Goal: Task Accomplishment & Management: Complete application form

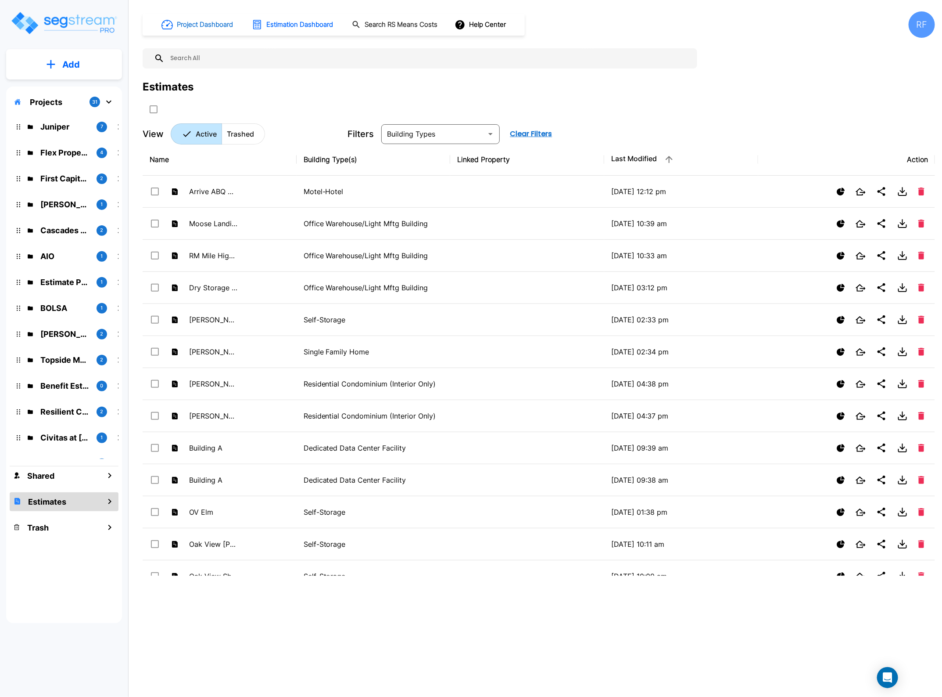
click at [214, 23] on h1 "Project Dashboard" at bounding box center [205, 25] width 56 height 10
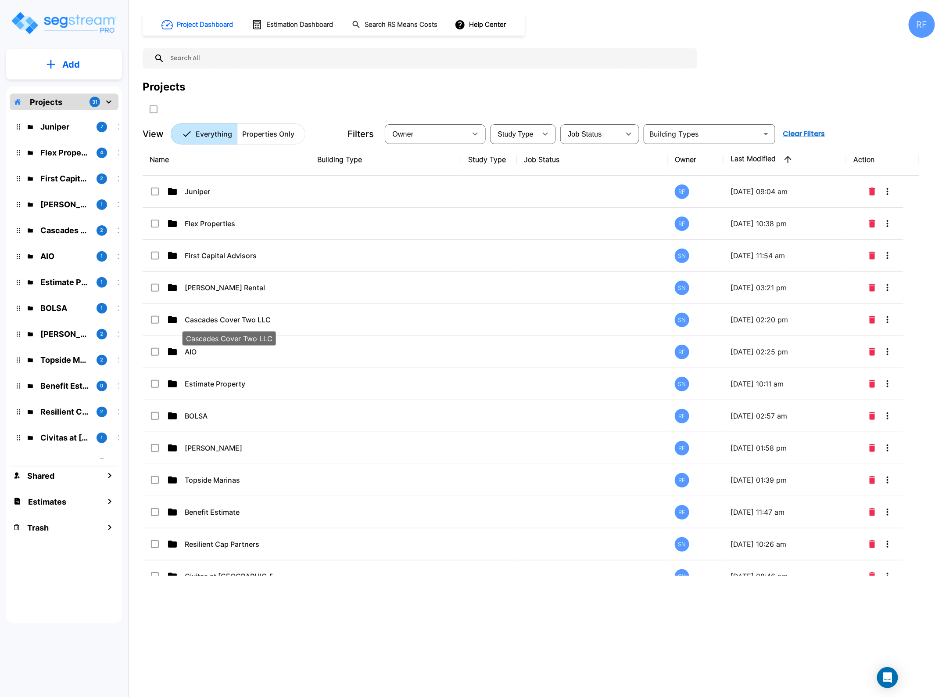
click at [237, 325] on div "Cascades Cover Two LLC" at bounding box center [229, 335] width 95 height 21
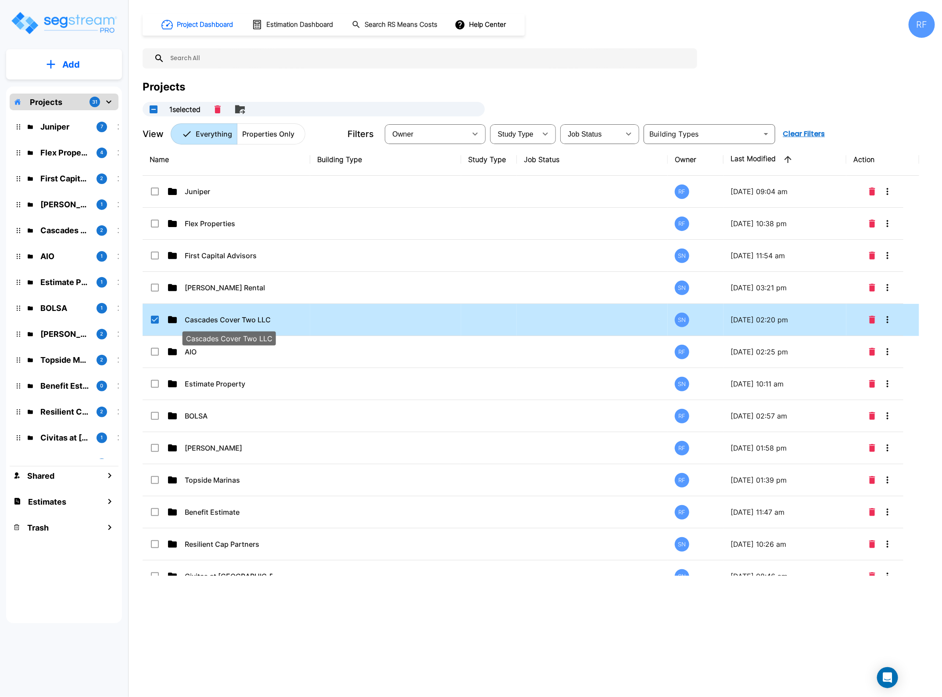
checkbox input "true"
click at [237, 318] on p "Cascades Cover Two LLC" at bounding box center [229, 319] width 88 height 11
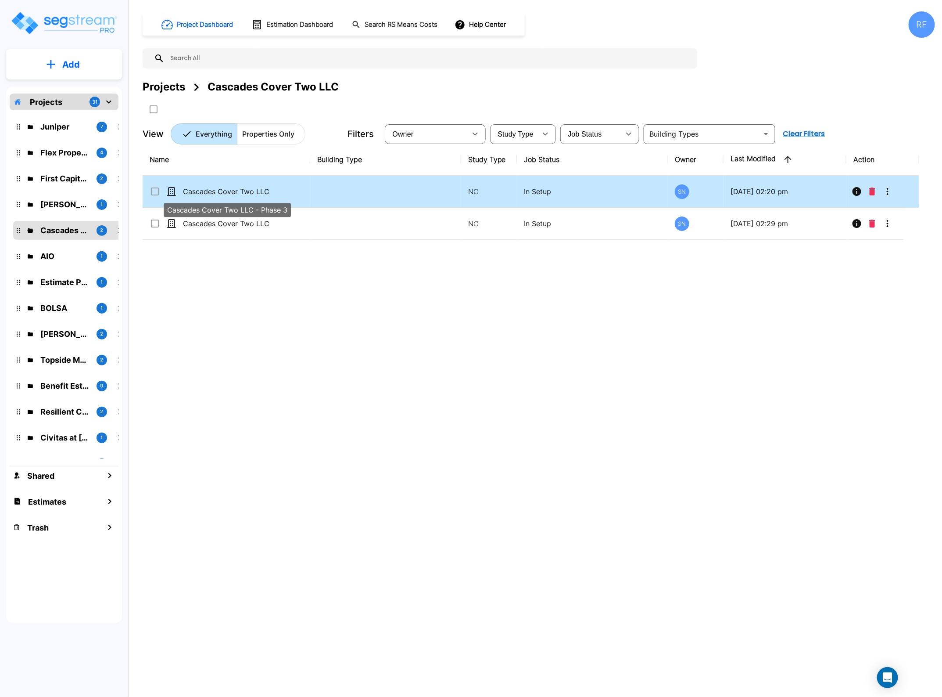
click at [224, 189] on p "Cascades Cover Two LLC - Phase 3" at bounding box center [227, 191] width 88 height 11
checkbox input "true"
click at [224, 189] on p "Cascades Cover Two LLC - Phase 3" at bounding box center [227, 191] width 88 height 11
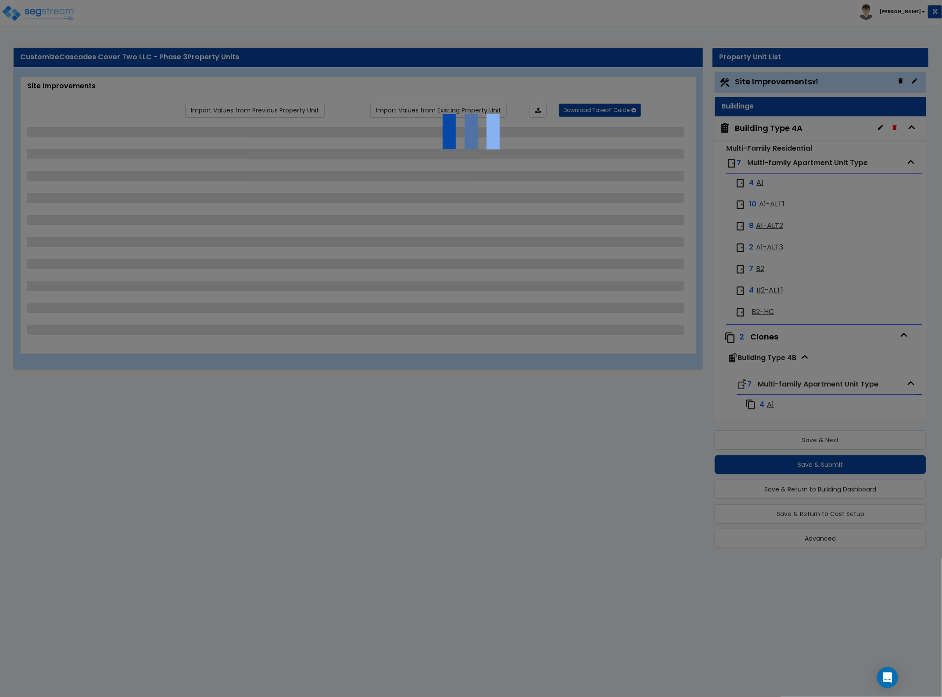
select select "2"
select select "1"
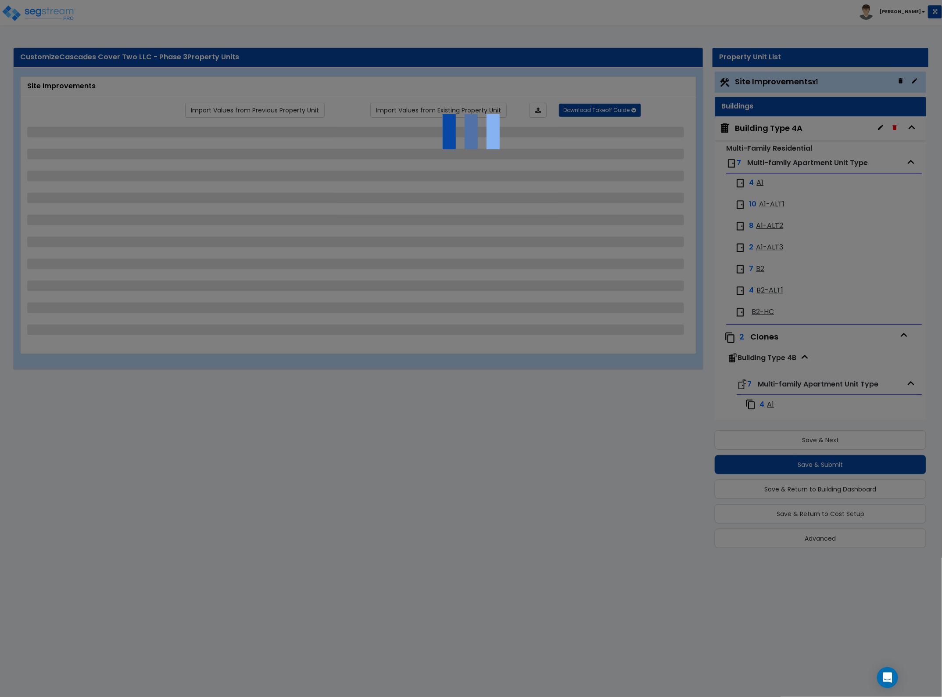
select select "1"
select select "2"
select select "4"
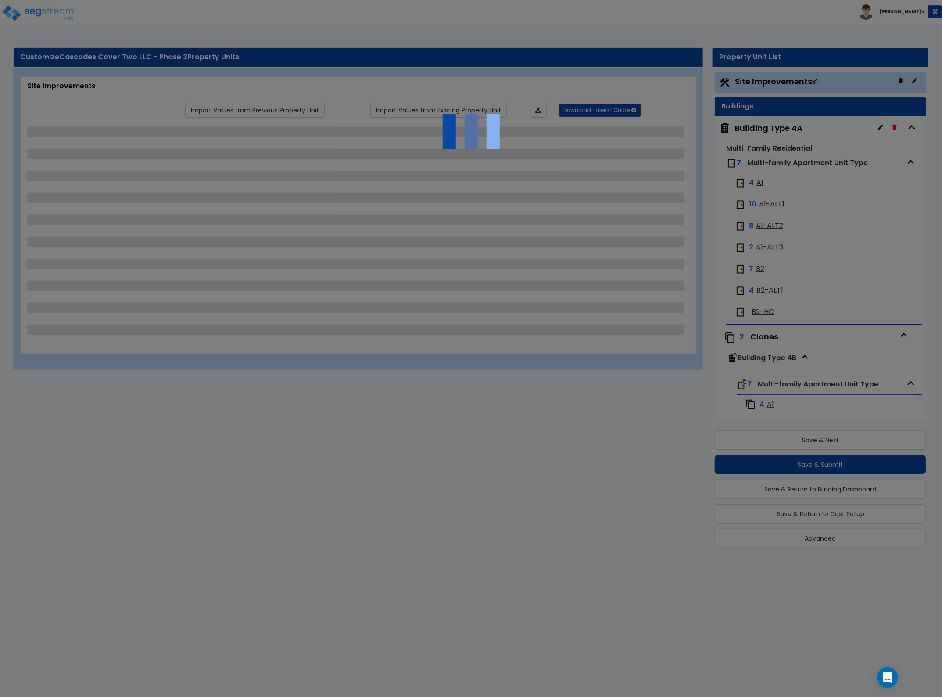
select select "2"
select select "3"
select select "1"
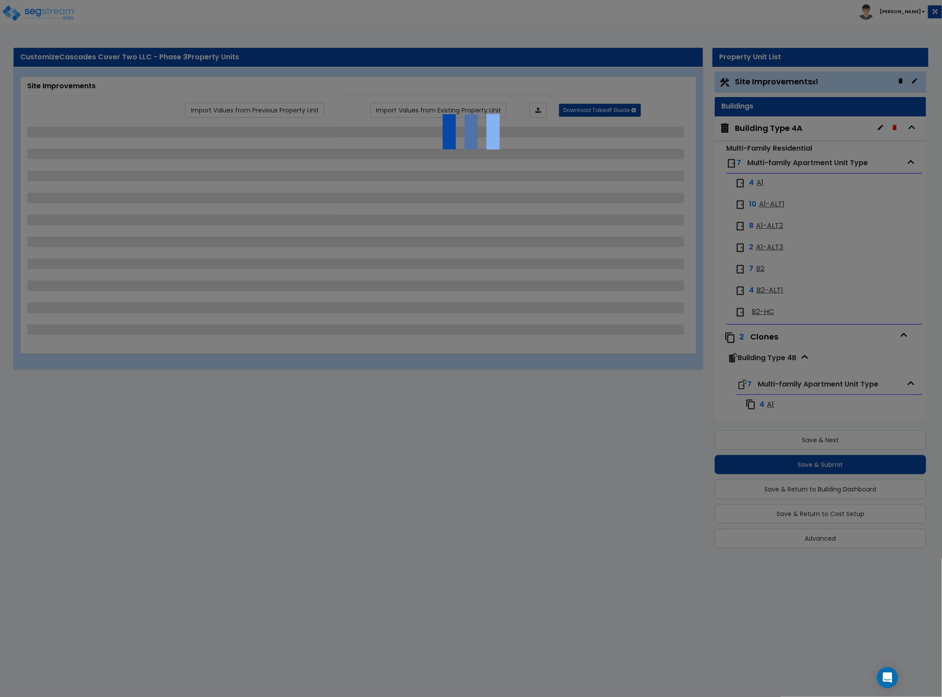
select select "3"
select select "1"
select select "4"
select select "1"
select select "2"
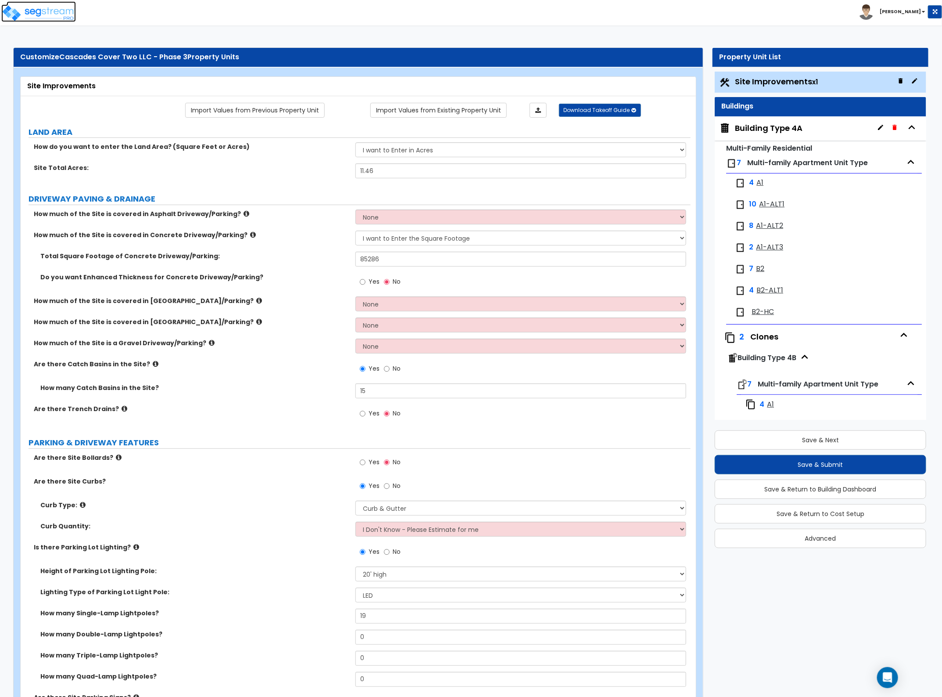
click at [47, 10] on img at bounding box center [38, 13] width 75 height 18
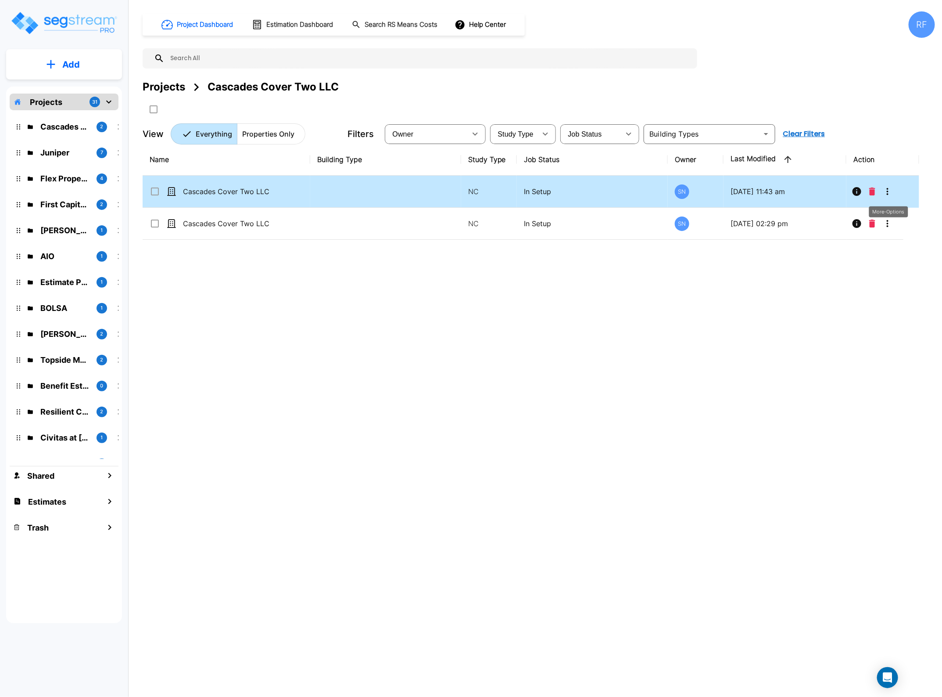
click at [892, 183] on button "More-Options" at bounding box center [888, 192] width 18 height 18
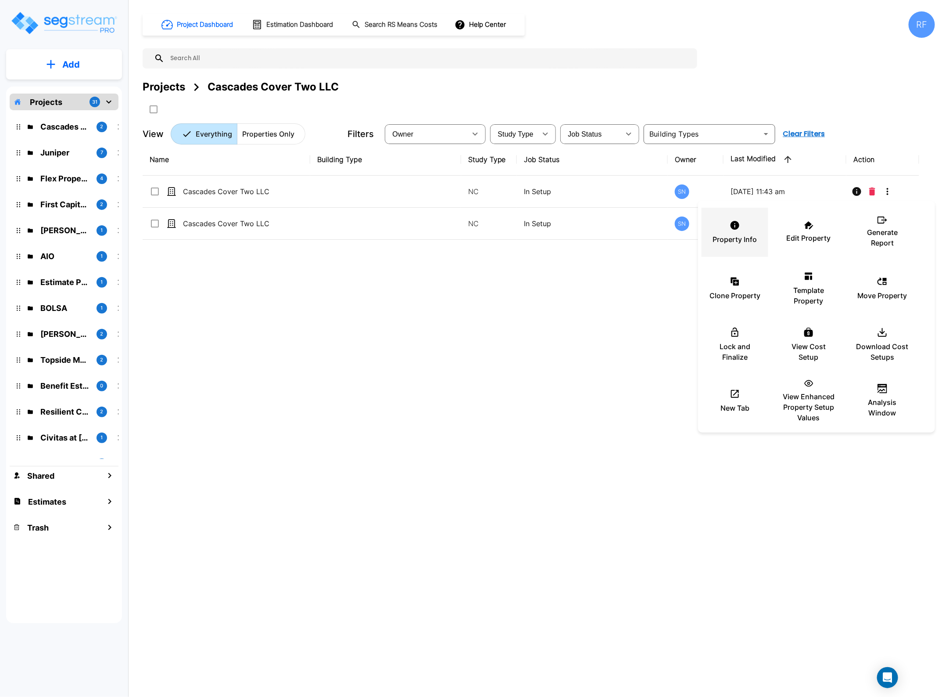
click at [741, 230] on div "Property Info" at bounding box center [735, 232] width 53 height 44
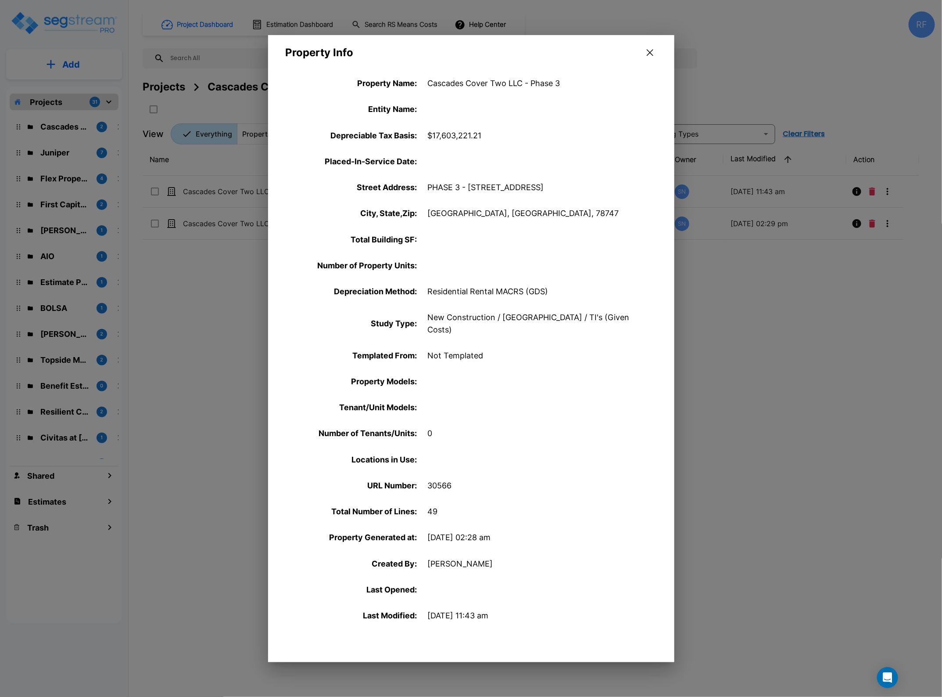
drag, startPoint x: 519, startPoint y: 142, endPoint x: 534, endPoint y: 138, distance: 14.9
click at [519, 142] on div "Depreciable Tax Basis : $17,603,221.21" at bounding box center [471, 135] width 406 height 26
click at [654, 51] on button "button" at bounding box center [651, 53] width 14 height 14
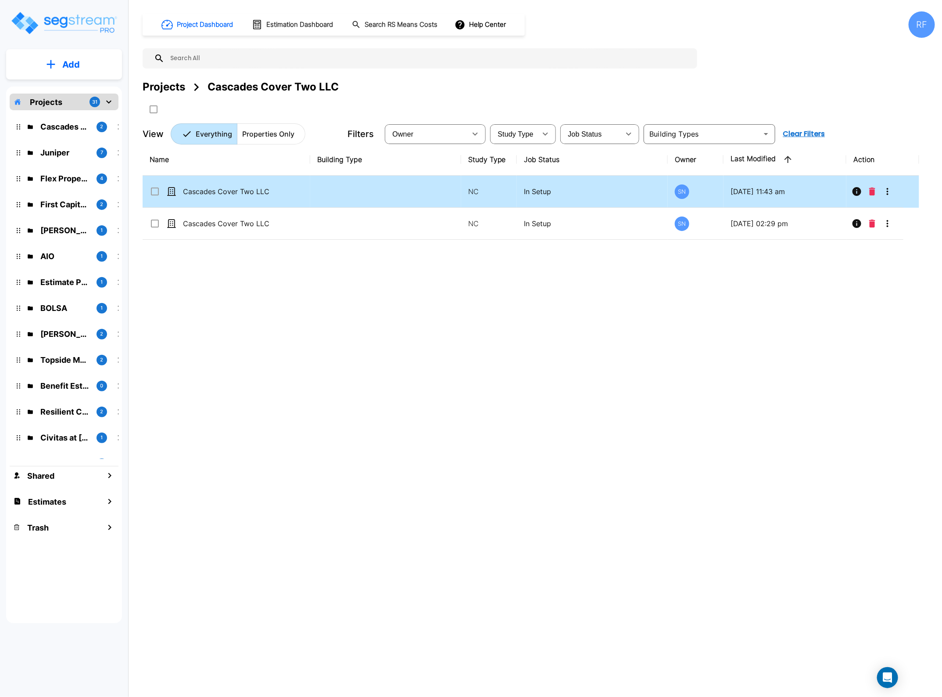
click at [795, 189] on p "08/20/2025 - 11:43 am" at bounding box center [785, 191] width 109 height 11
checkbox input "true"
click at [795, 189] on p "08/20/2025 - 11:43 am" at bounding box center [785, 191] width 109 height 11
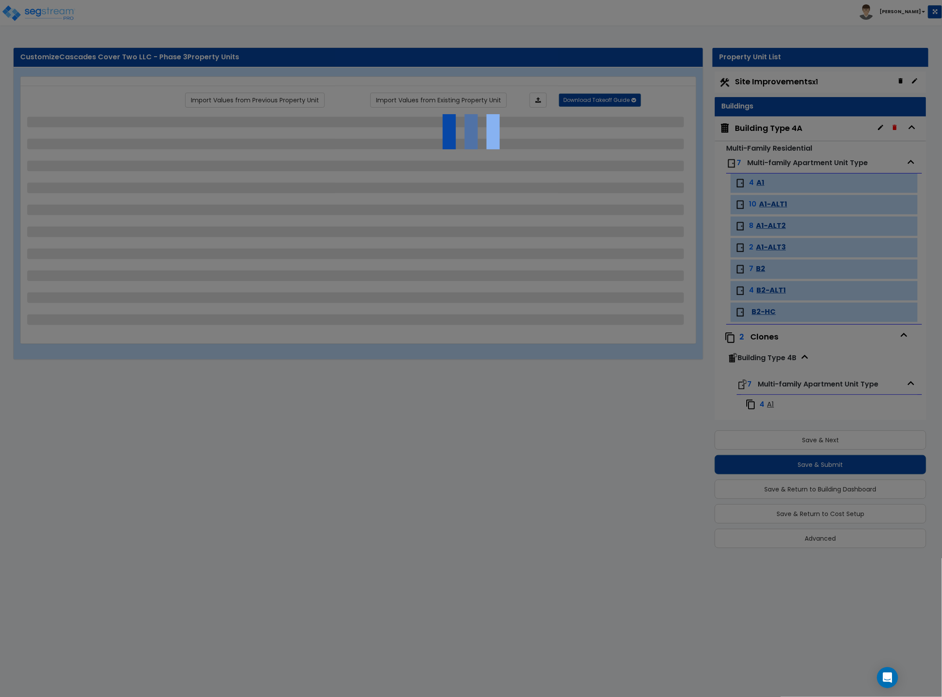
scroll to position [1, 0]
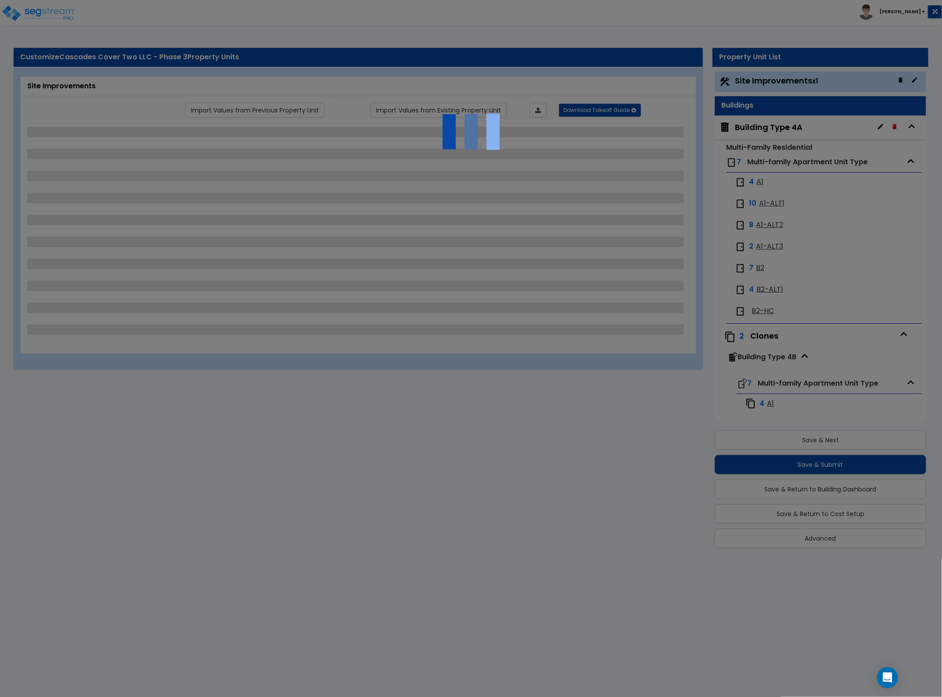
select select "2"
select select "1"
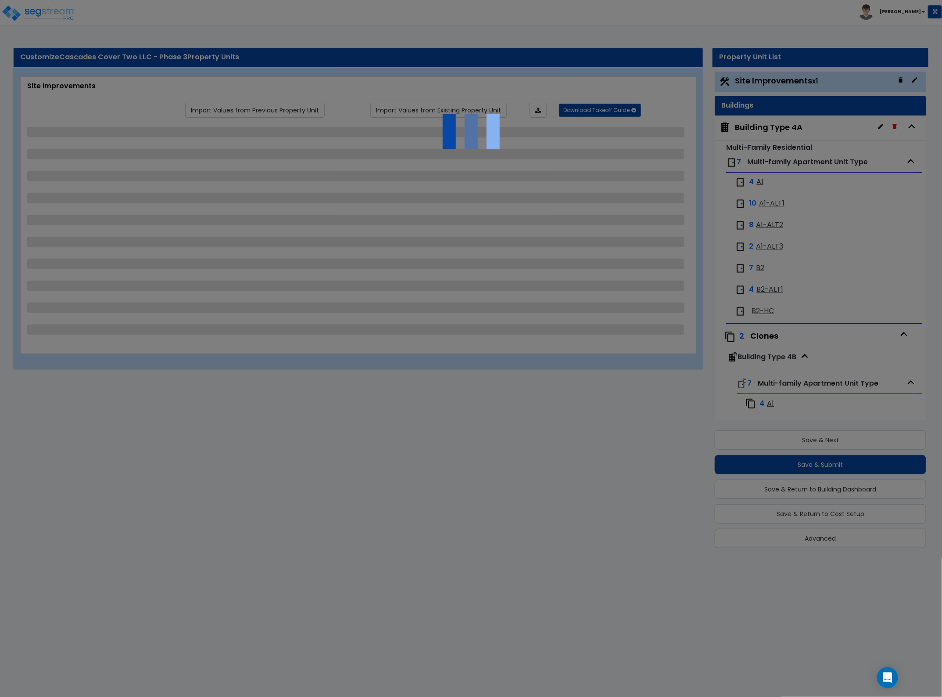
select select "1"
select select "2"
select select "4"
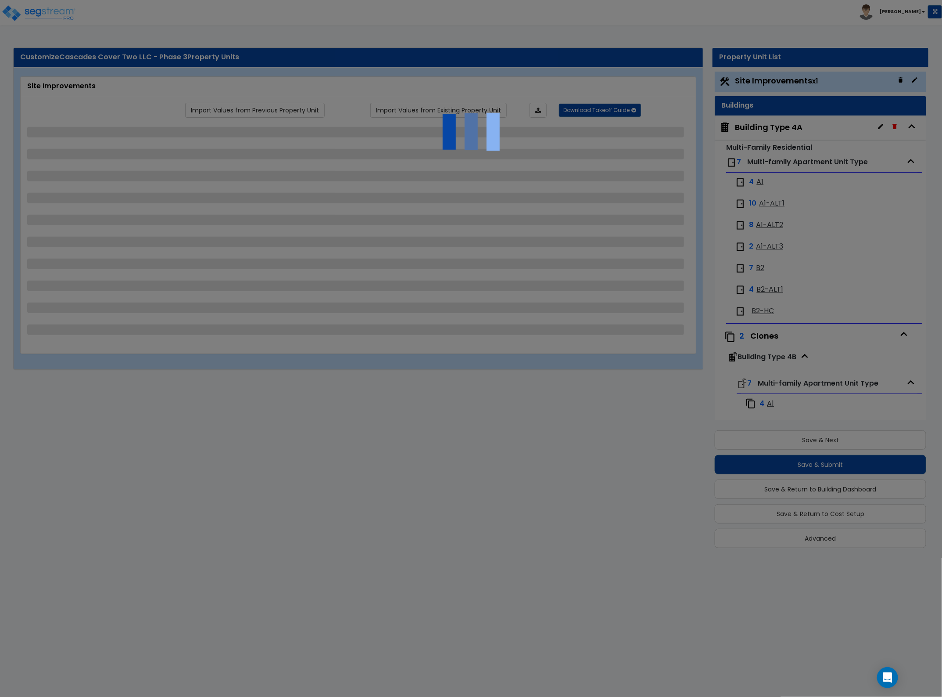
select select "2"
select select "3"
select select "1"
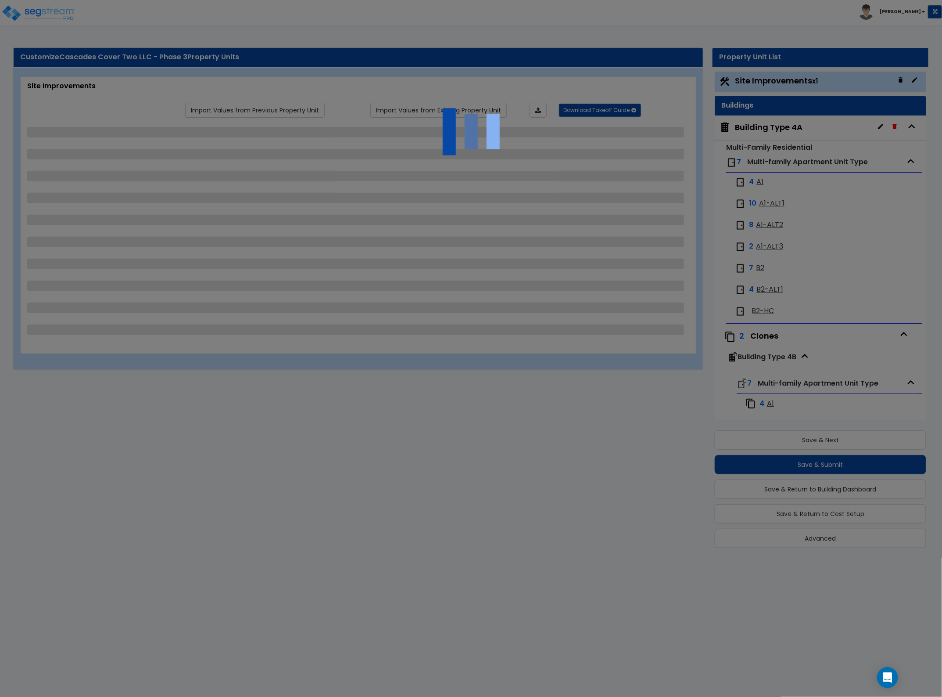
select select "3"
select select "1"
select select "4"
select select "1"
select select "2"
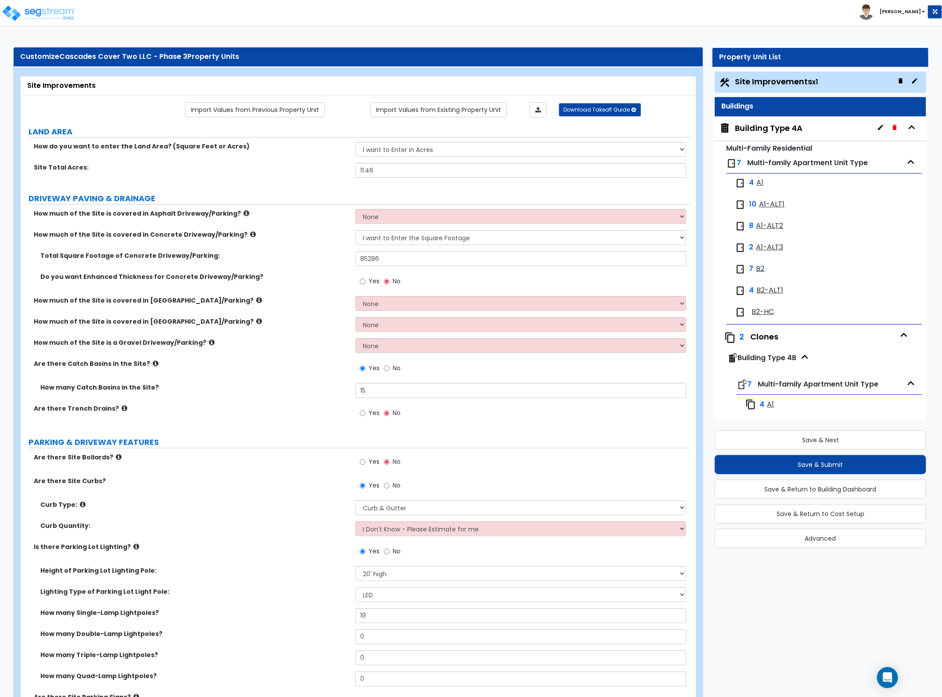
scroll to position [0, 0]
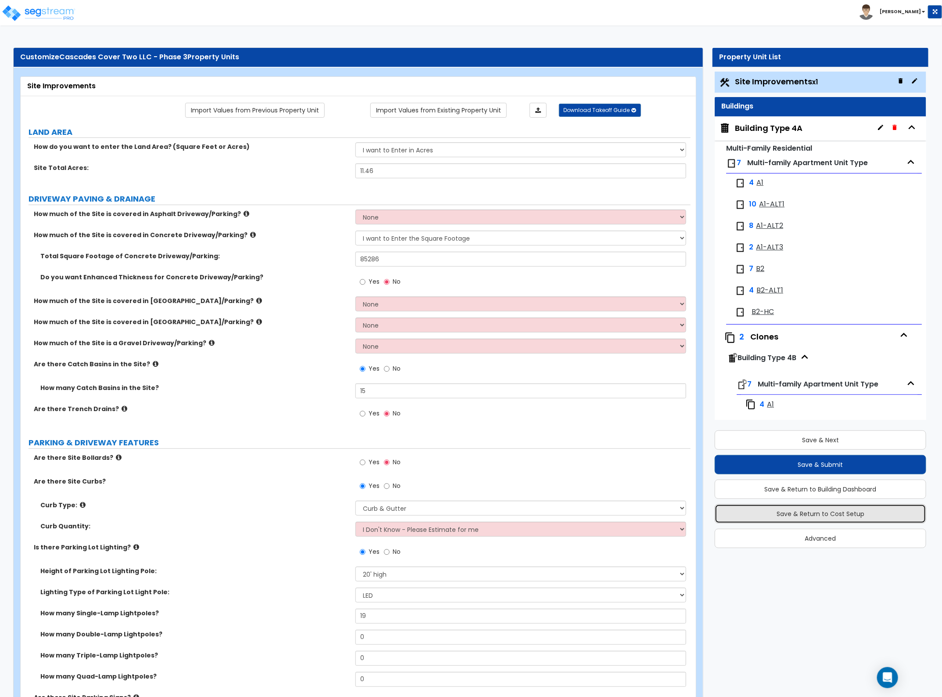
click at [820, 515] on button "Save & Return to Cost Setup" at bounding box center [821, 513] width 212 height 19
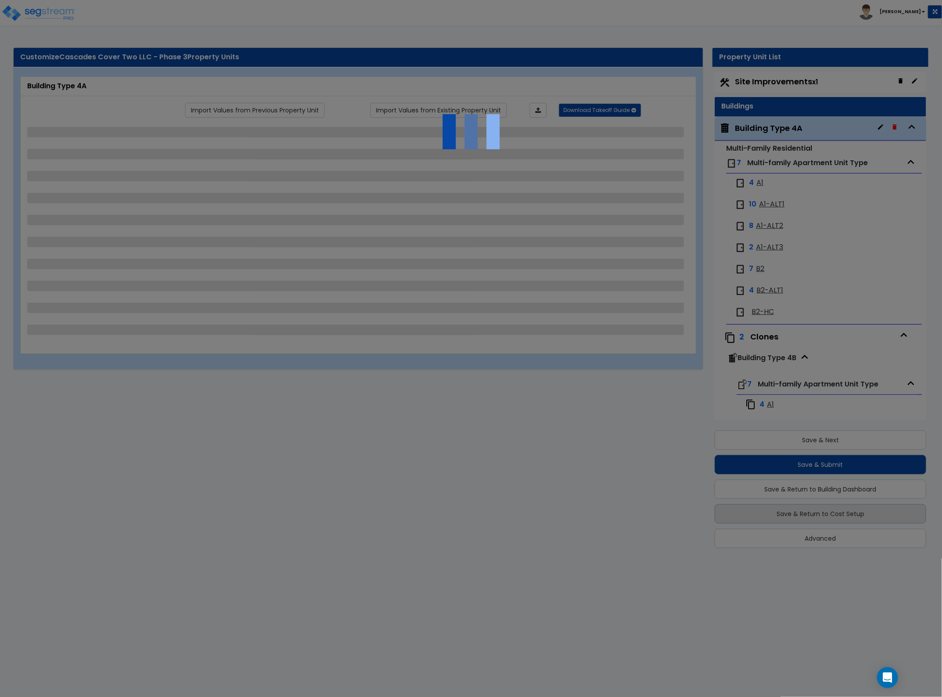
scroll to position [45, 0]
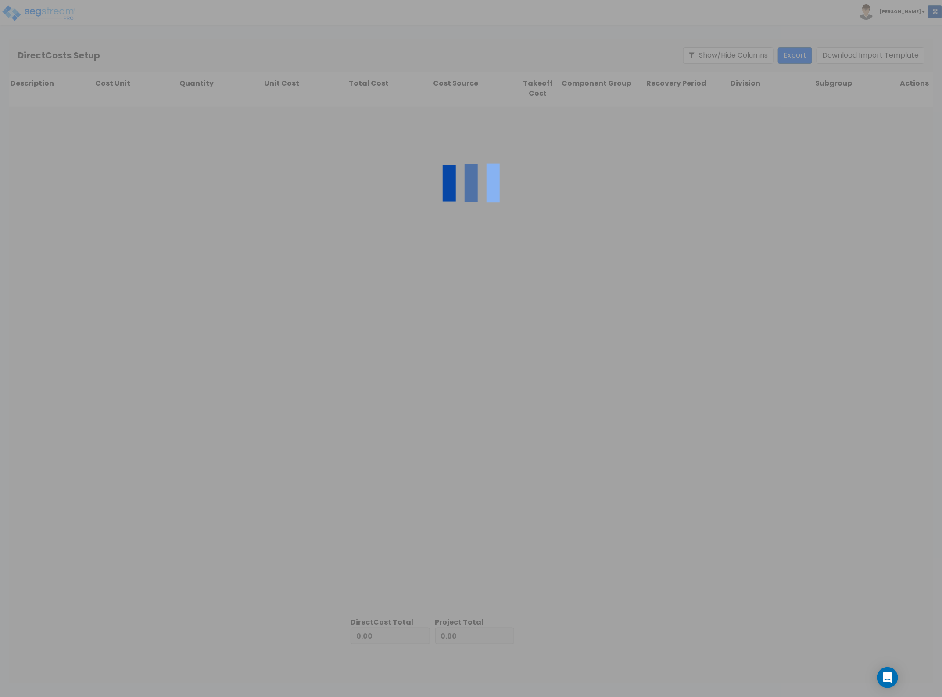
type input "2,383,697.31"
type input "15,219,523.90"
type input "17,603,221.21"
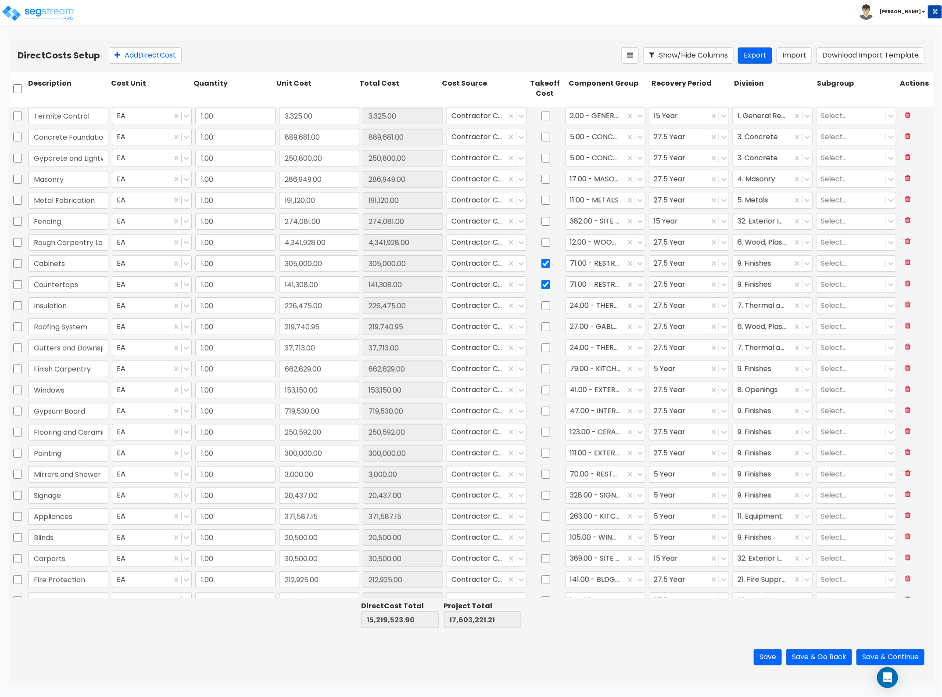
type input "1.00"
type input "107,627.00"
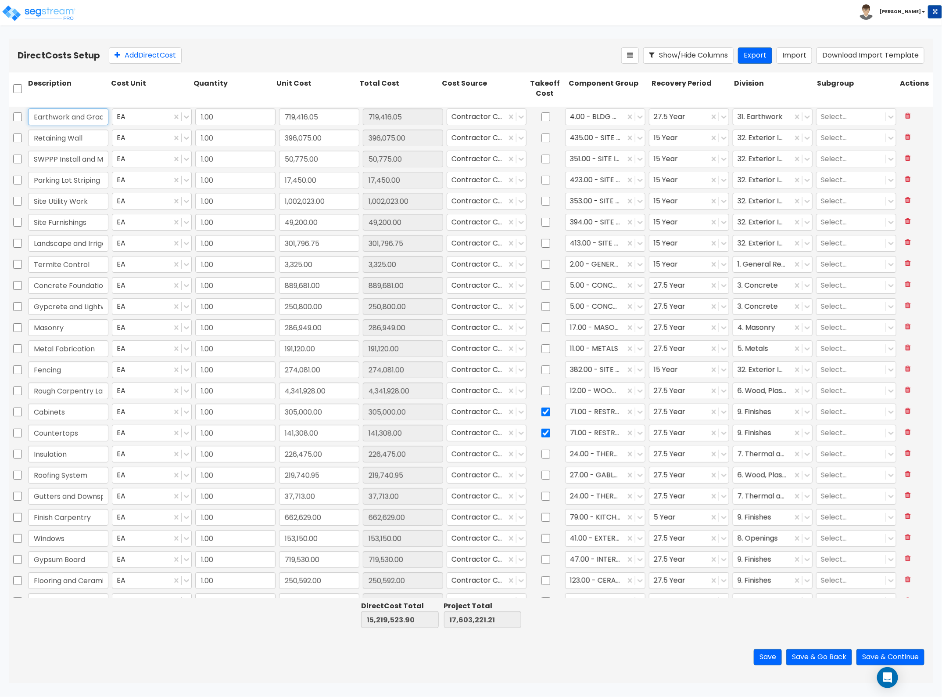
click at [103, 118] on input "Earthwork and Grading" at bounding box center [68, 116] width 80 height 17
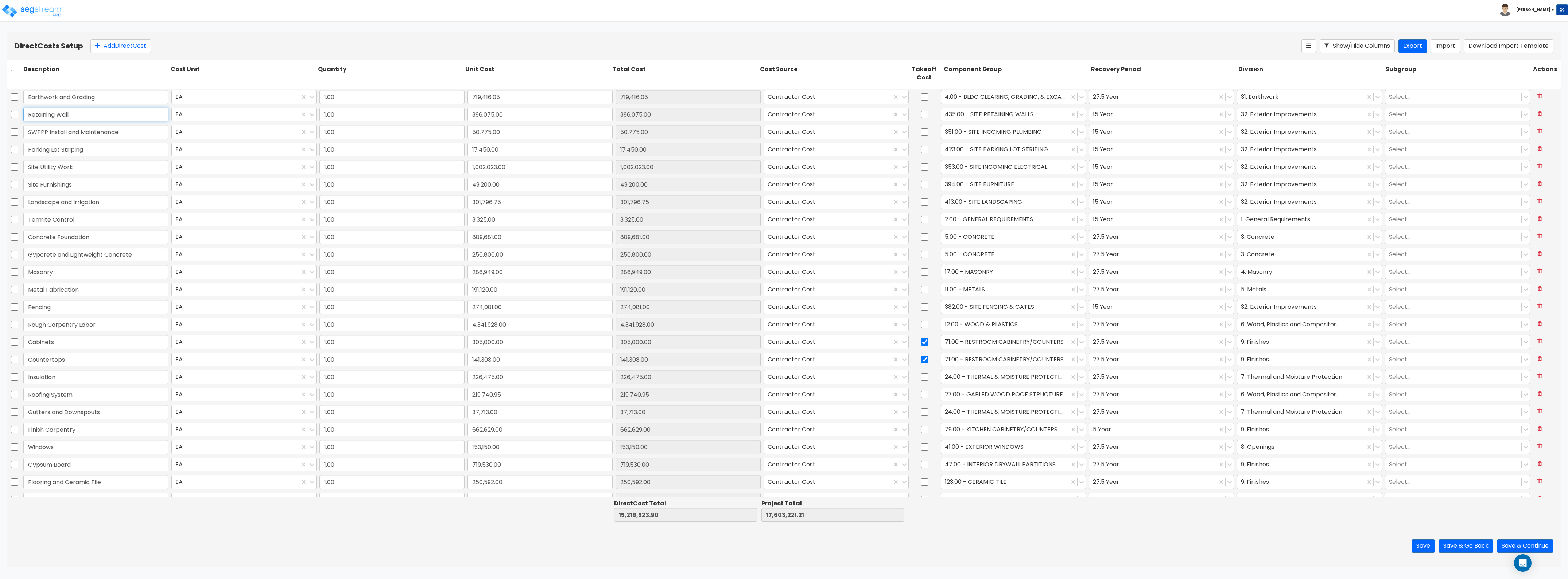
click at [103, 112] on input "Retaining Wall" at bounding box center [96, 115] width 145 height 14
click at [1110, 170] on div at bounding box center [1153, 167] width 120 height 10
click at [1115, 223] on div "27.5 Year" at bounding box center [1156, 224] width 145 height 13
click at [708, 33] on div "Direct Costs Setup Add Direct Cost Show/Hide Columns Export Import Download Imp…" at bounding box center [784, 47] width 1553 height 28
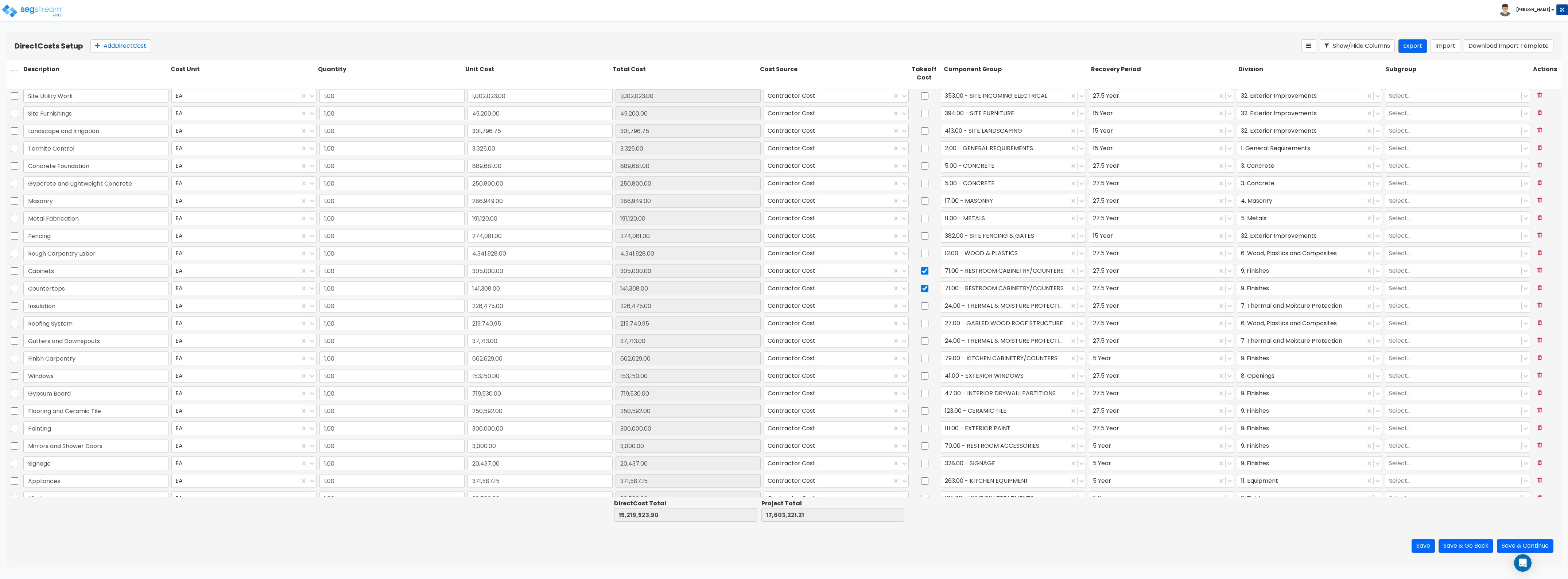
scroll to position [91, 0]
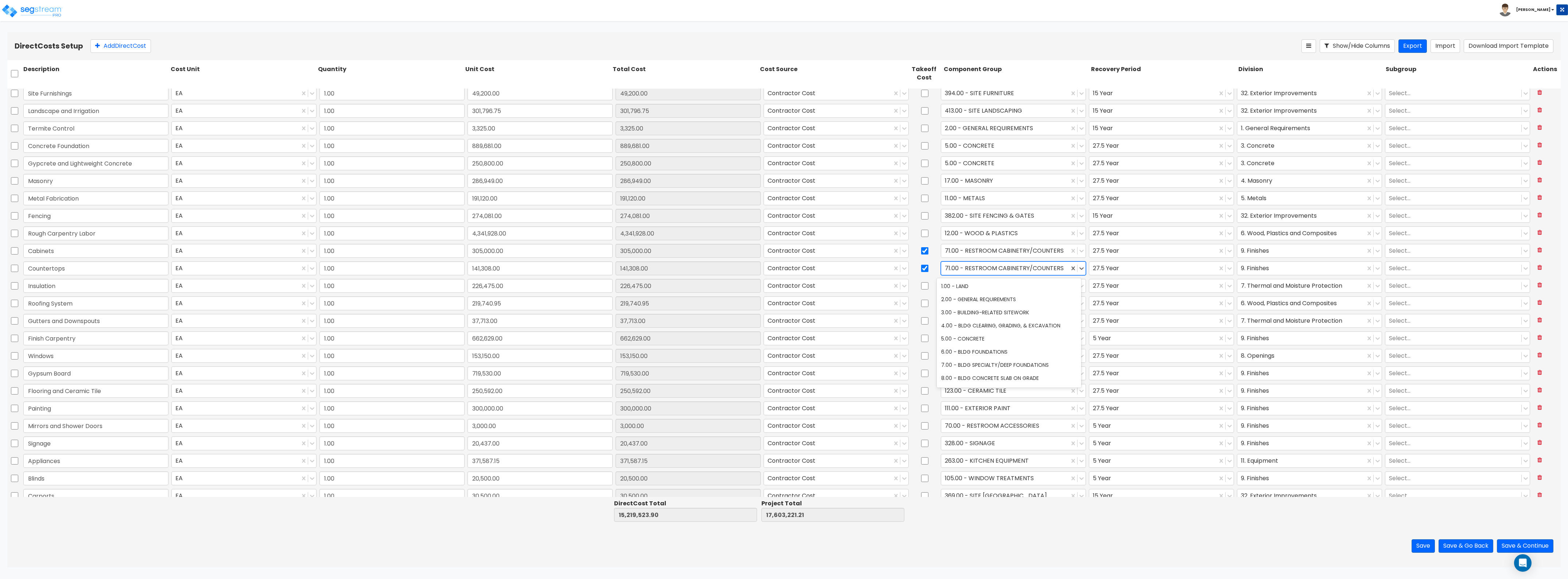
click at [1029, 271] on div at bounding box center [1004, 268] width 120 height 10
click at [921, 270] on input "checkbox" at bounding box center [924, 268] width 7 height 14
checkbox input "false"
click at [959, 268] on div at bounding box center [1004, 268] width 120 height 10
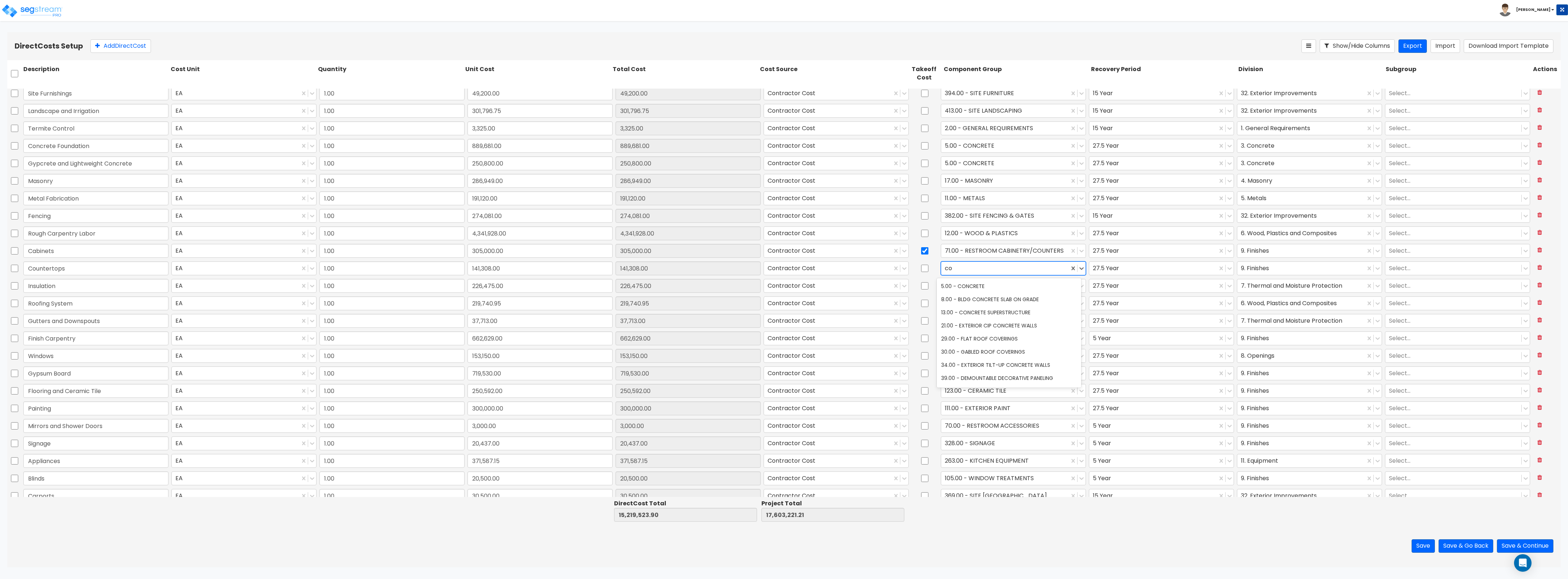
type input "c"
type input "kitchen"
click at [1011, 287] on div "79.00 - KITCHEN CABINETRY/COUNTERS" at bounding box center [1009, 287] width 145 height 13
click at [1109, 271] on div at bounding box center [1153, 268] width 120 height 10
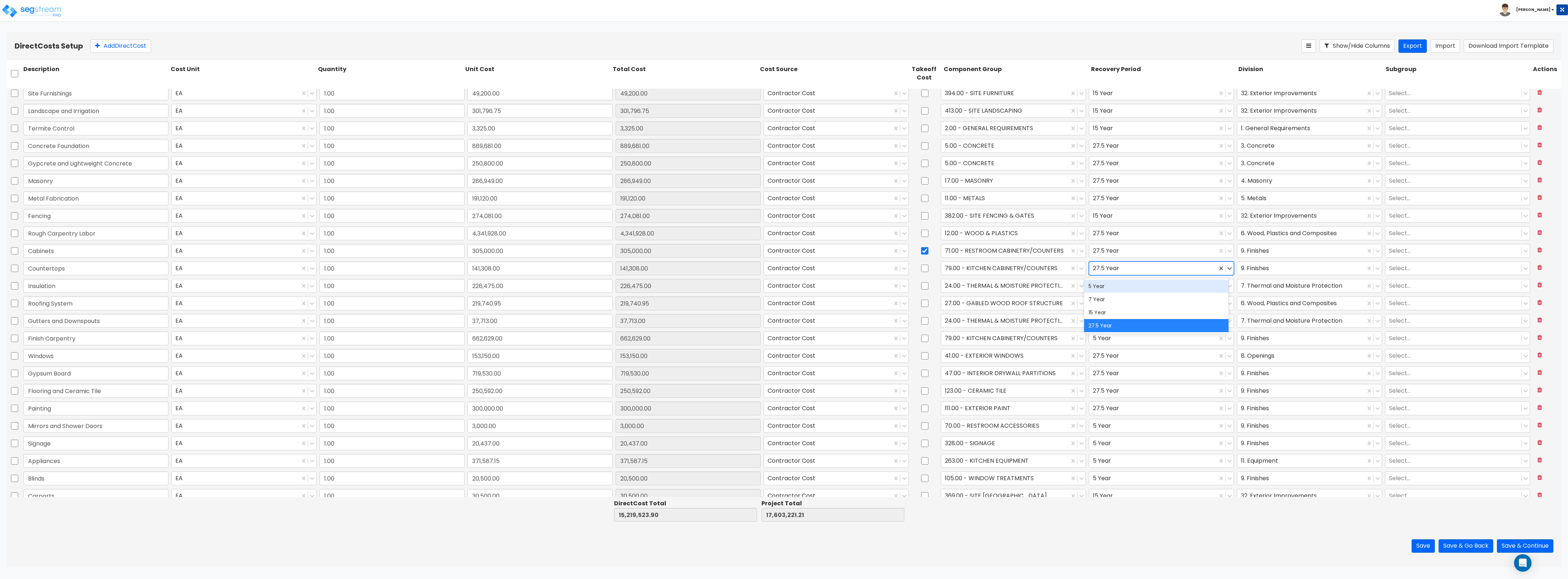
click at [1110, 287] on div "5 Year" at bounding box center [1156, 287] width 145 height 13
click at [932, 284] on div at bounding box center [924, 286] width 29 height 17
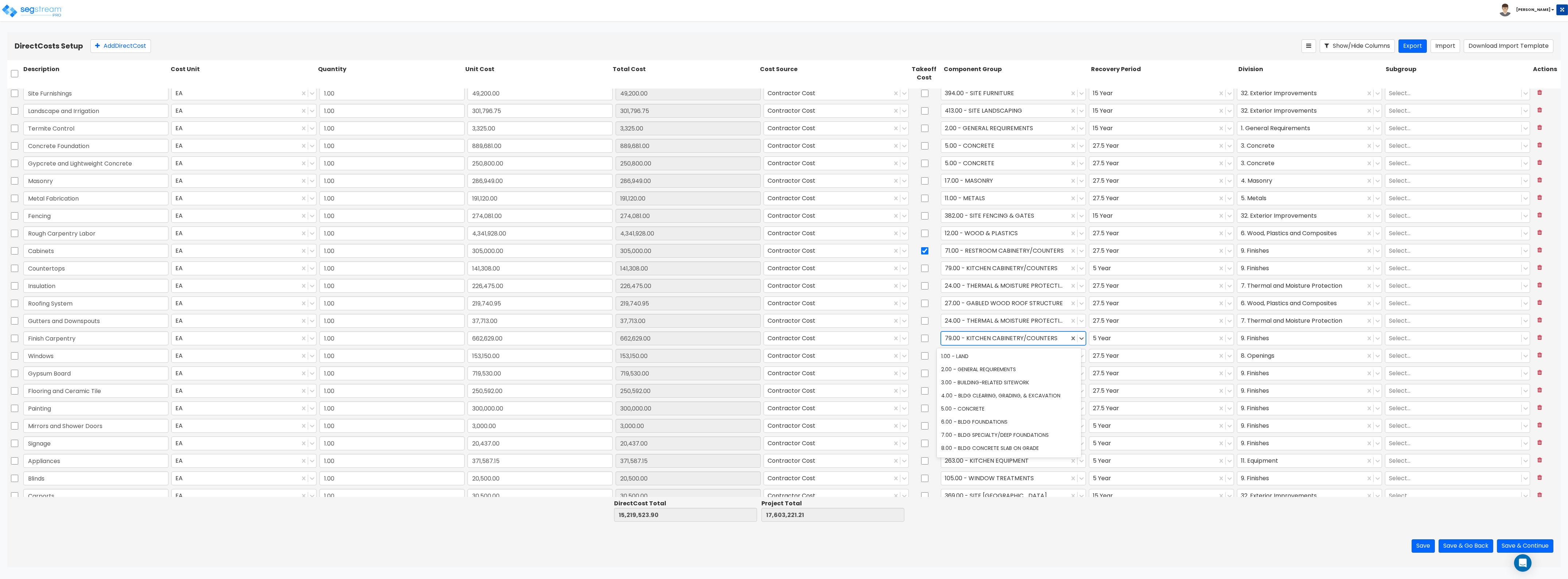
click at [974, 337] on div at bounding box center [1004, 338] width 120 height 10
type input "dry"
click at [1004, 358] on div "47.00 - INTERIOR DRYWALL PARTITIONS" at bounding box center [1009, 356] width 145 height 13
click at [1102, 343] on div at bounding box center [1153, 338] width 120 height 10
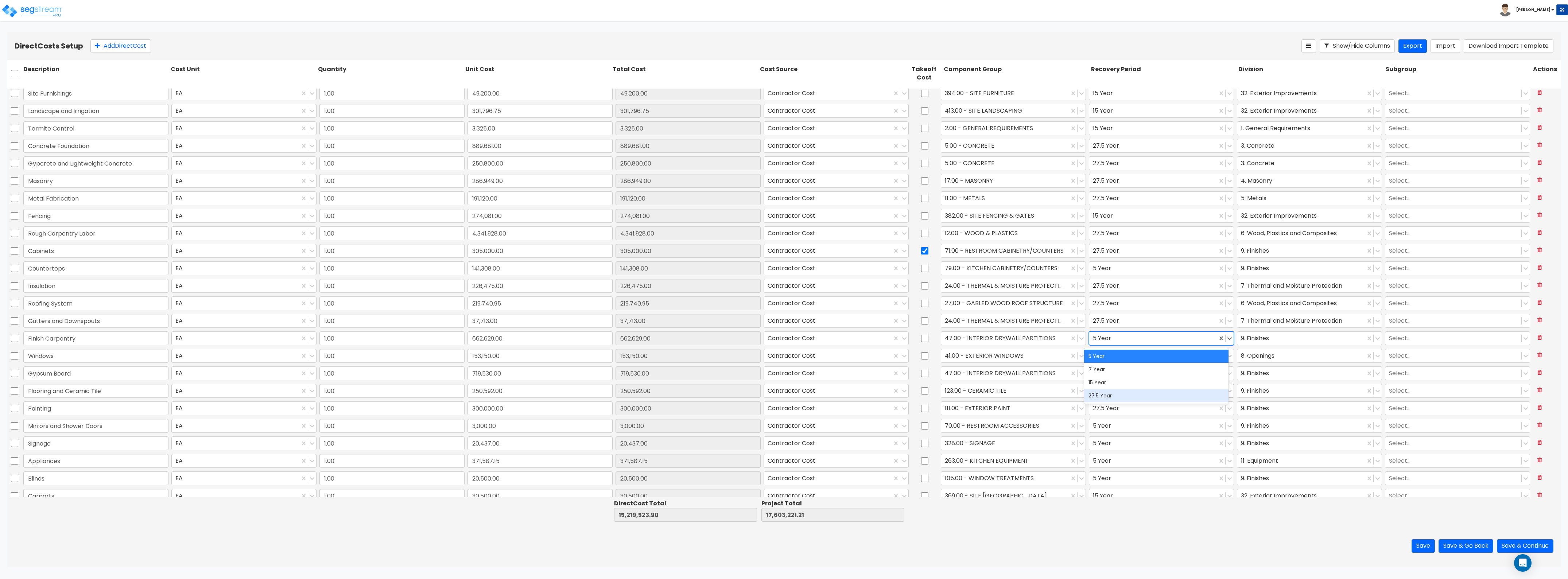
click at [1100, 392] on div "27.5 Year" at bounding box center [1156, 395] width 145 height 13
click at [929, 399] on div at bounding box center [924, 390] width 29 height 17
click at [924, 392] on input "checkbox" at bounding box center [924, 390] width 7 height 14
checkbox input "true"
click at [1105, 431] on div "5 Year" at bounding box center [1153, 425] width 128 height 12
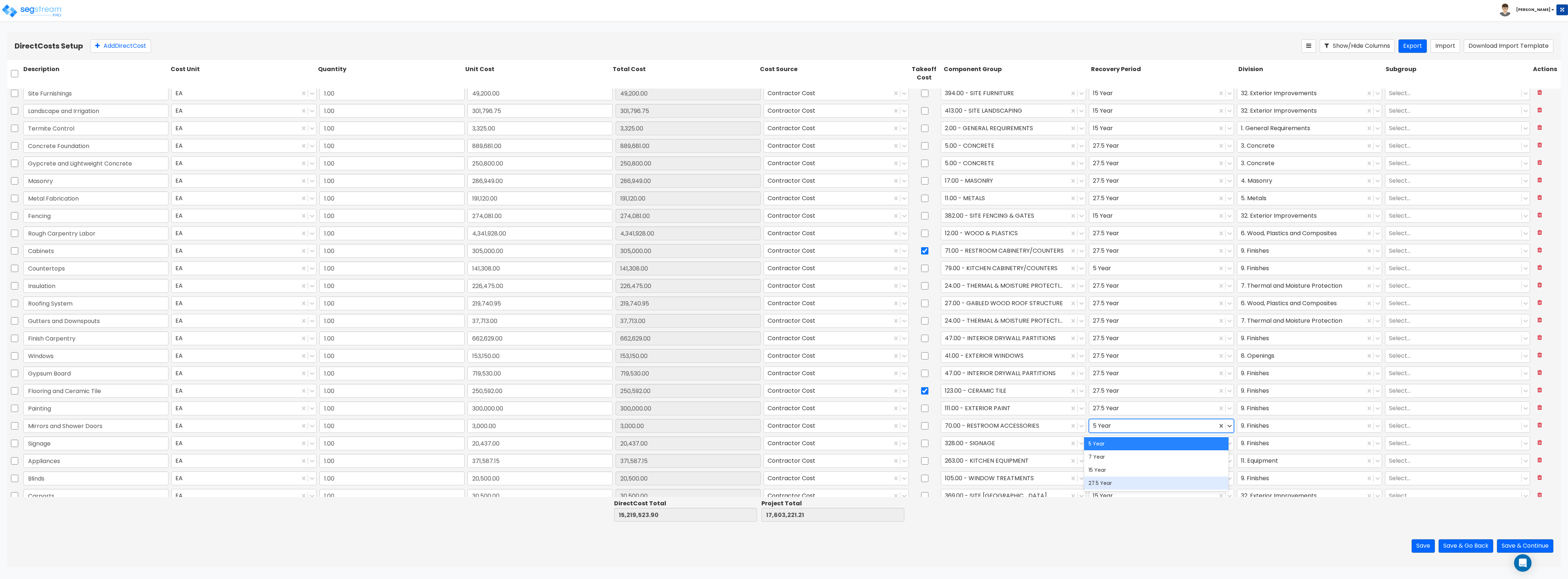
click at [1112, 478] on div "27.5 Year" at bounding box center [1156, 483] width 145 height 13
click at [1085, 539] on div "Save Save & Go Back Save & Continue" at bounding box center [784, 546] width 1553 height 42
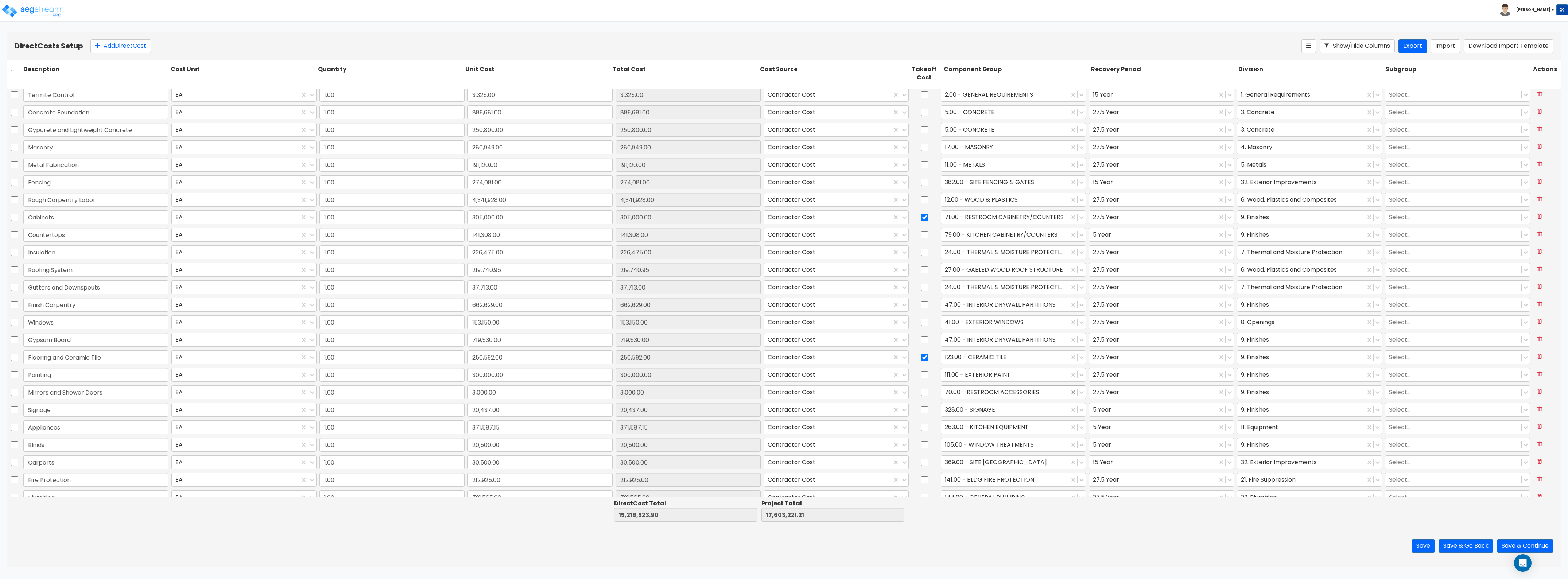
type input "1.00"
type input "107,627.00"
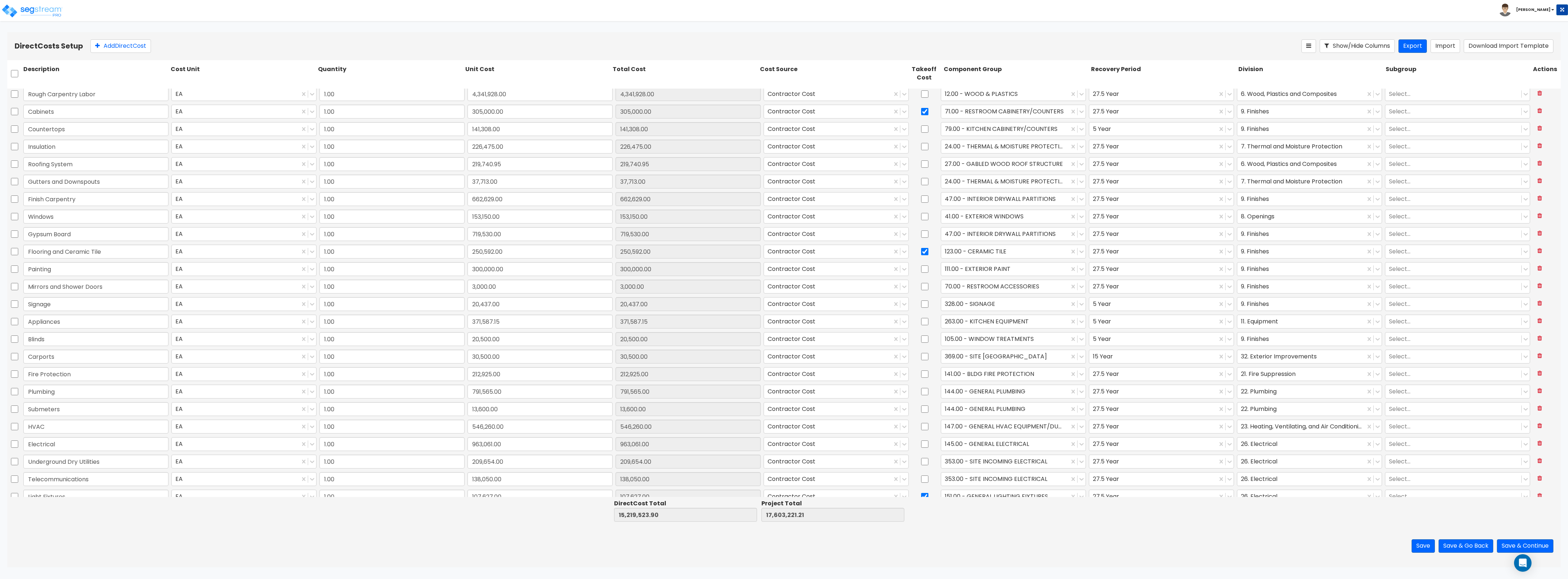
scroll to position [239, 0]
click at [921, 382] on input "checkbox" at bounding box center [924, 383] width 7 height 14
checkbox input "true"
click at [923, 420] on input "checkbox" at bounding box center [924, 418] width 7 height 14
checkbox input "true"
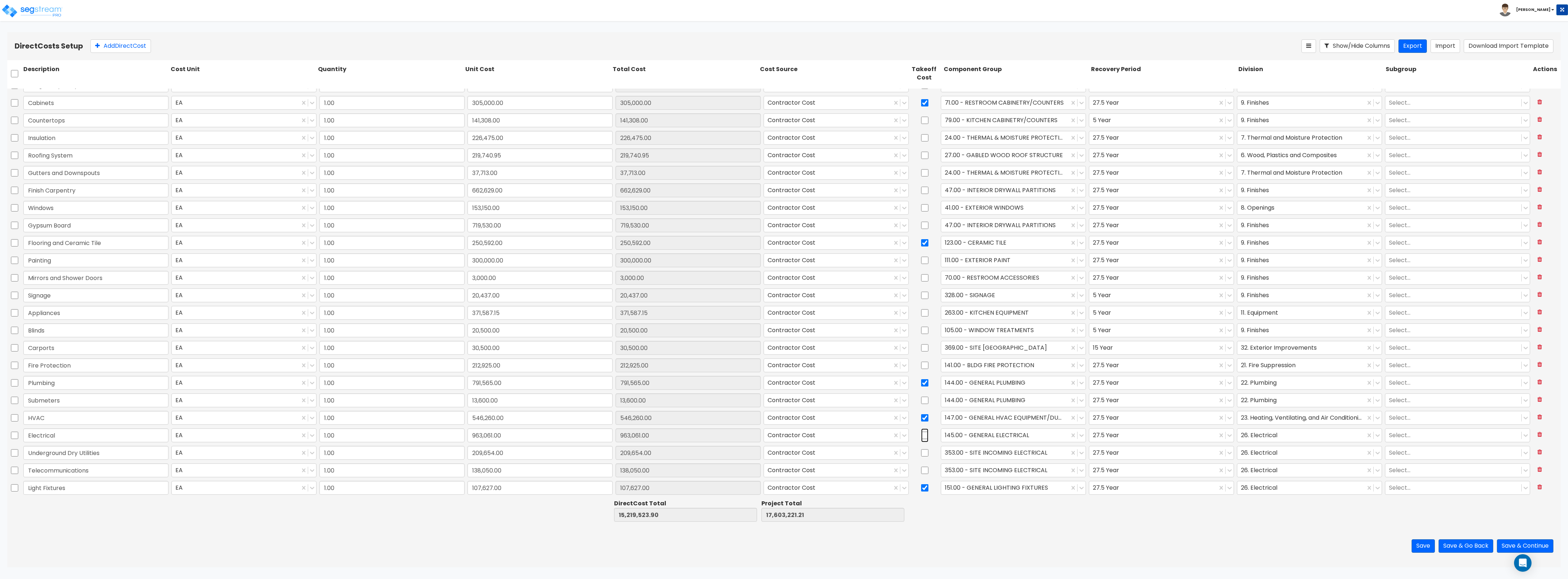
click at [923, 439] on input "checkbox" at bounding box center [924, 435] width 7 height 14
checkbox input "true"
click at [1045, 471] on div at bounding box center [1004, 470] width 120 height 10
type input "tele"
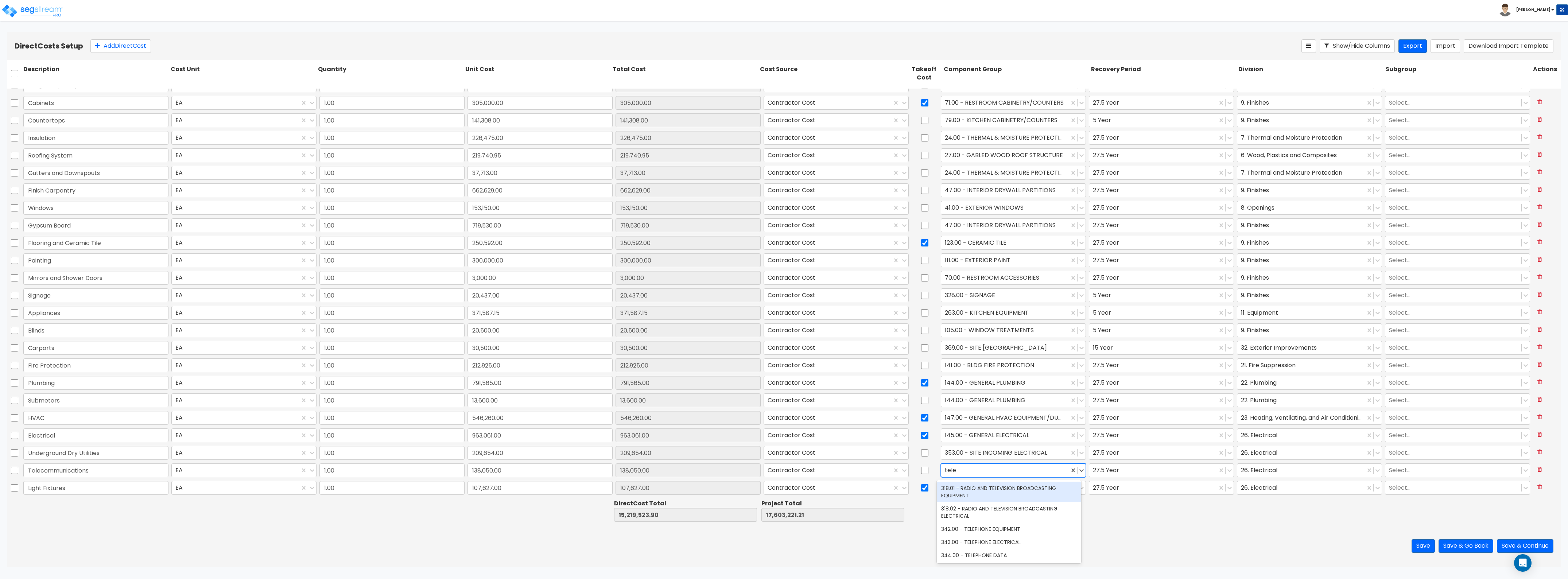
scroll to position [0, 0]
drag, startPoint x: 976, startPoint y: 468, endPoint x: 917, endPoint y: 466, distance: 59.0
click at [917, 466] on div "Telecommunications EA 1.00 138,050.00 138,050.00 Contractor Cost 353.00 - SITE …" at bounding box center [784, 470] width 1553 height 17
click at [973, 469] on div at bounding box center [1004, 470] width 120 height 10
type input "data"
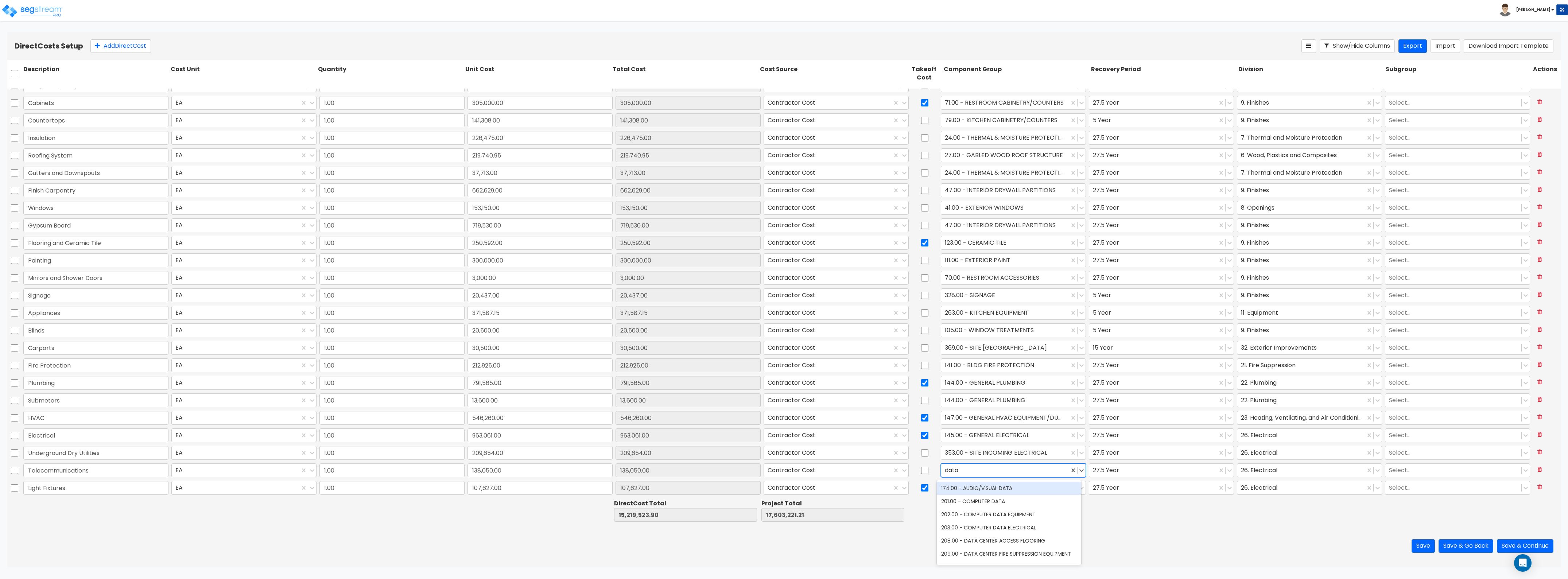
click at [1000, 490] on div "174.00 - AUDIO/VISUAL DATA" at bounding box center [1009, 488] width 145 height 13
click at [1122, 467] on div at bounding box center [1153, 470] width 120 height 10
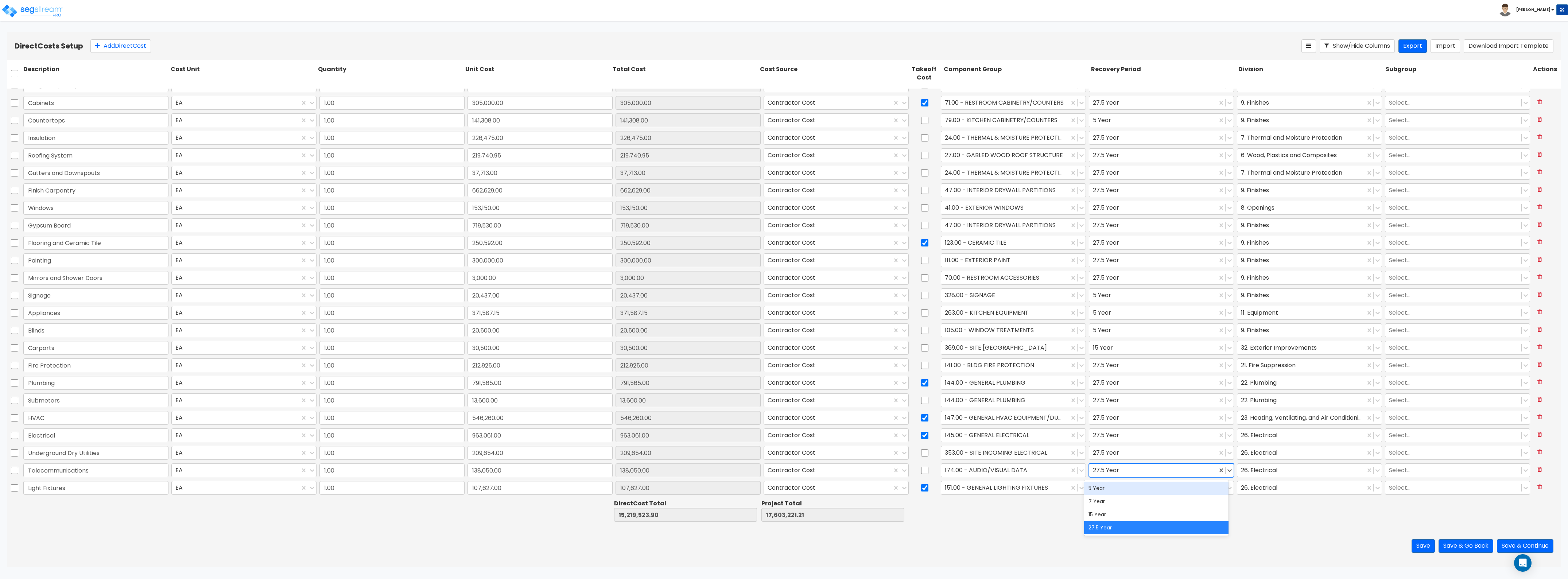
click at [1122, 493] on div "5 Year" at bounding box center [1156, 488] width 145 height 13
click at [1041, 513] on div at bounding box center [1015, 511] width 147 height 25
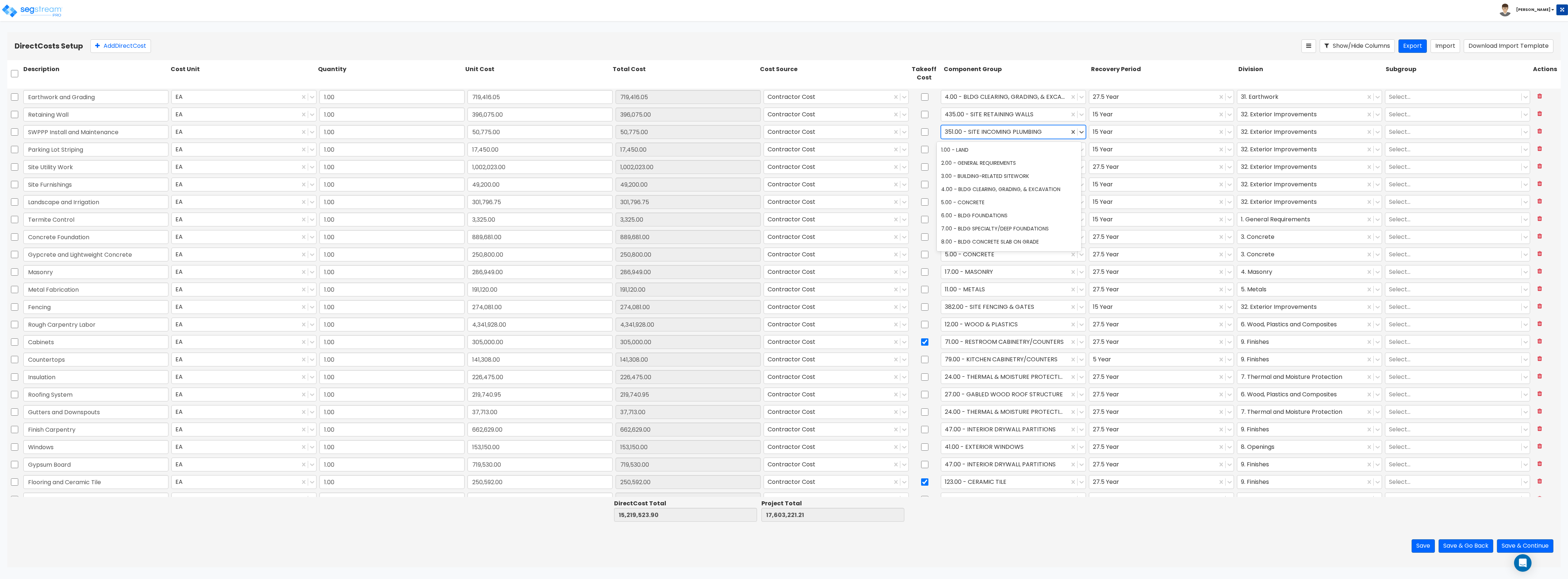
click at [1017, 130] on div at bounding box center [1004, 132] width 120 height 10
type input "storm"
click at [1017, 148] on div "446.00 - SITE STORM DRAINAGE" at bounding box center [1009, 150] width 145 height 13
click at [1100, 128] on div at bounding box center [1153, 132] width 120 height 10
click at [930, 125] on div at bounding box center [924, 132] width 29 height 17
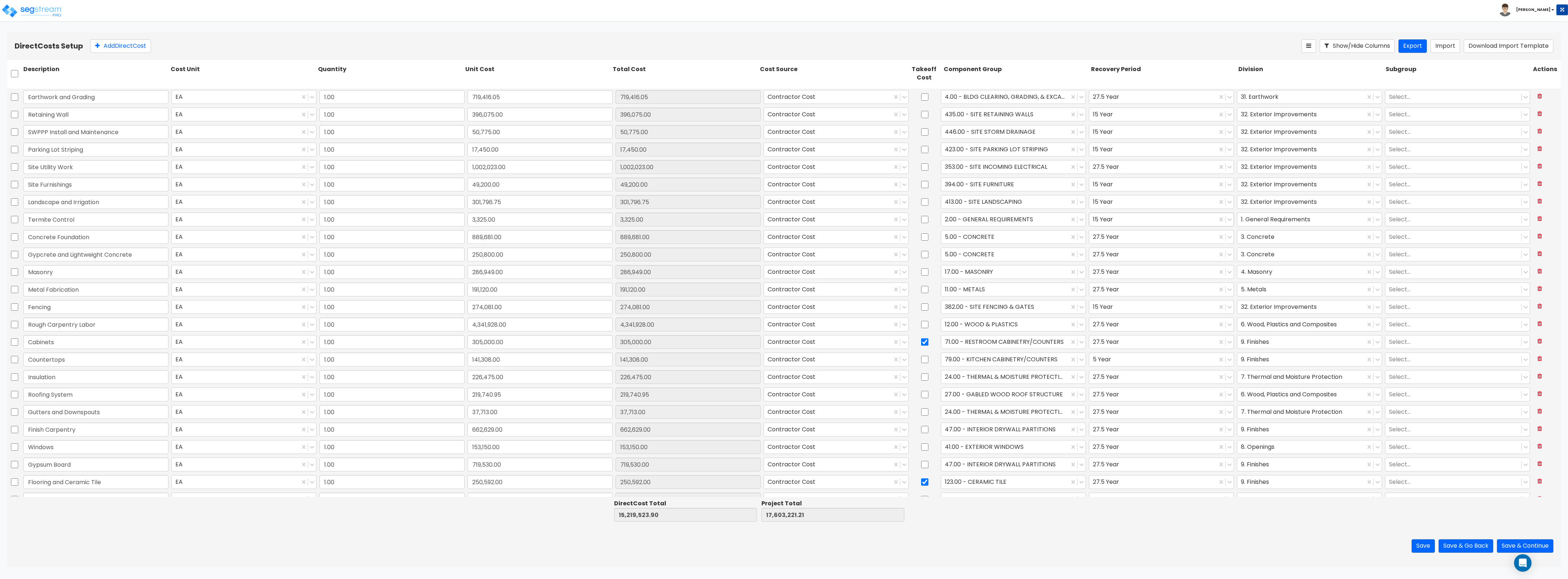
click at [1109, 222] on div at bounding box center [1153, 219] width 120 height 10
click at [1111, 278] on div "27.5 Year" at bounding box center [1156, 277] width 145 height 13
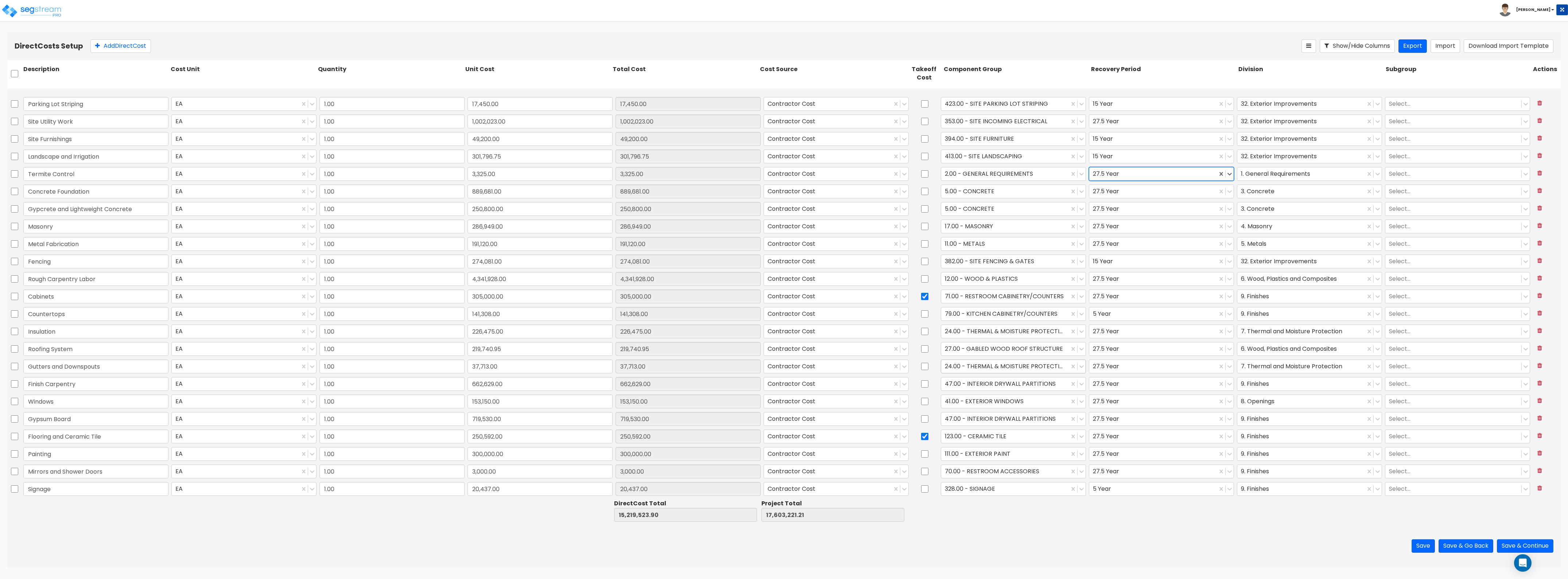
scroll to position [91, 0]
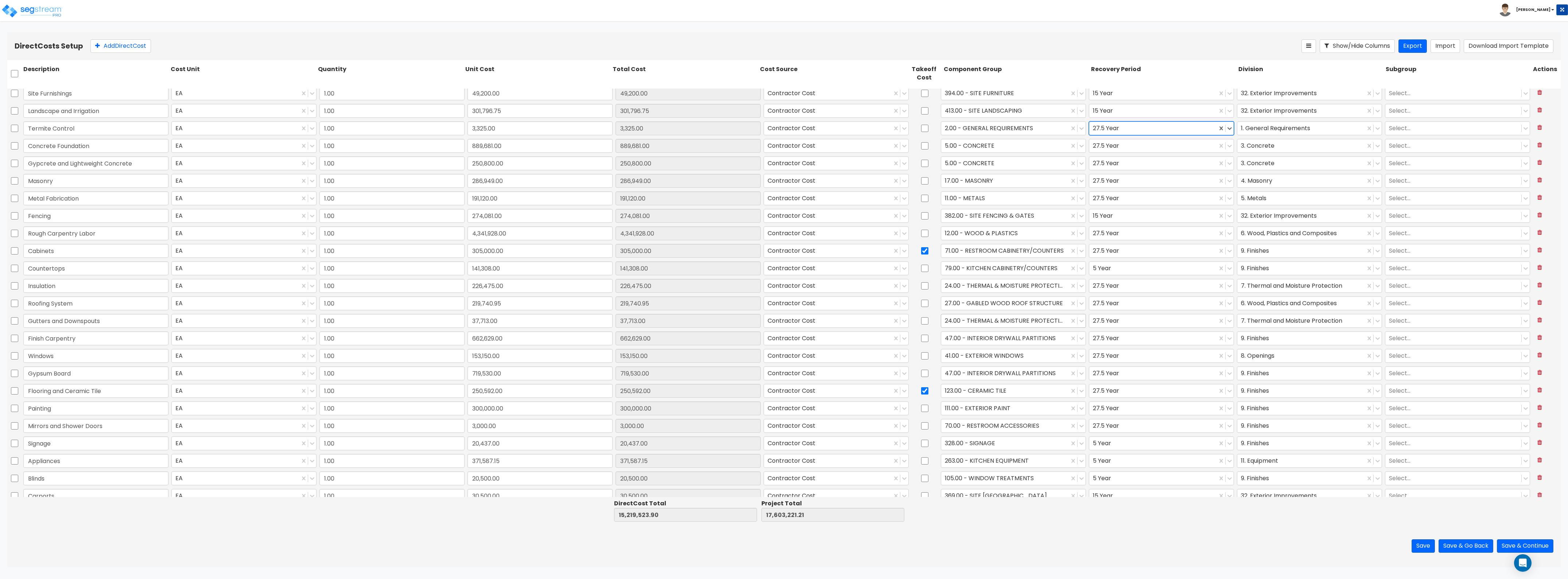
type input "1.00"
type input "17,450.00"
click at [987, 336] on div at bounding box center [1004, 338] width 120 height 10
type input "interior"
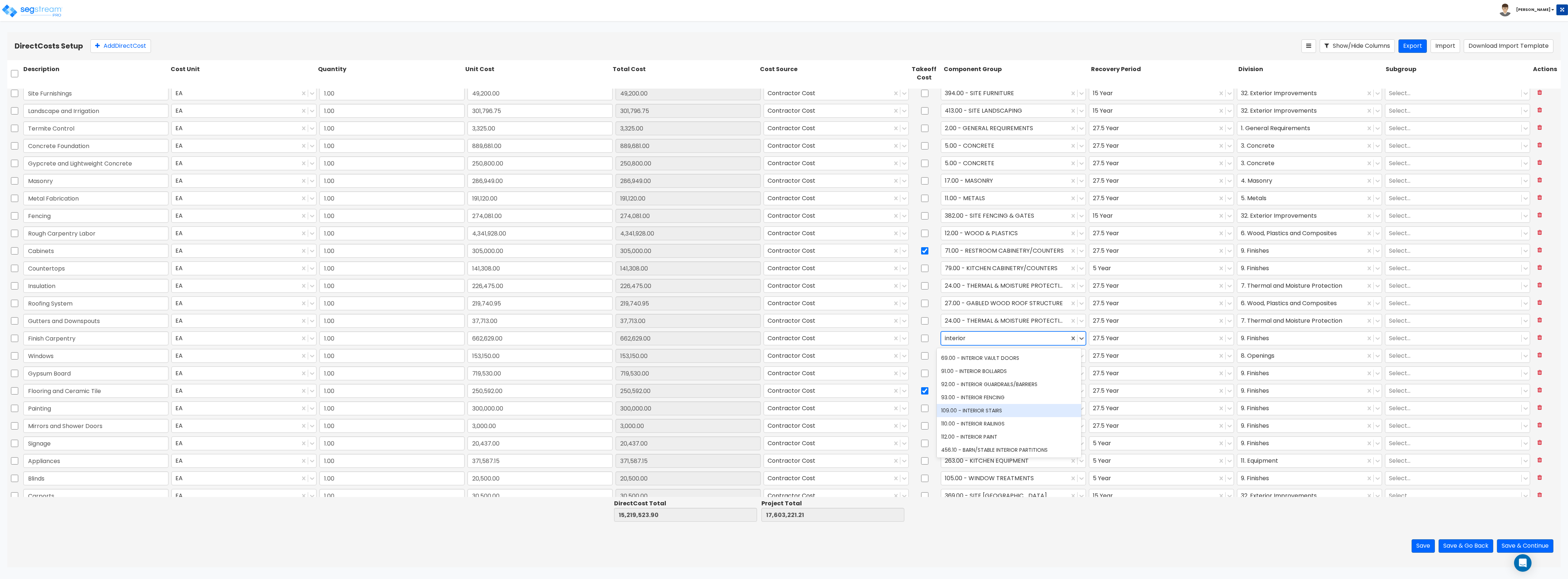
scroll to position [169, 0]
click at [974, 336] on div at bounding box center [1004, 338] width 120 height 10
click at [974, 335] on div at bounding box center [1004, 338] width 120 height 10
type input "carp"
click at [1100, 533] on div "Save Save & Go Back Save & Continue" at bounding box center [784, 546] width 1553 height 42
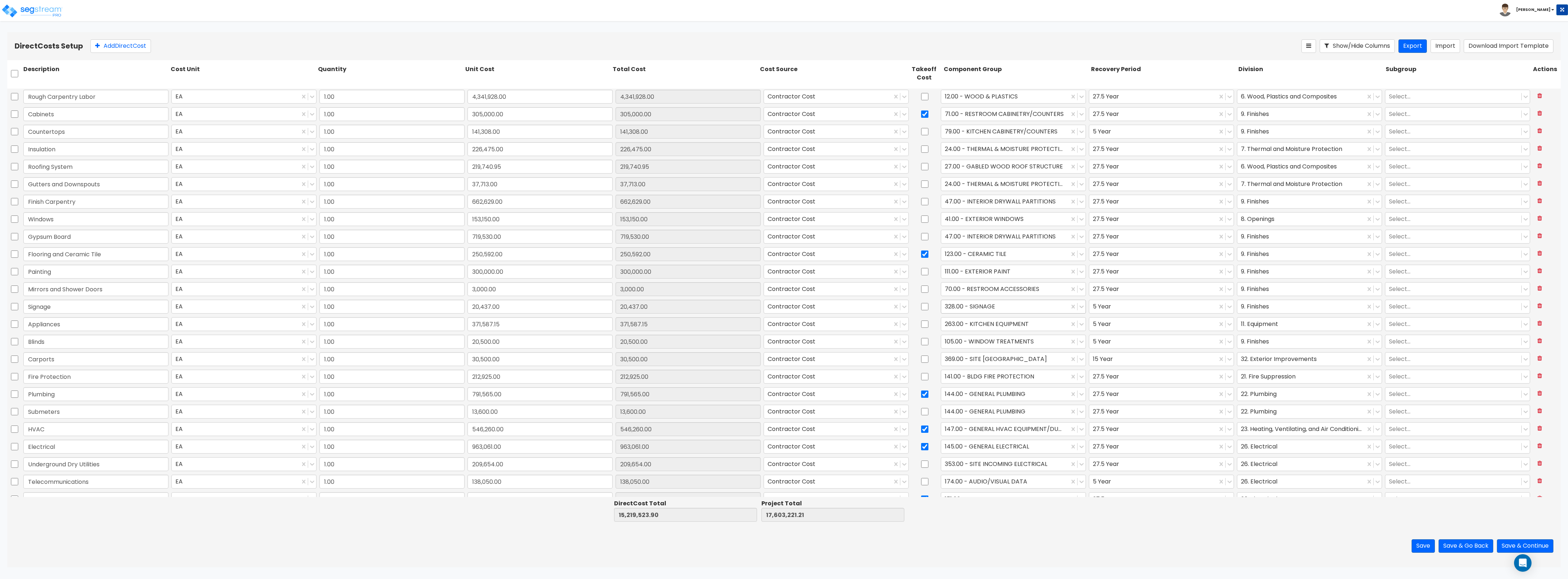
scroll to position [239, 0]
type input "1.00"
type input "191,120.00"
click at [1507, 542] on button "Save & Continue" at bounding box center [1525, 546] width 56 height 13
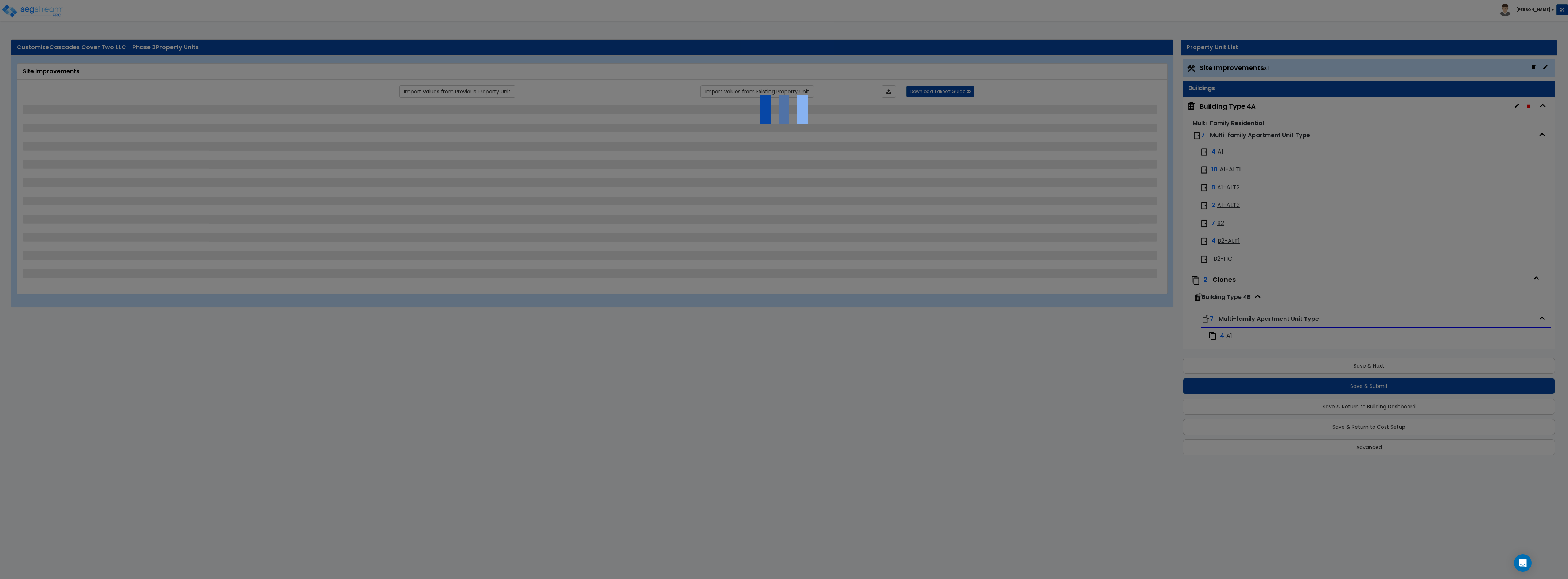
scroll to position [6, 0]
select select "2"
select select "1"
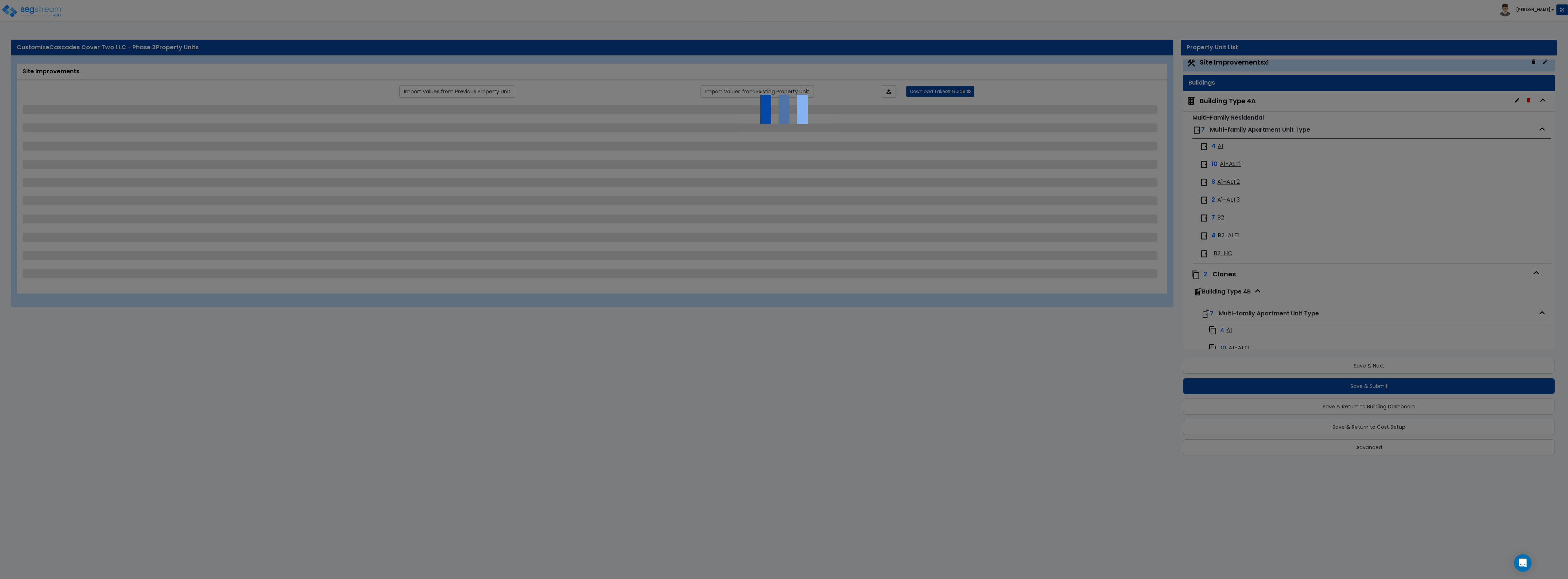
select select "1"
select select "2"
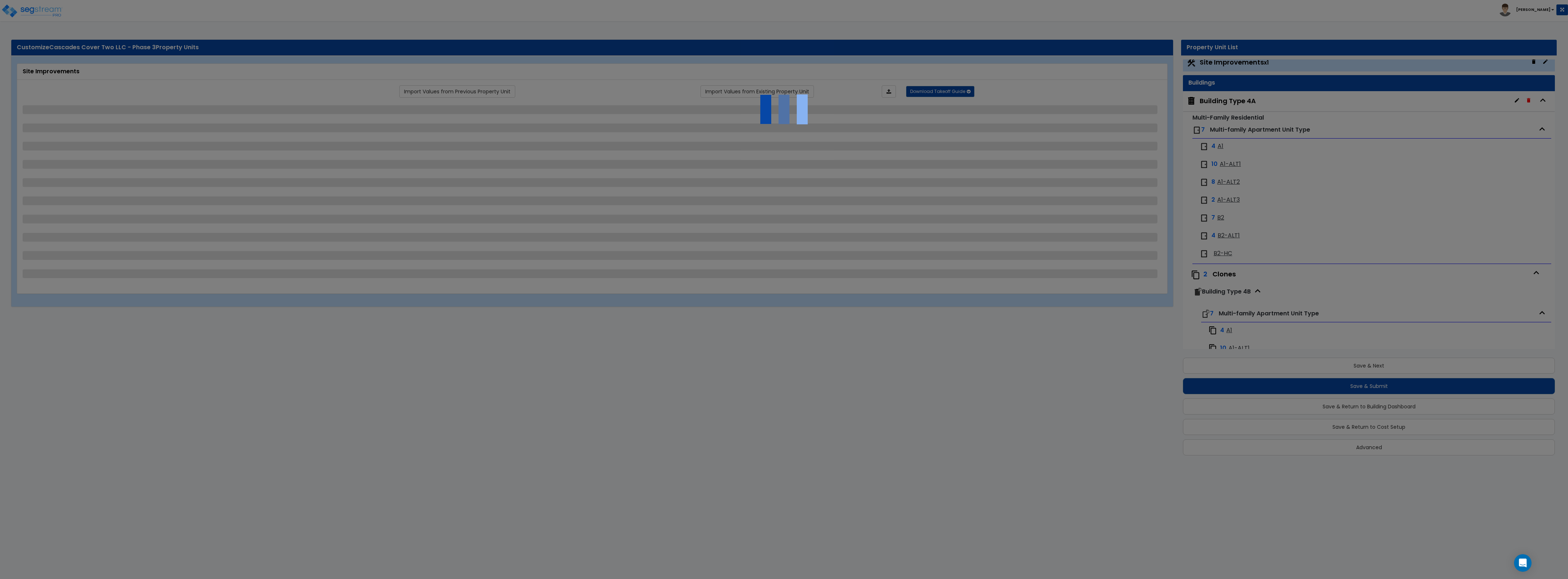
select select "4"
select select "2"
select select "3"
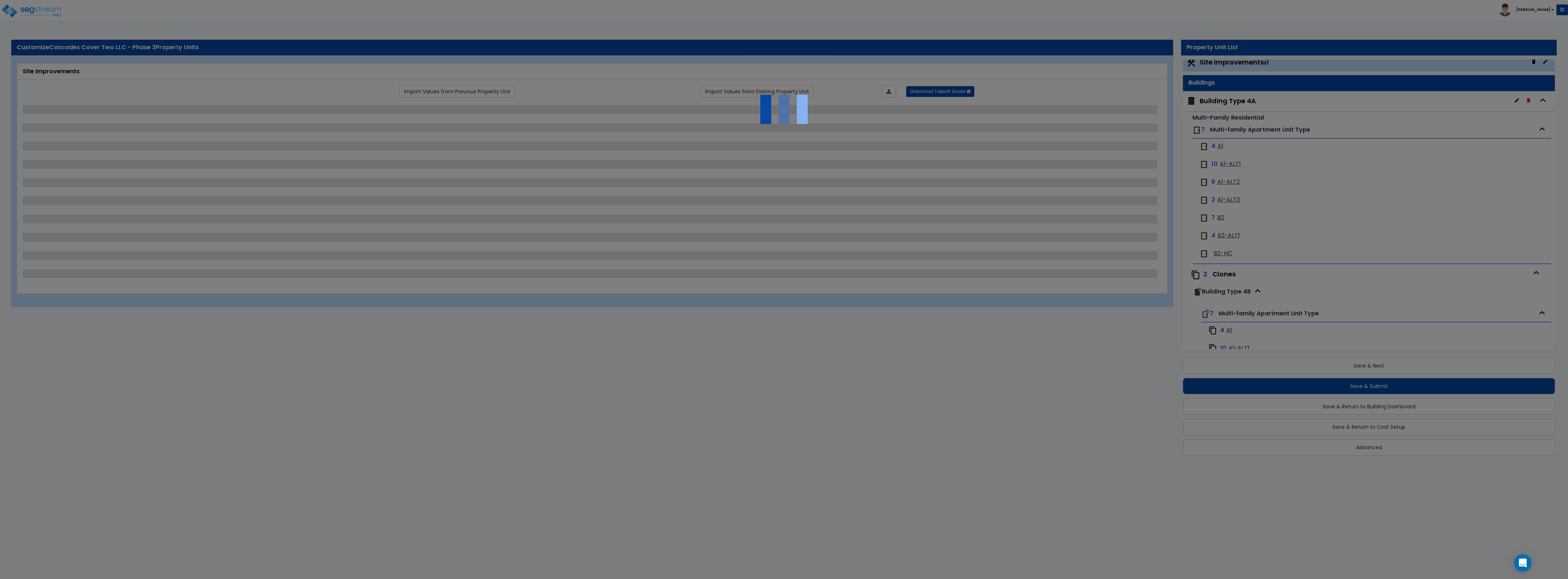
select select "1"
select select "3"
select select "1"
select select "4"
select select "1"
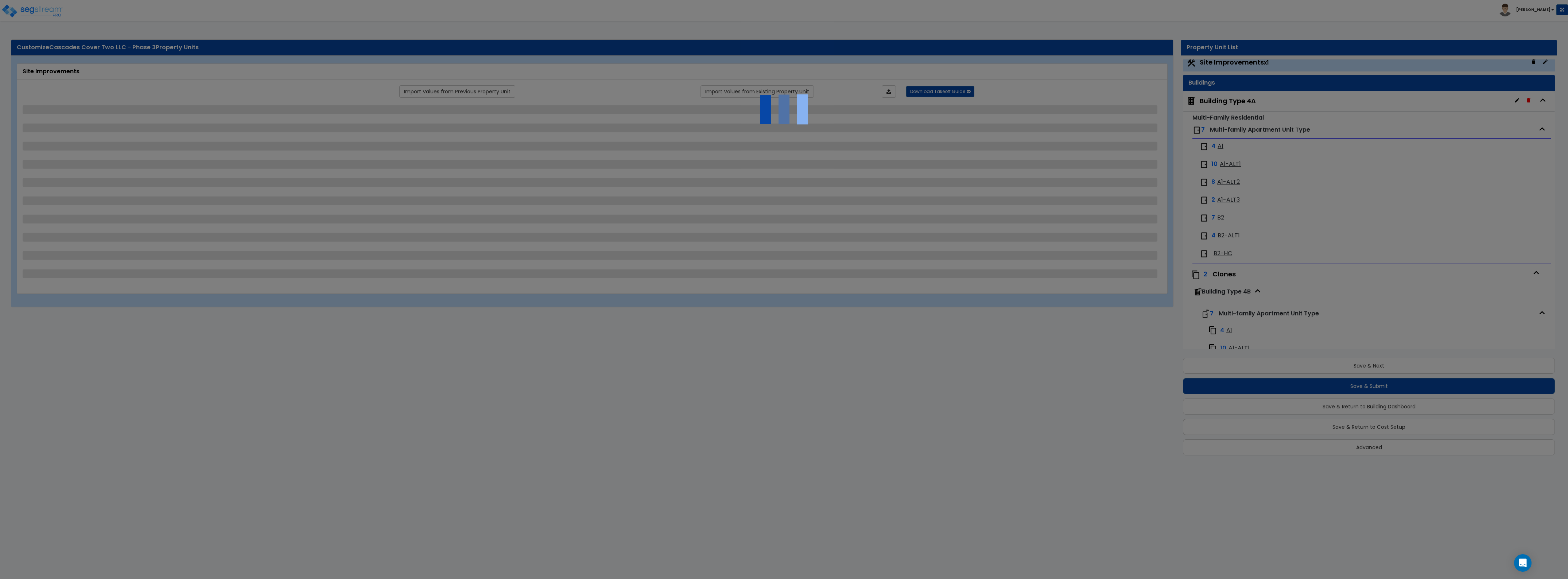
select select "2"
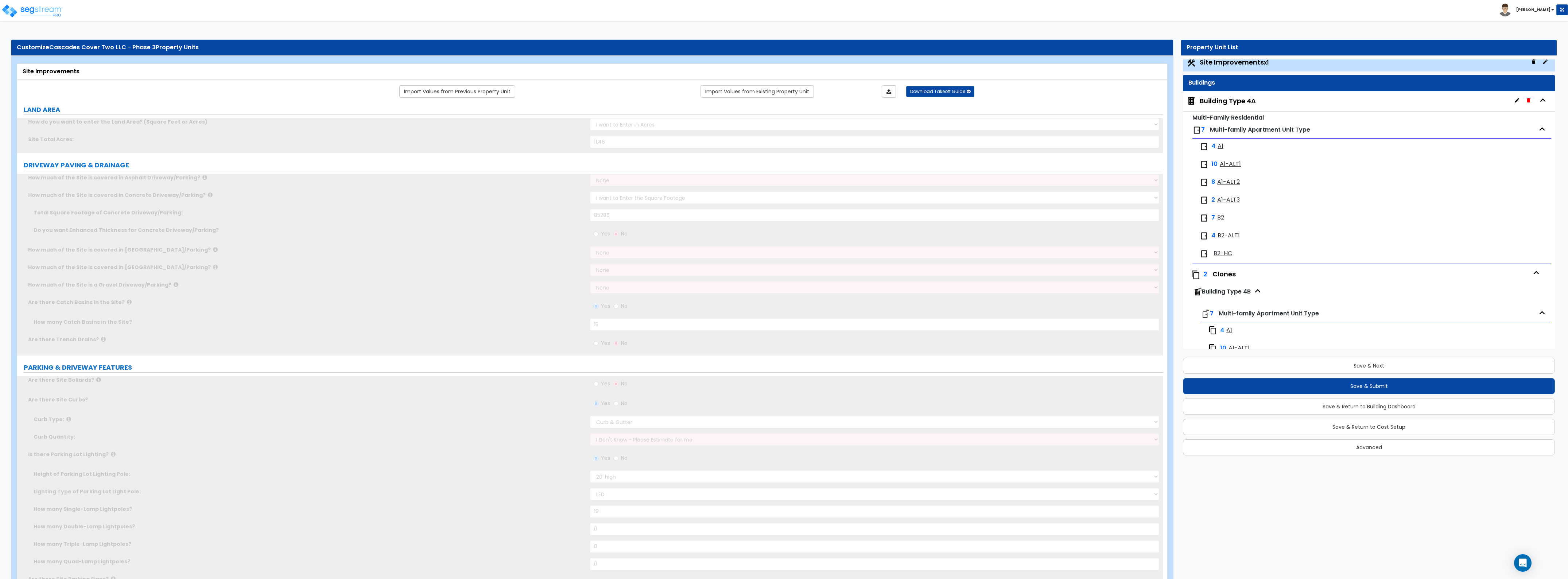
scroll to position [0, 0]
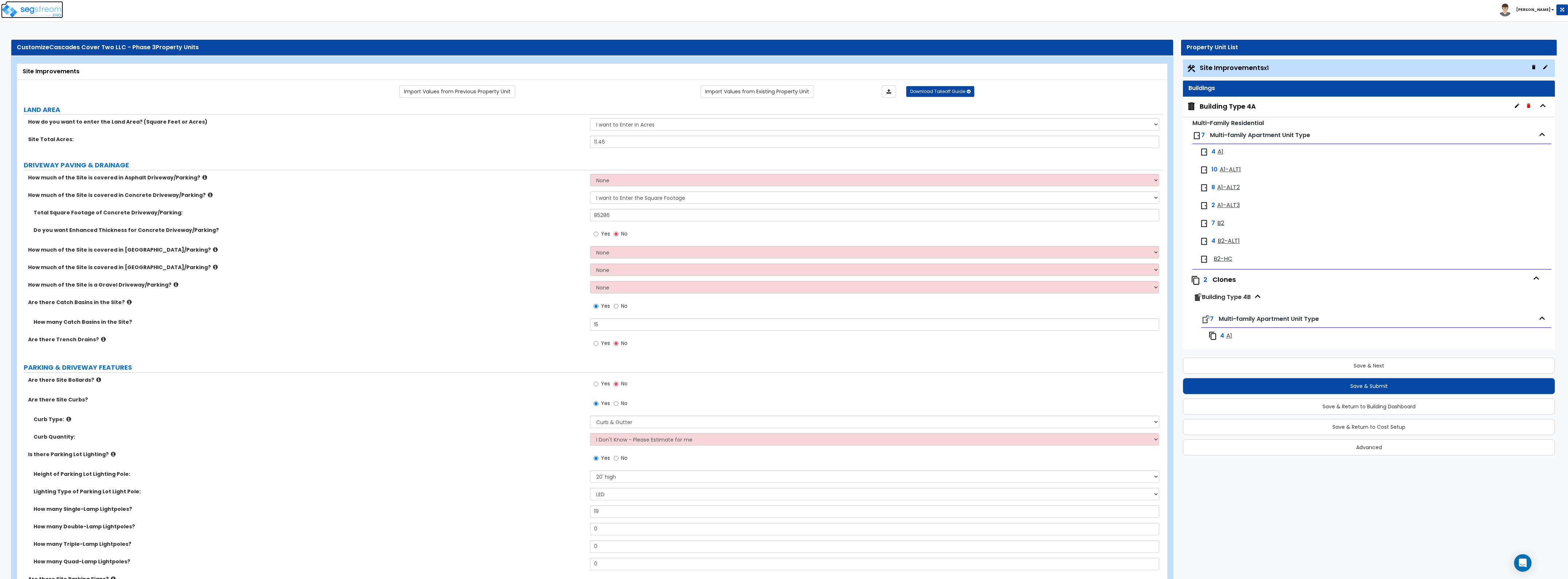
click at [37, 5] on img at bounding box center [32, 11] width 62 height 15
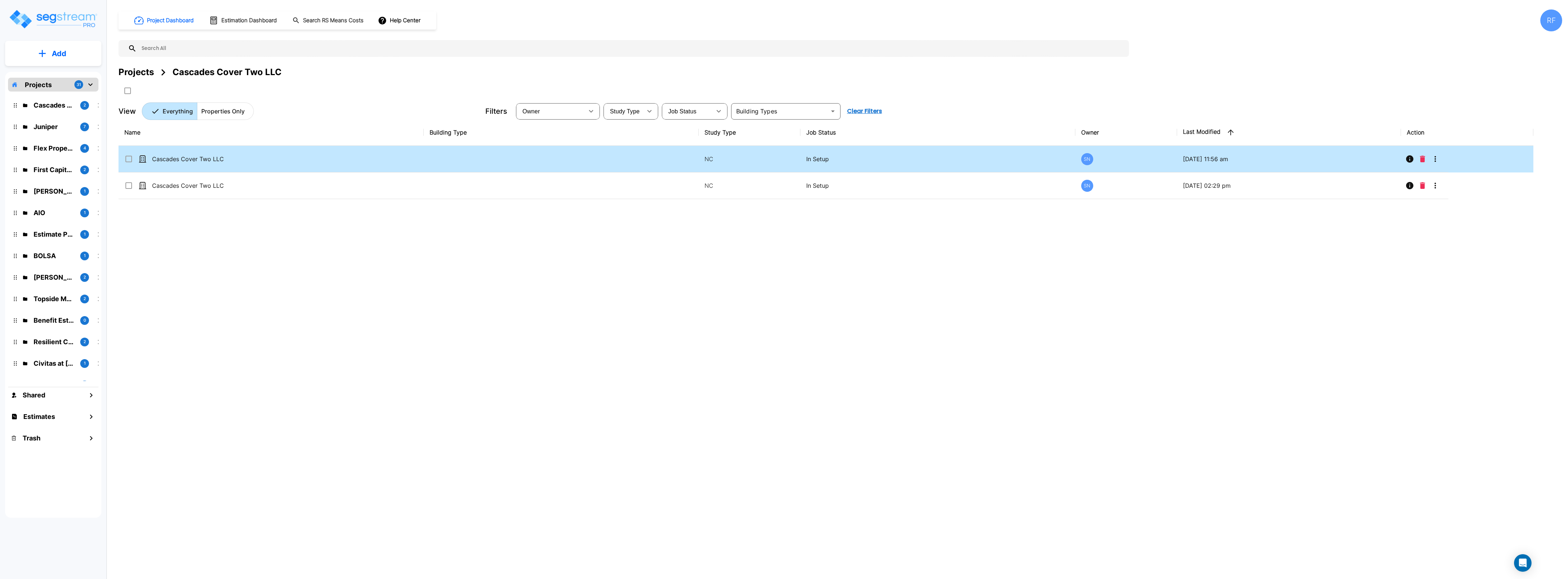
click at [1435, 158] on icon "More-Options" at bounding box center [1435, 159] width 2 height 6
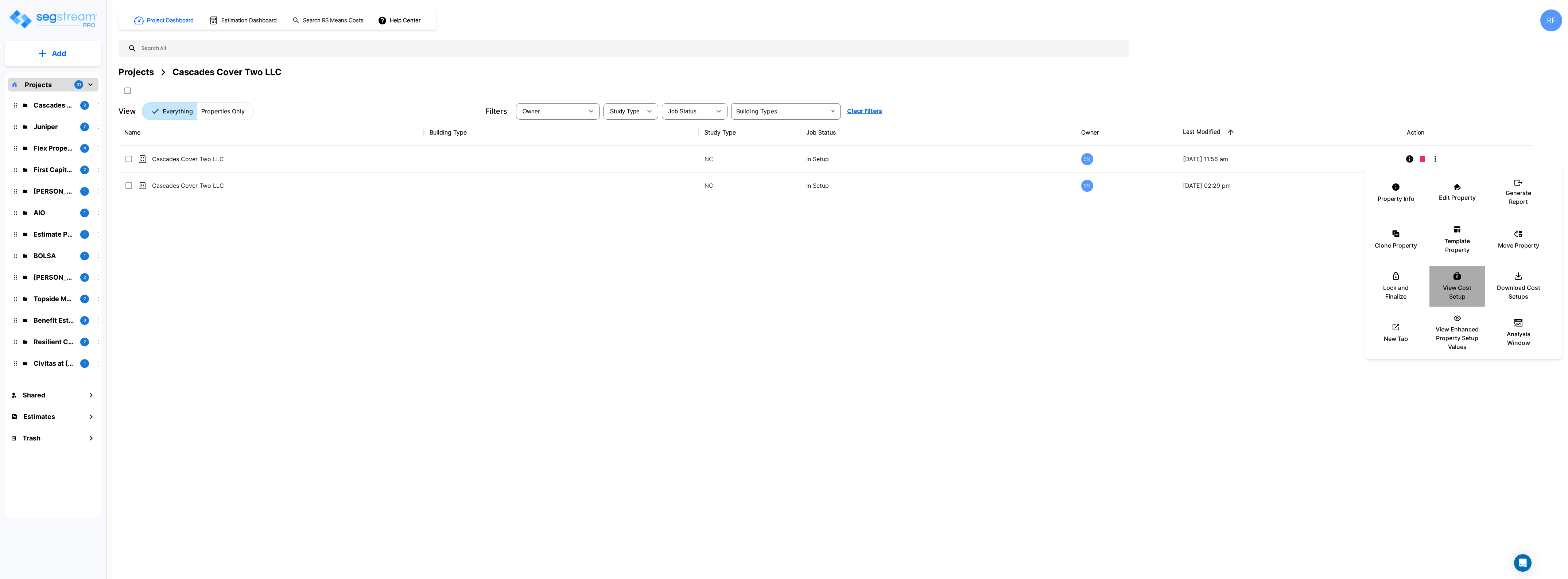
click at [1455, 277] on icon at bounding box center [1457, 275] width 7 height 7
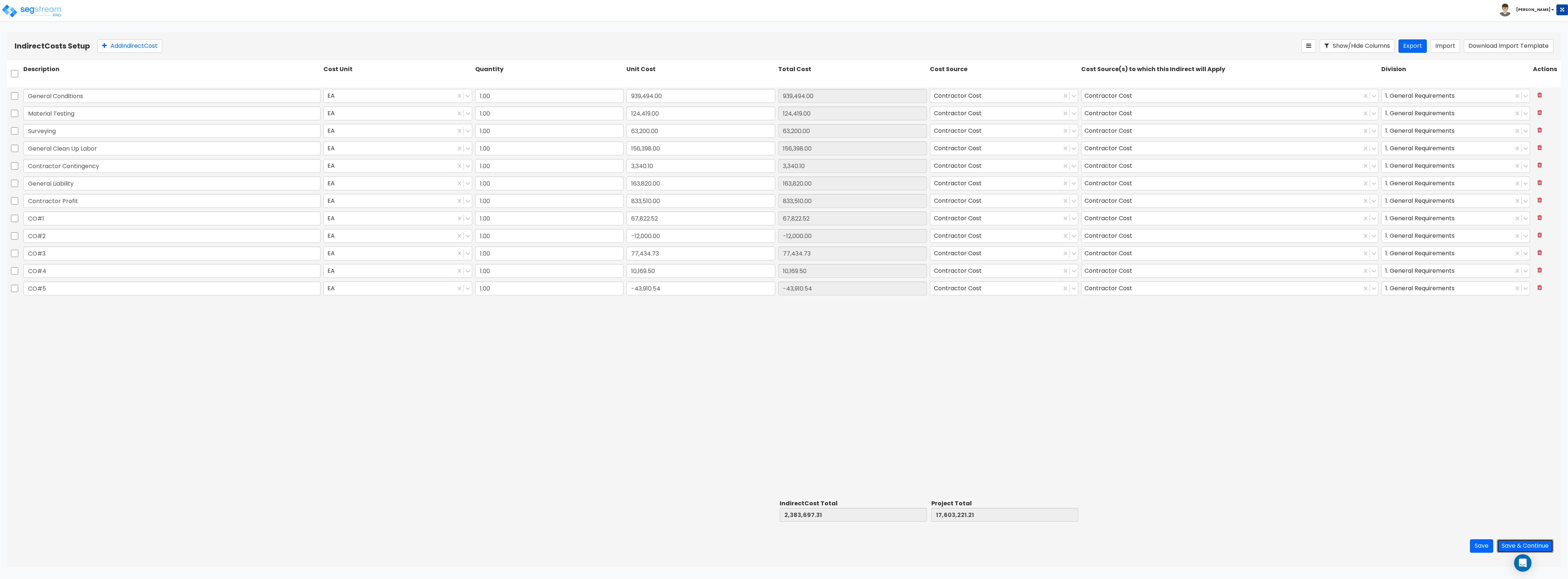
click at [1511, 544] on button "Save & Continue" at bounding box center [1525, 546] width 56 height 13
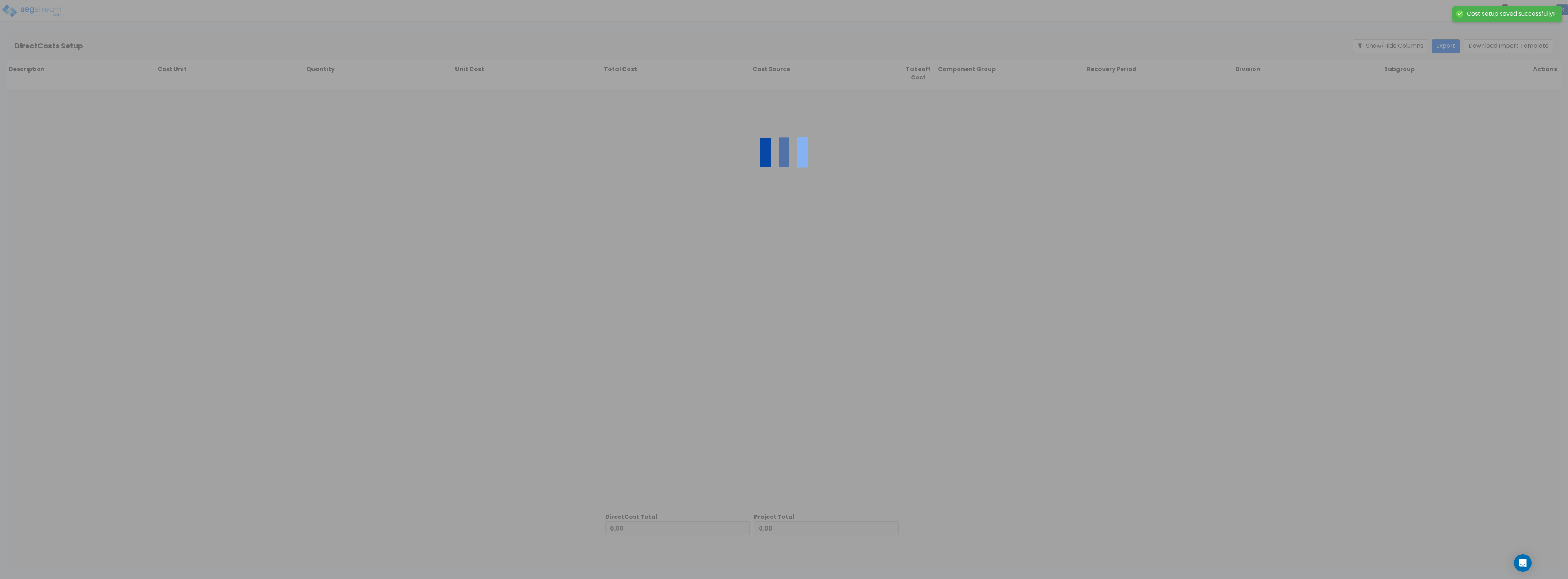
type input "2,383,697.31"
type input "15,219,523.90"
type input "17,603,221.21"
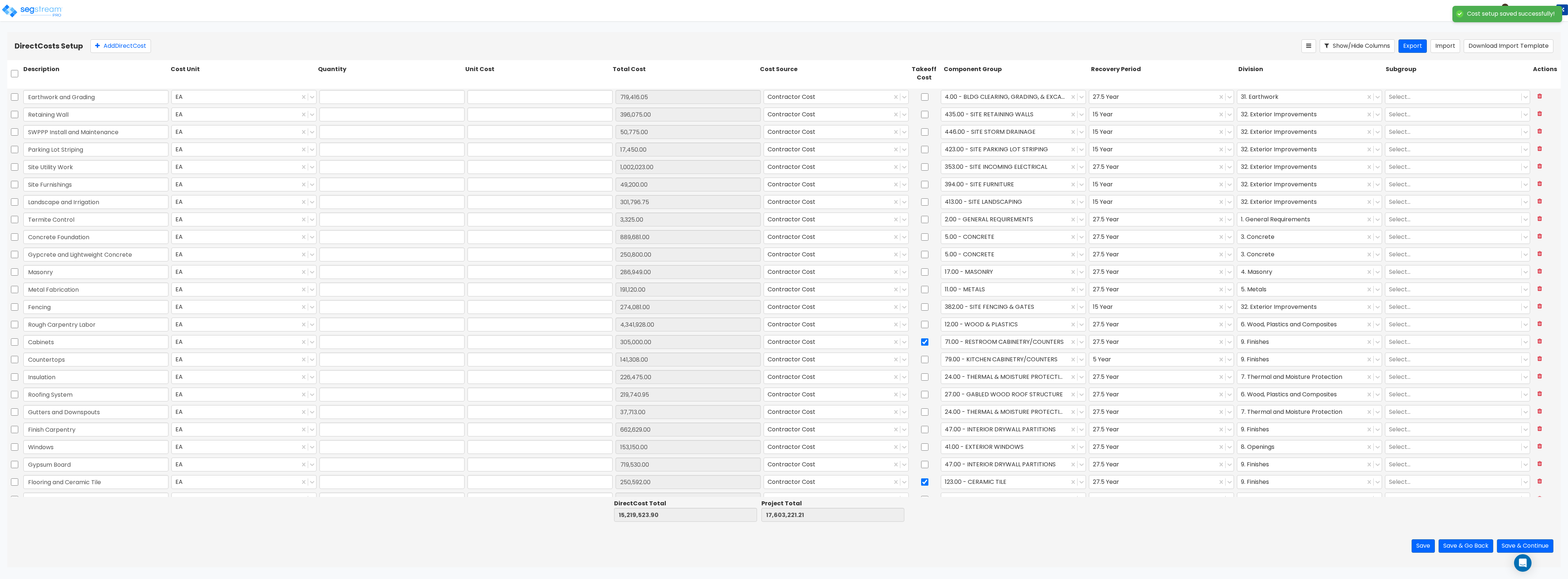
type input "1.00"
type input "719,416.05"
type input "1.00"
type input "396,075.00"
type input "1.00"
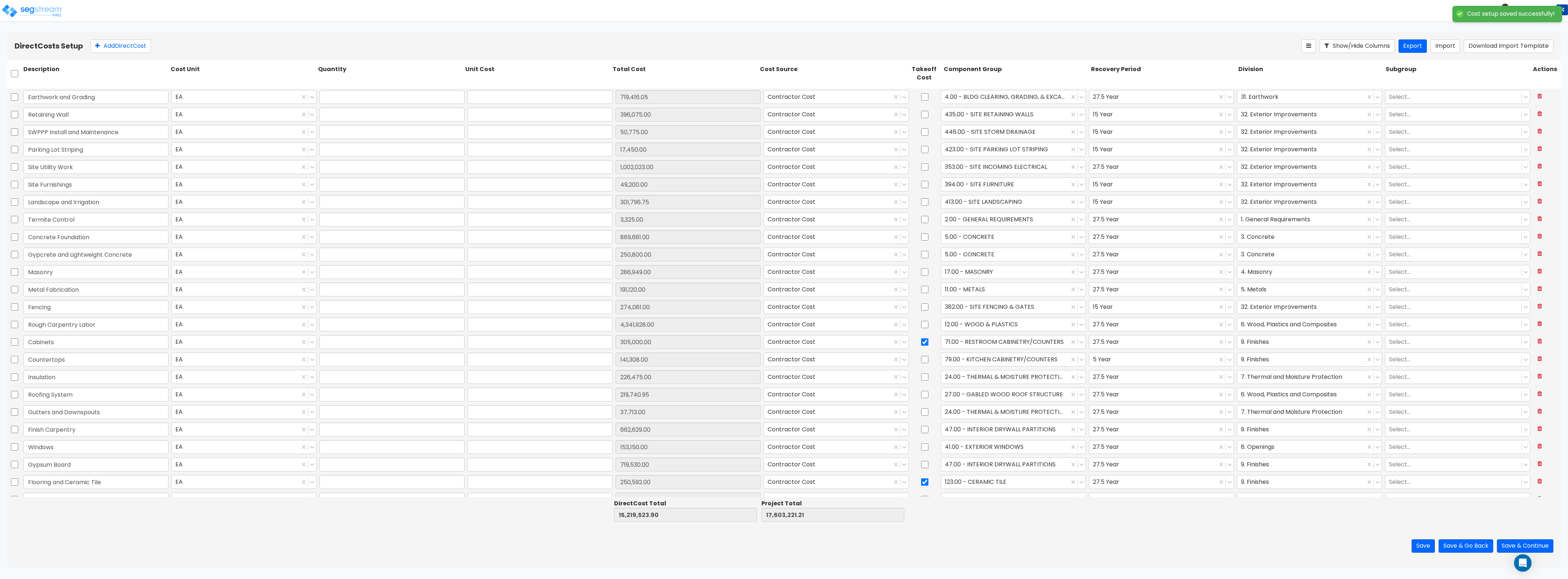
type input "50,775.00"
type input "1.00"
type input "17,450.00"
type input "1.00"
type input "1,002,023.00"
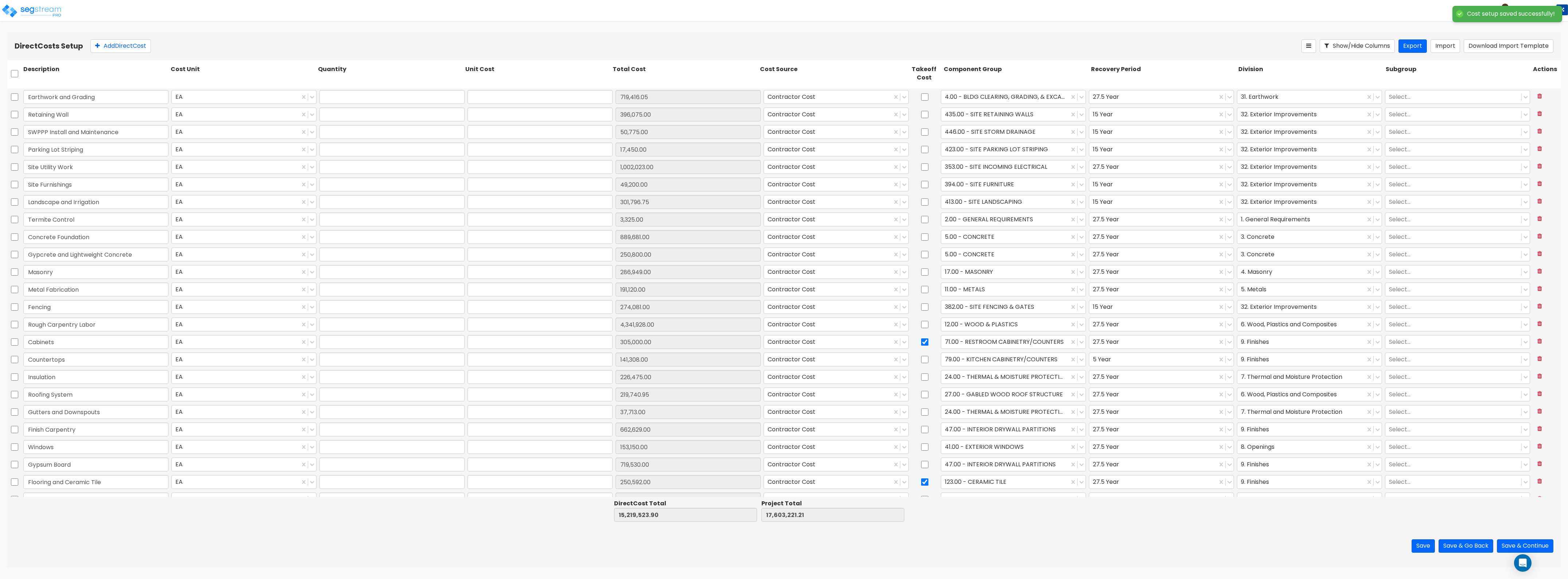
type input "1.00"
type input "49,200.00"
type input "1.00"
type input "301,796.75"
type input "1.00"
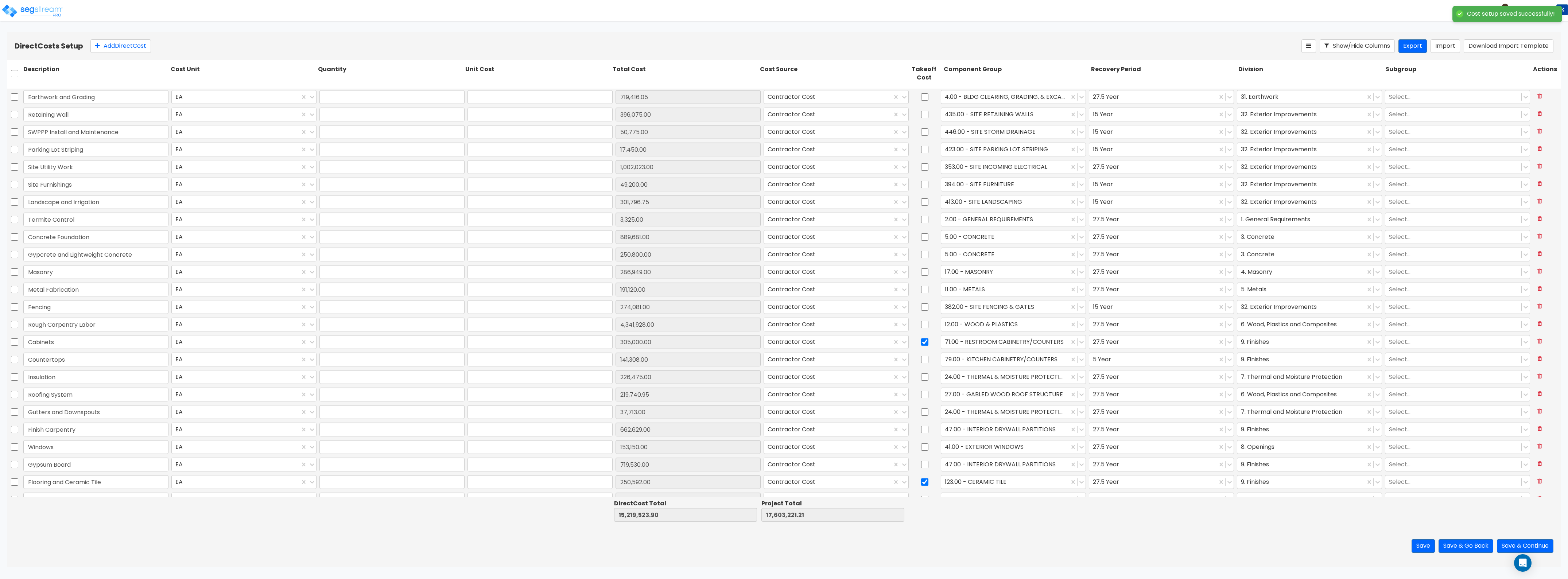
type input "3,325.00"
type input "1.00"
type input "889,681.00"
type input "1.00"
type input "250,800.00"
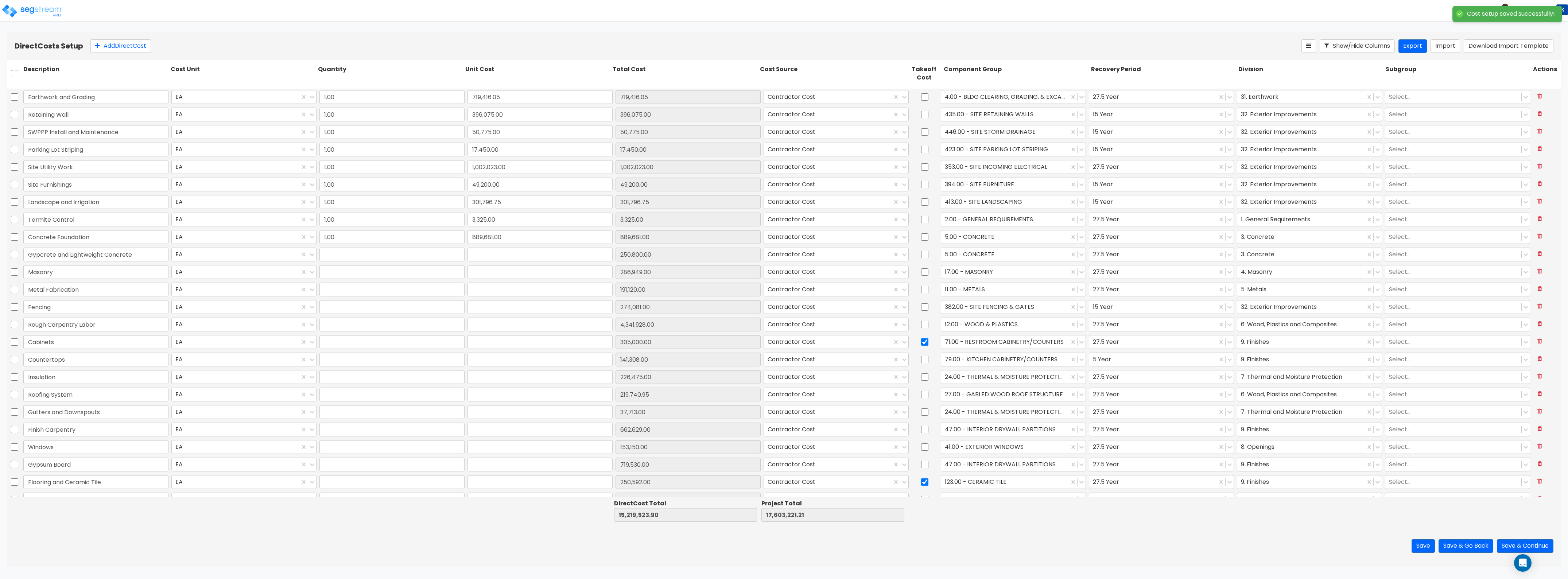
type input "1.00"
type input "286,949.00"
type input "1.00"
type input "191,120.00"
type input "1.00"
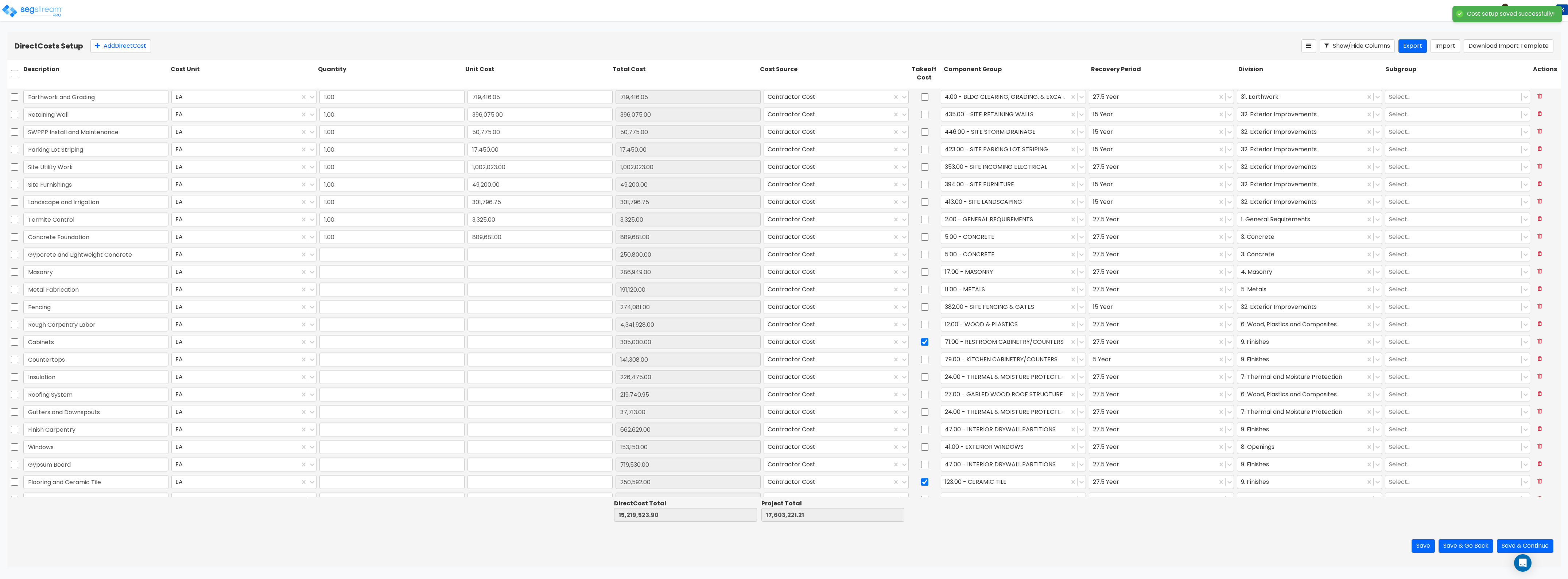
type input "274,081.00"
type input "1.00"
type input "4,341,928.00"
type input "1.00"
type input "305,000.00"
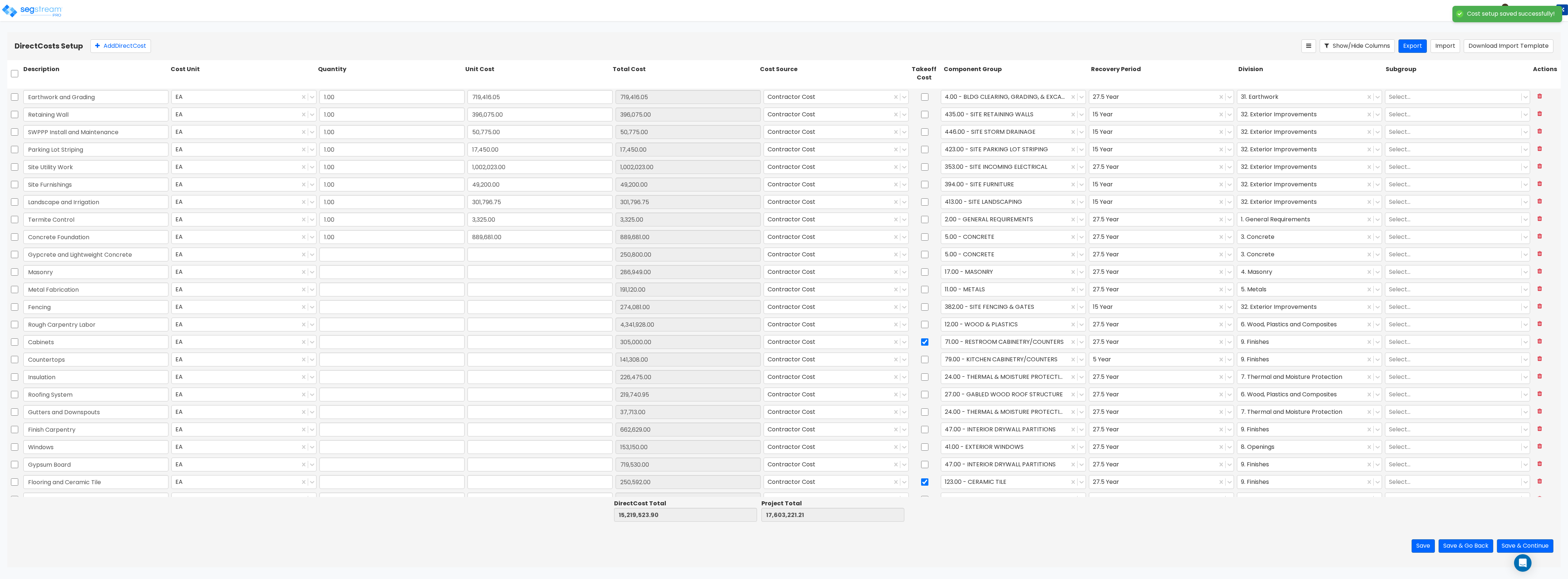
type input "1.00"
type input "141,308.00"
type input "1.00"
type input "226,475.00"
type input "1.00"
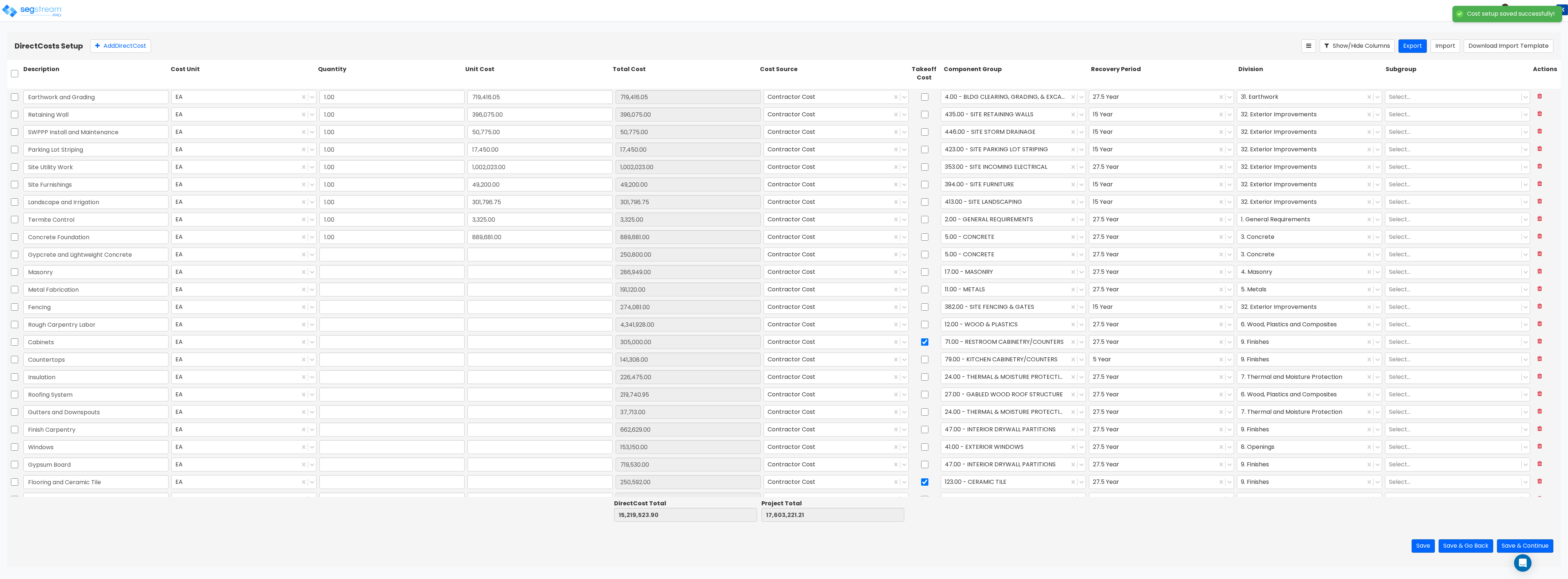
type input "219,740.95"
type input "1.00"
type input "37,713.00"
type input "1.00"
type input "662,629.00"
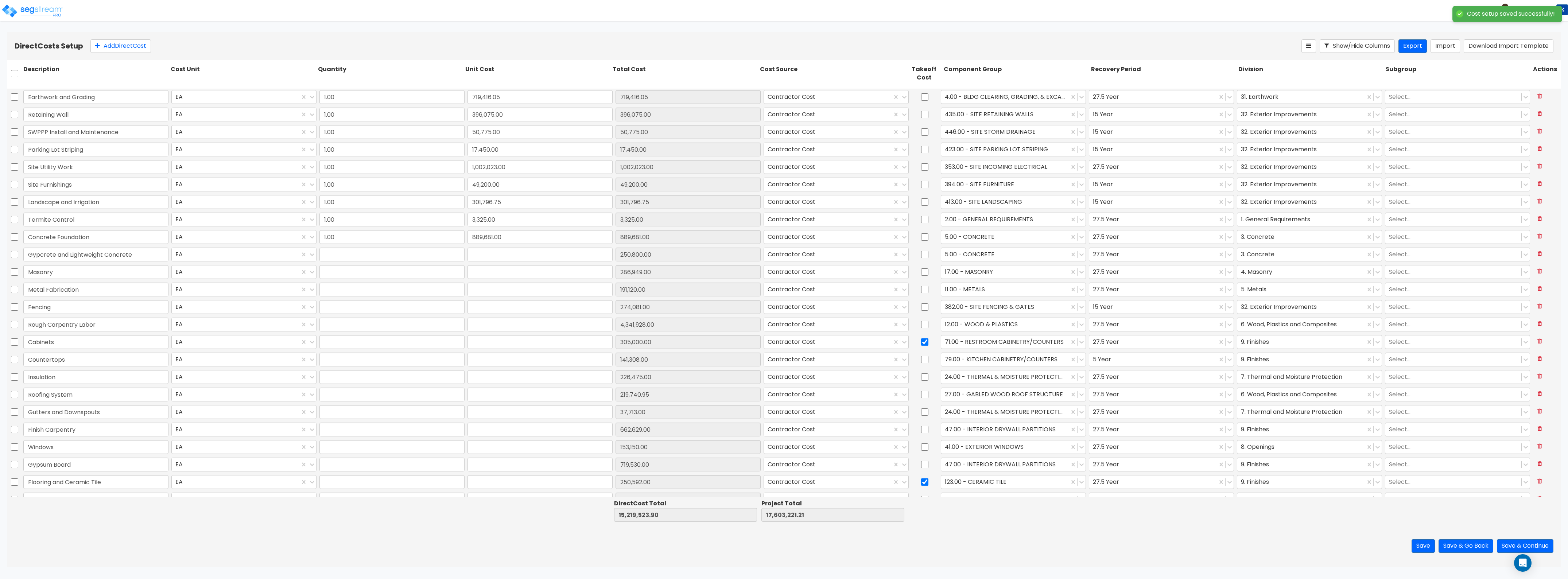
type input "1.00"
type input "153,150.00"
type input "1.00"
type input "719,530.00"
type input "1.00"
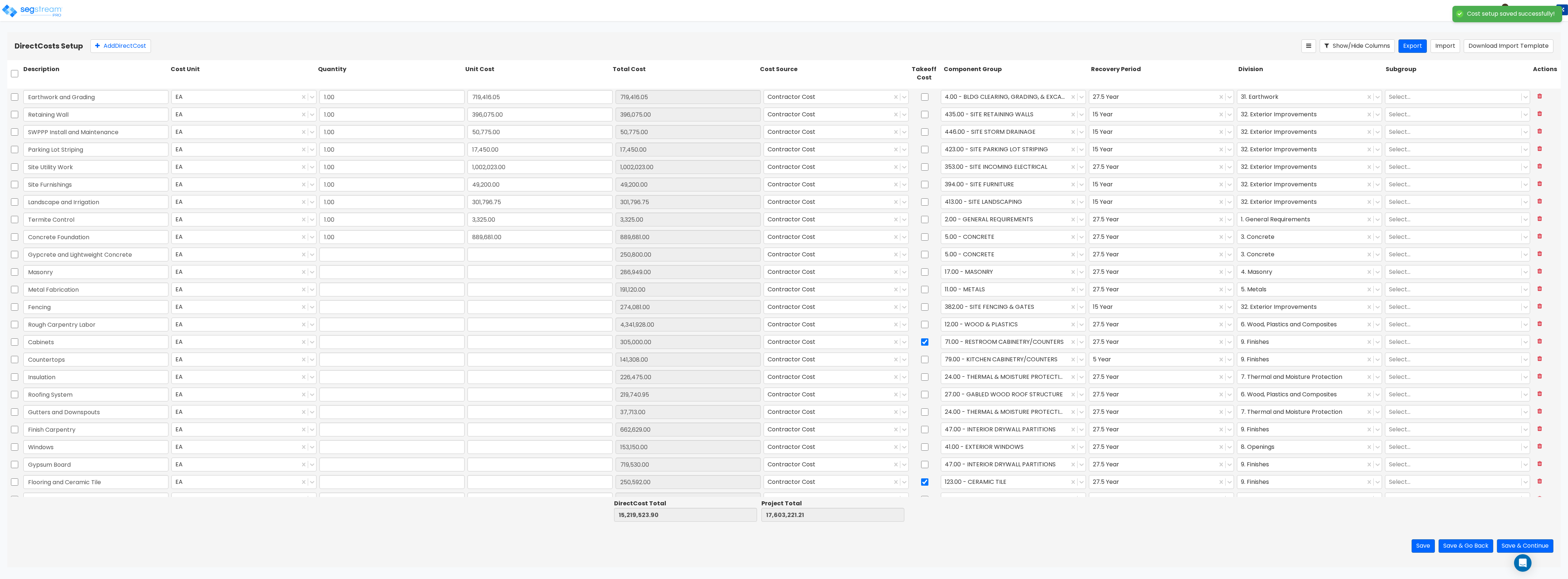
type input "250,592.00"
type input "1.00"
type input "300,000.00"
type input "1.00"
type input "3,000.00"
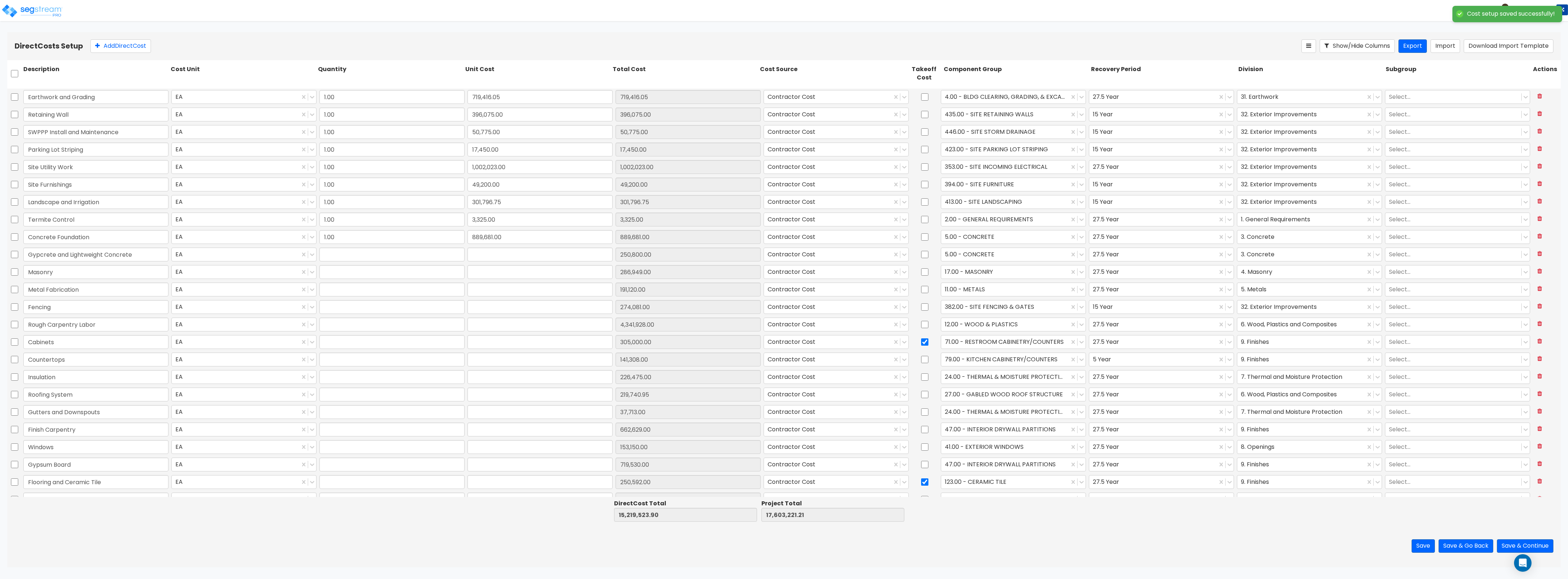
type input "1.00"
type input "20,437.00"
type input "1.00"
type input "371,587.15"
type input "1.00"
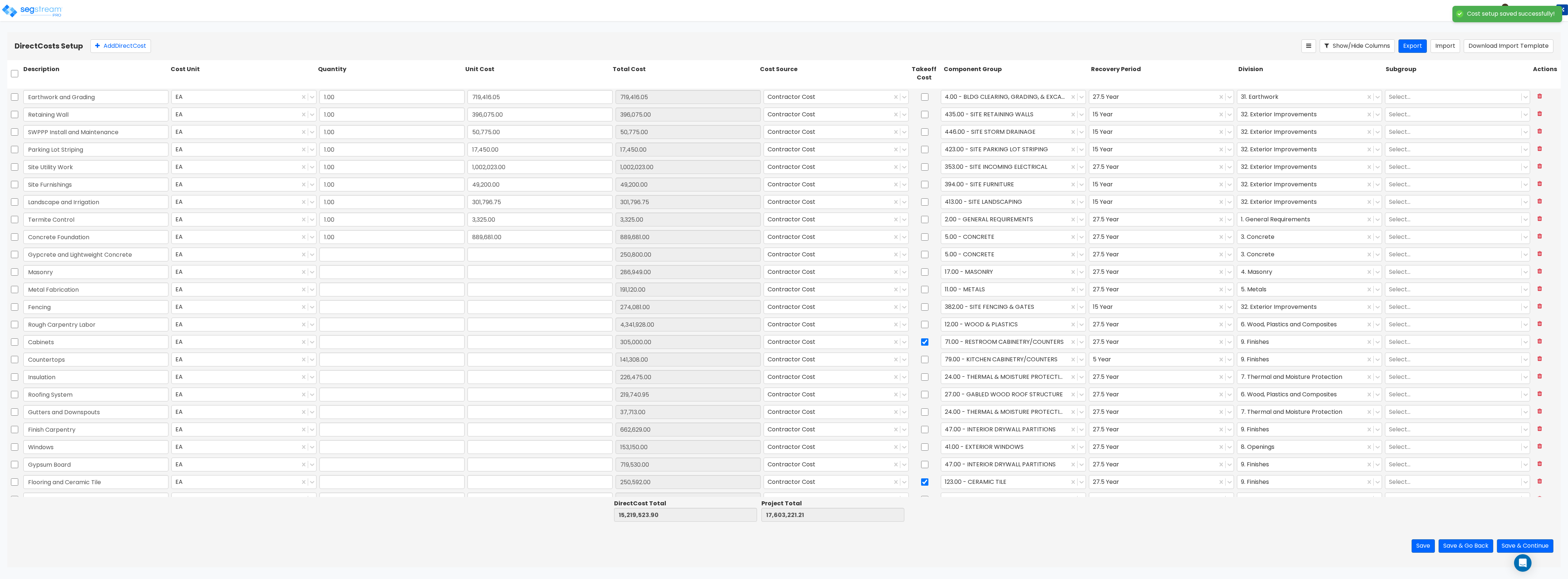
type input "20,500.00"
type input "1.00"
type input "30,500.00"
click at [1509, 541] on button "Save & Continue" at bounding box center [1525, 546] width 56 height 13
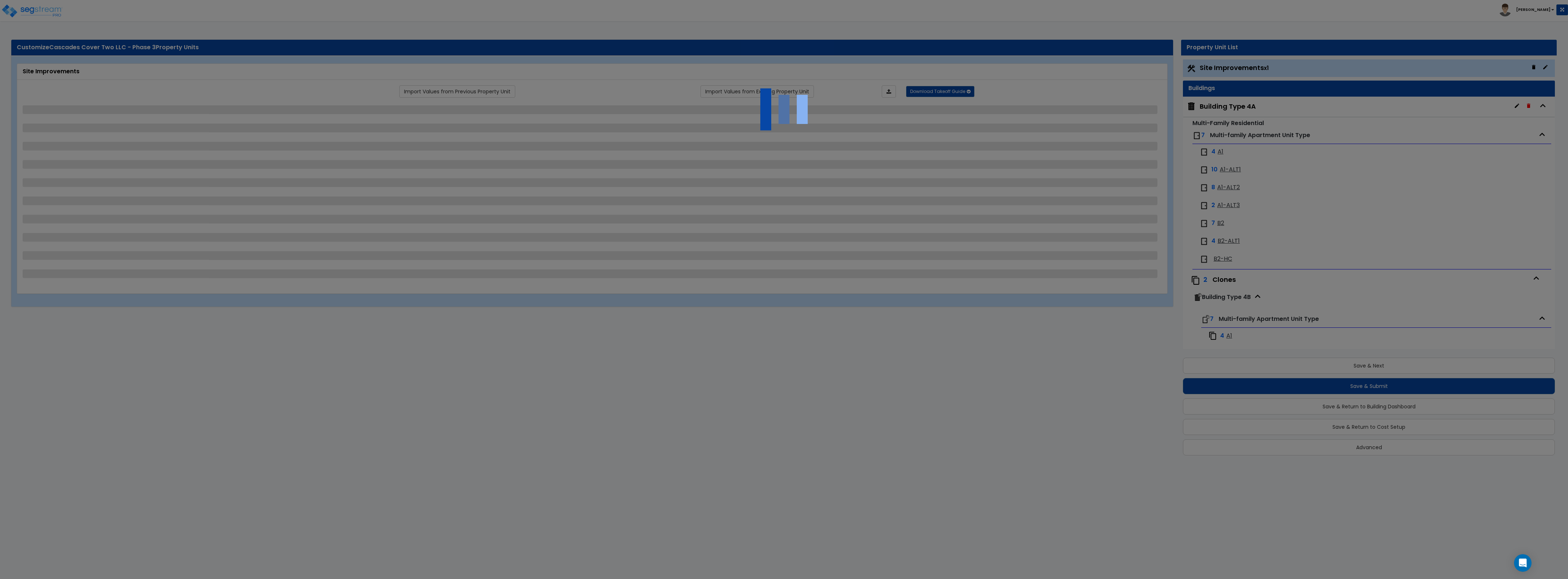
select select "2"
select select "1"
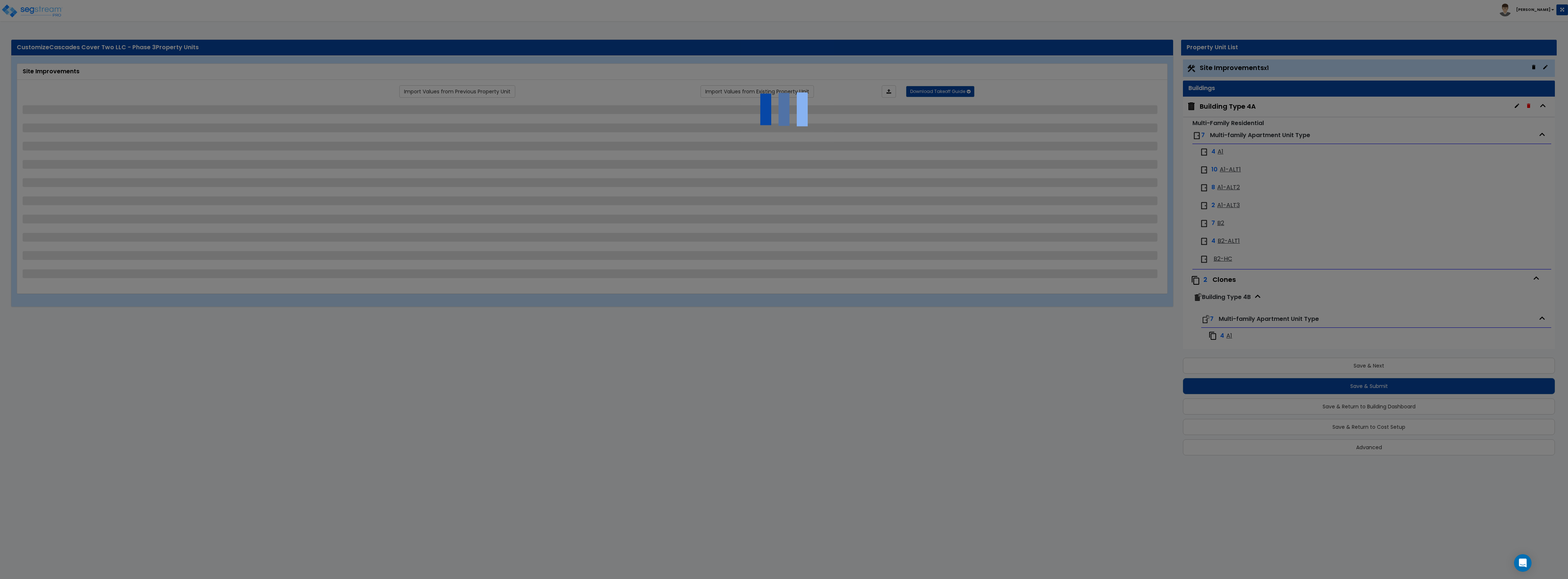
select select "1"
select select "2"
select select "4"
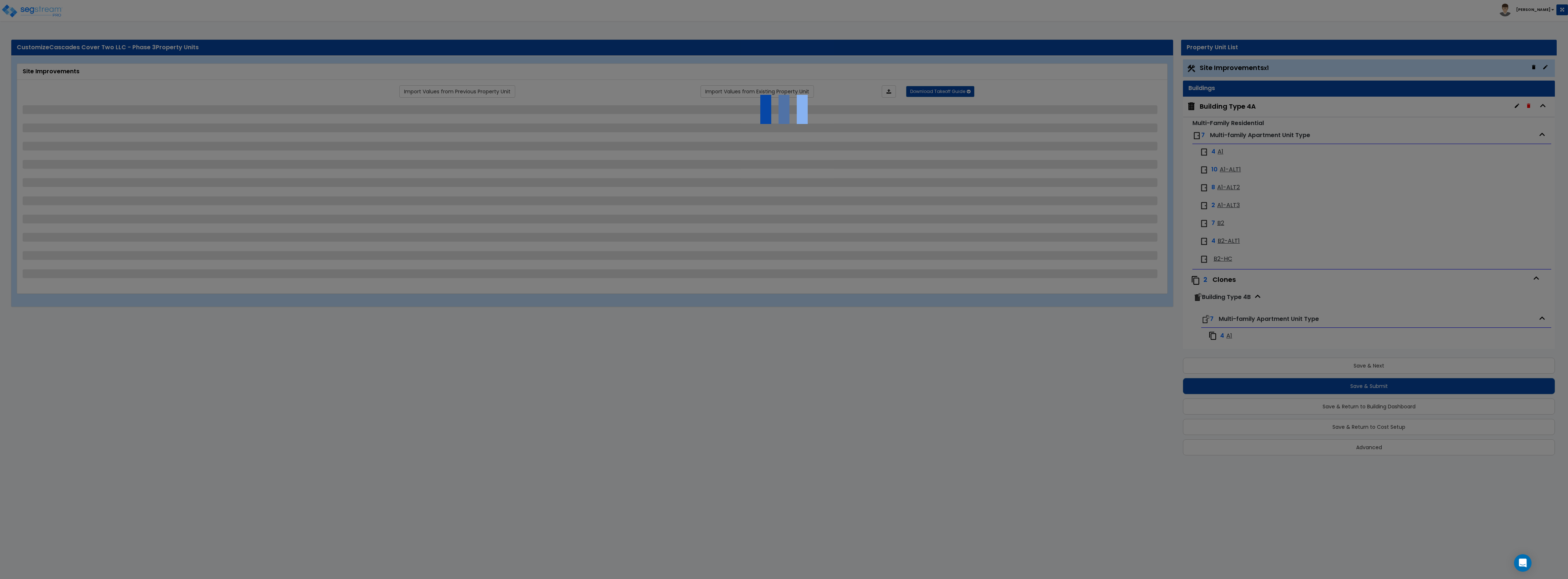
select select "2"
select select "3"
select select "1"
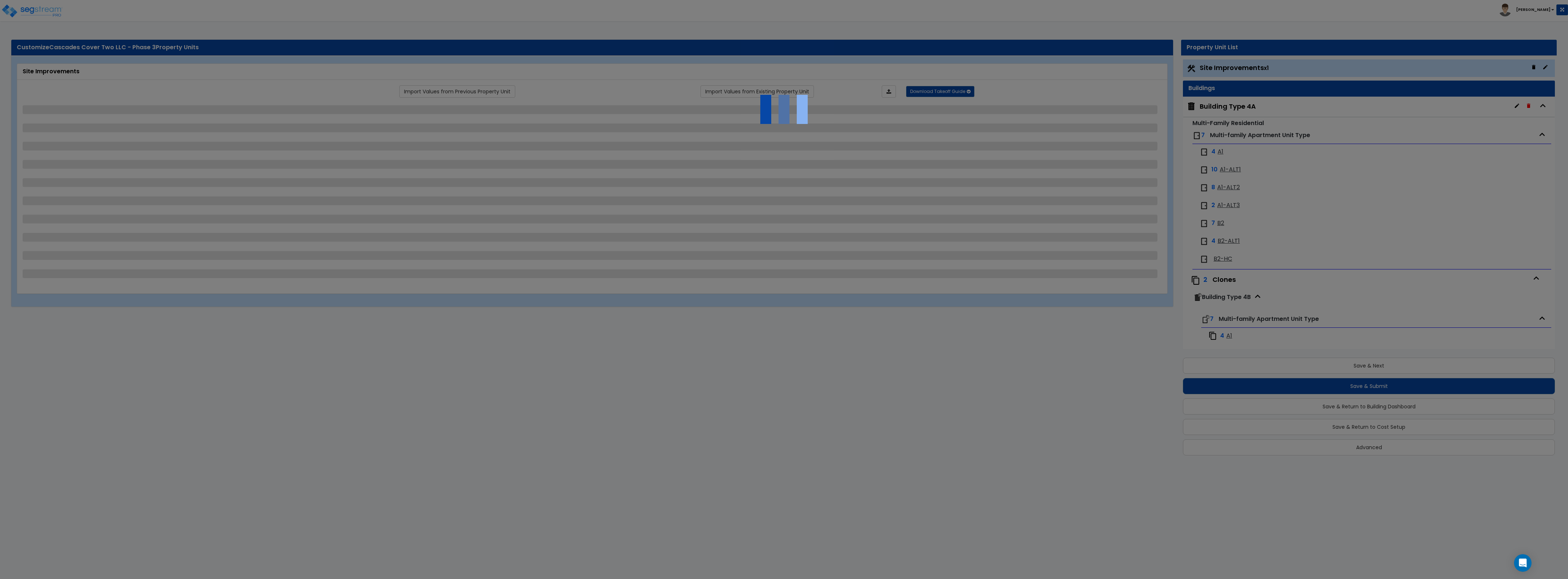
select select "3"
select select "1"
select select "4"
select select "1"
select select "2"
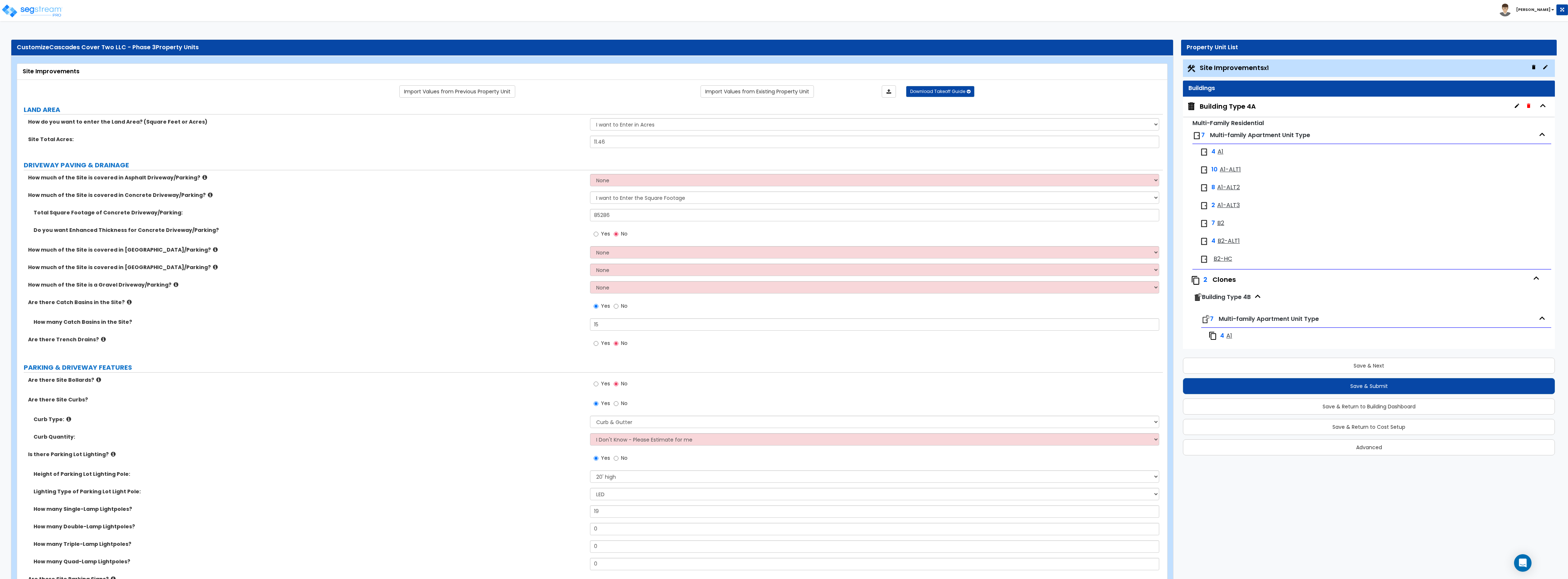
click at [549, 197] on label "How much of the Site is covered in Concrete Driveway/Parking?" at bounding box center [306, 194] width 556 height 7
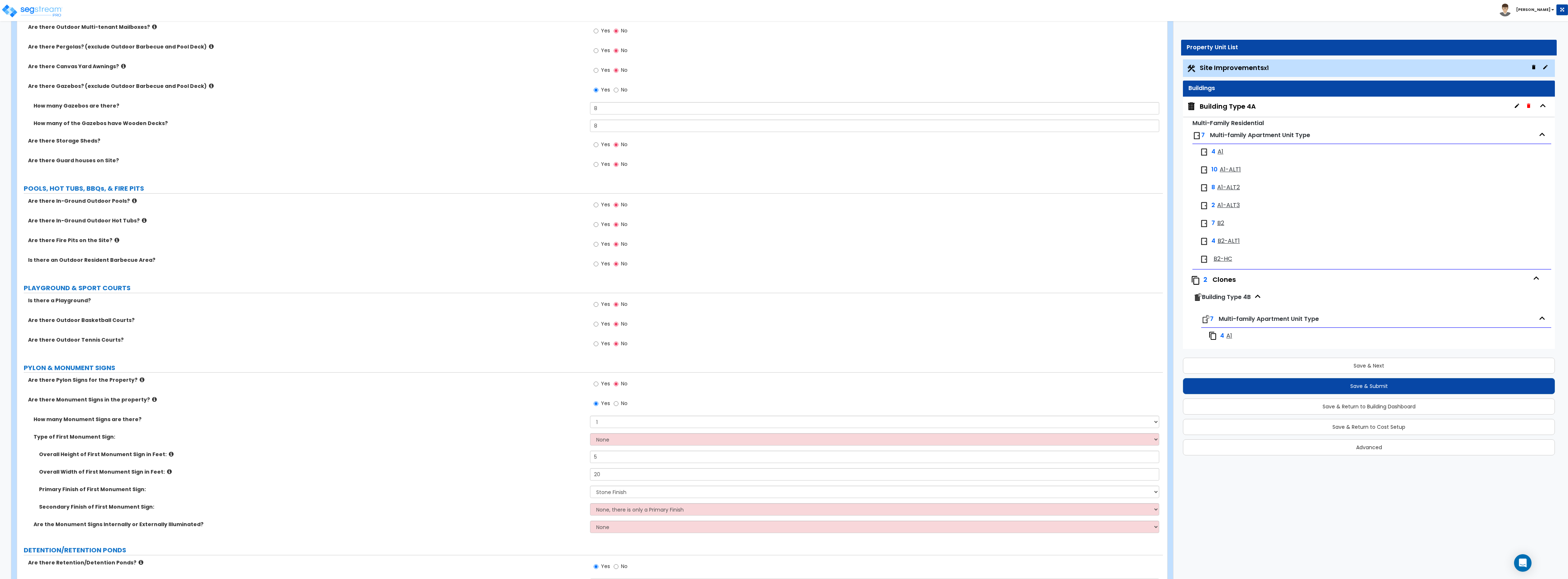
scroll to position [1915, 0]
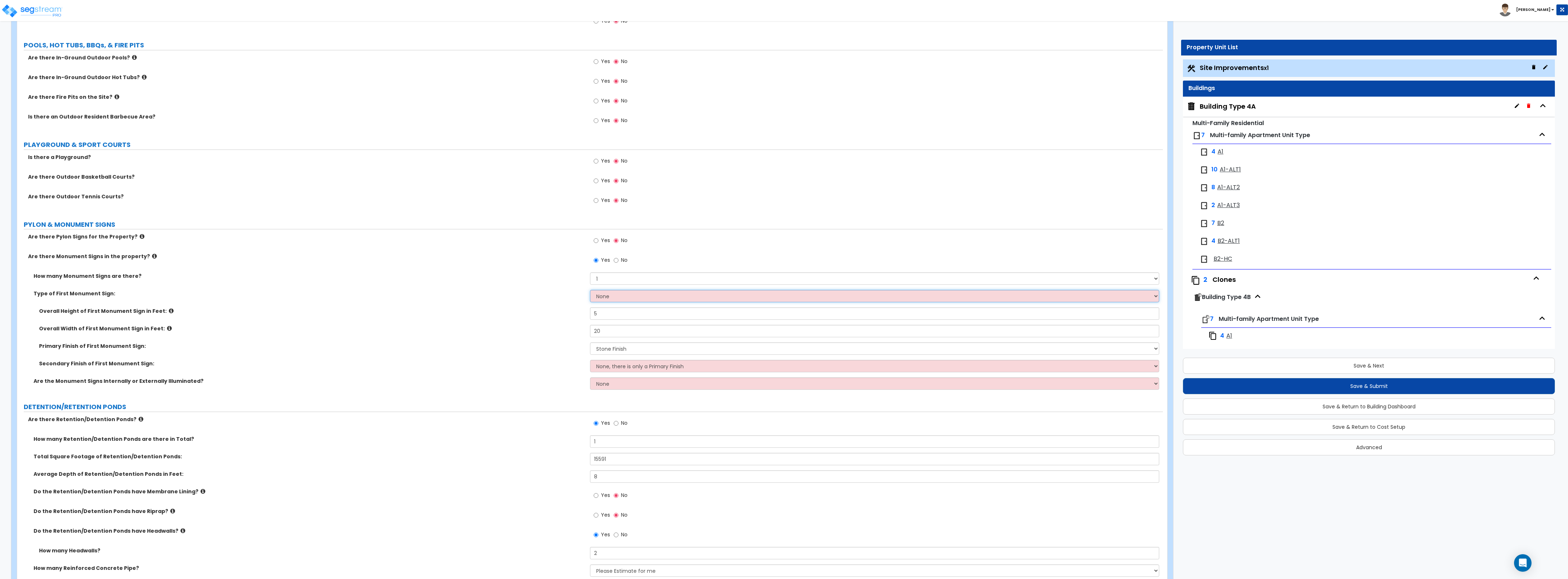
click at [600, 300] on select "None Flat Signboard on top of a Base Flat Signboard attached to a Back Board/Wa…" at bounding box center [874, 296] width 569 height 12
click at [436, 312] on label "Overall Height of First Monument Sign in Feet:" at bounding box center [311, 311] width 546 height 7
click at [600, 293] on select "None Flat Signboard on top of a Base Flat Signboard attached to a Back Board/Wa…" at bounding box center [874, 296] width 569 height 12
click at [590, 291] on select "None Flat Signboard on top of a Base Flat Signboard attached to a Back Board/Wa…" at bounding box center [874, 296] width 569 height 12
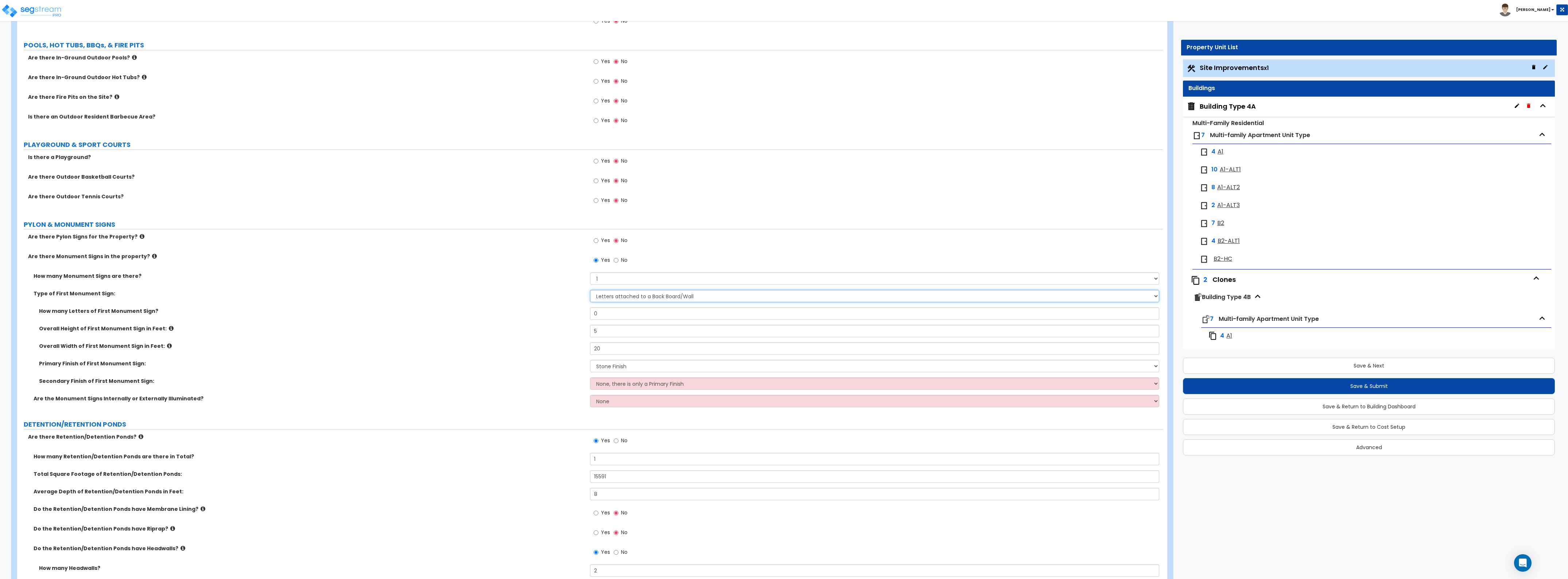
click at [625, 296] on select "None Flat Signboard on top of a Base Flat Signboard attached to a Back Board/Wa…" at bounding box center [874, 296] width 569 height 12
select select "2"
click at [590, 291] on select "None Flat Signboard on top of a Base Flat Signboard attached to a Back Board/Wa…" at bounding box center [874, 296] width 569 height 12
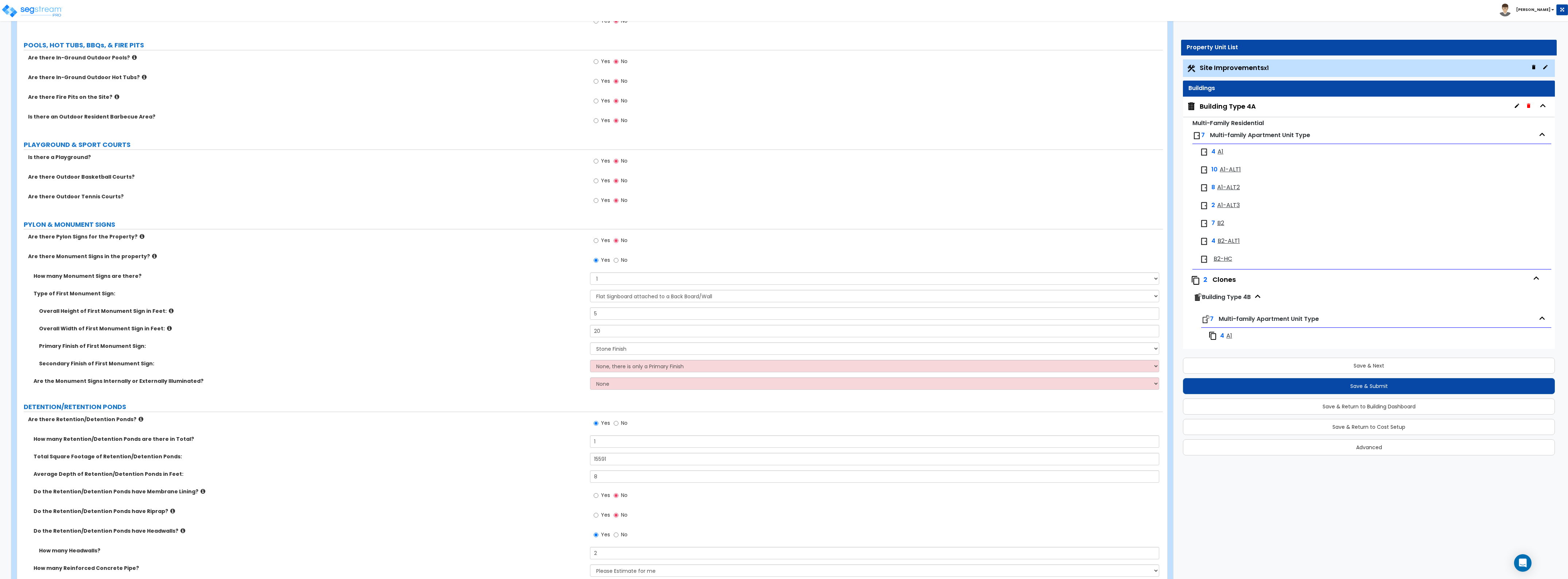
click at [524, 335] on div "Overall Width of First Monument Sign in Feet: 20" at bounding box center [590, 333] width 1145 height 17
click at [605, 381] on select "None Internally Illuminated Externally Illuminated" at bounding box center [874, 383] width 569 height 12
click at [550, 367] on label "Secondary Finish of First Monument Sign:" at bounding box center [311, 363] width 546 height 7
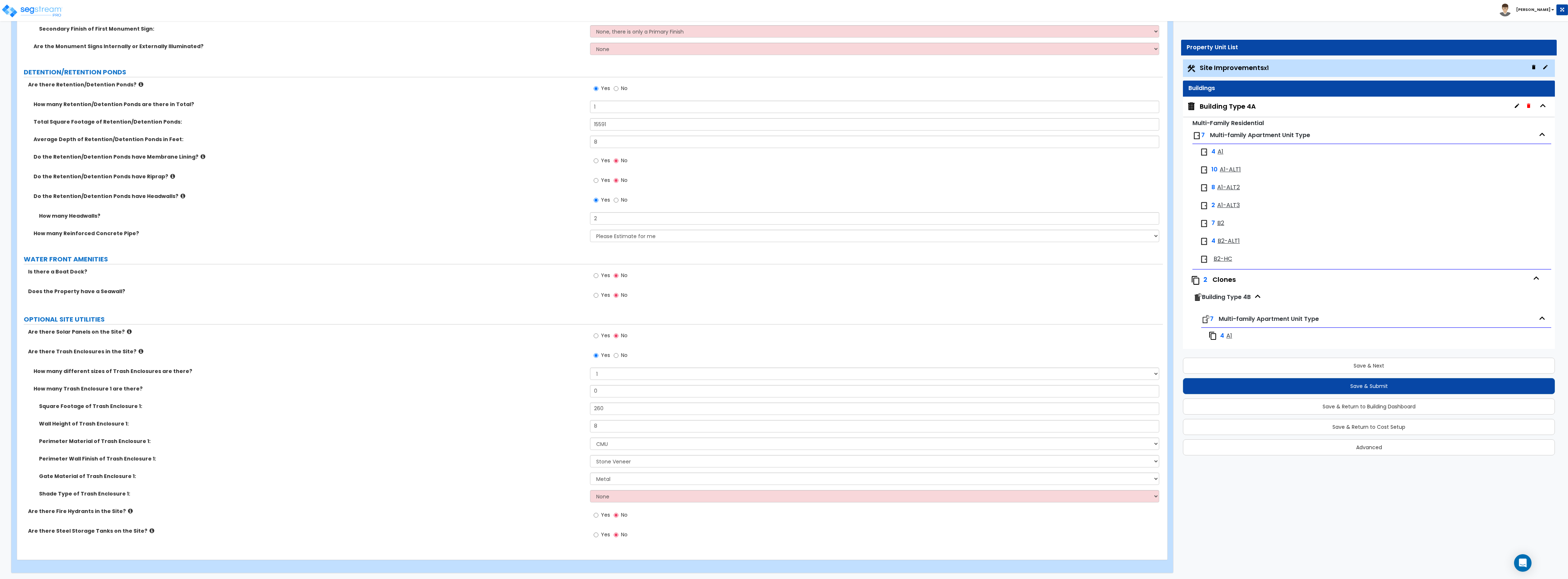
scroll to position [2251, 0]
click at [618, 495] on select "None Roof Pergola" at bounding box center [874, 494] width 569 height 12
click at [518, 469] on div "Perimeter Wall Finish of Trash Enclosure 1: Please Choose One Stone Veneer Bric…" at bounding box center [590, 462] width 1145 height 17
click at [404, 468] on div "Perimeter Wall Finish of Trash Enclosure 1: Please Choose One Stone Veneer Bric…" at bounding box center [590, 462] width 1145 height 17
click at [598, 513] on input "Yes" at bounding box center [596, 514] width 5 height 8
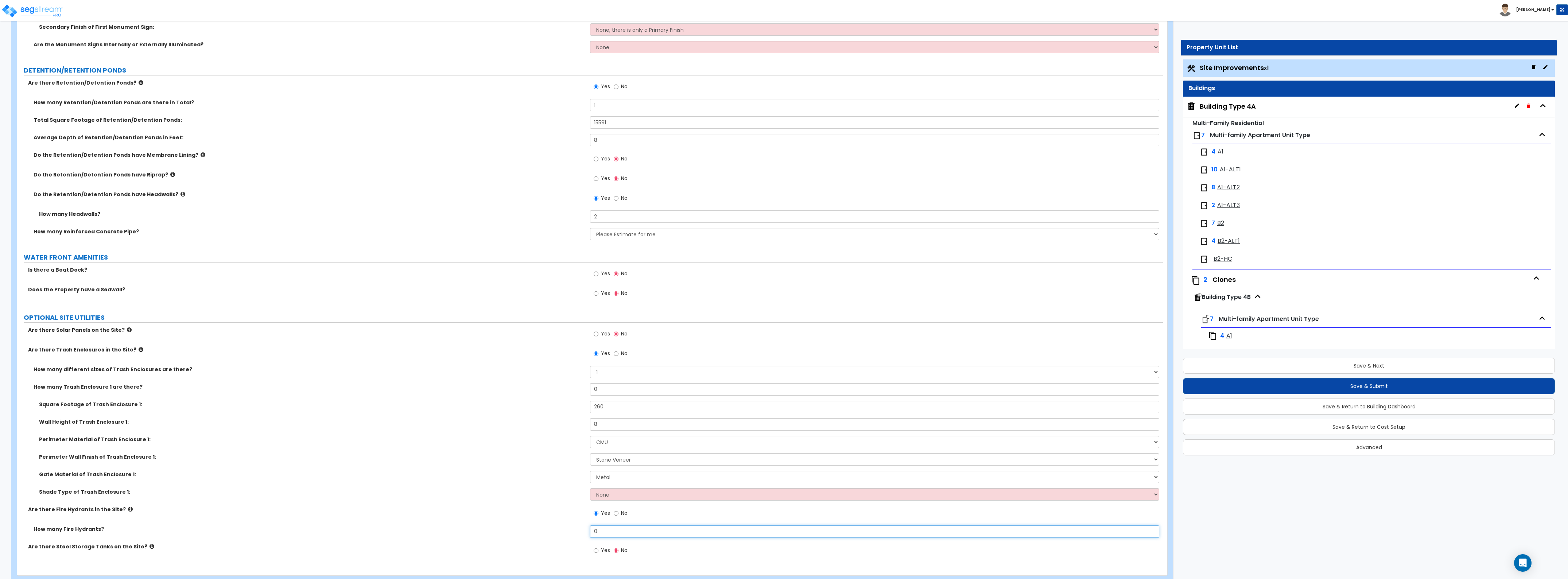
click at [619, 529] on input "0" at bounding box center [874, 532] width 569 height 12
click at [442, 429] on div "Wall Height of Trash Enclosure 1: 8" at bounding box center [590, 427] width 1145 height 17
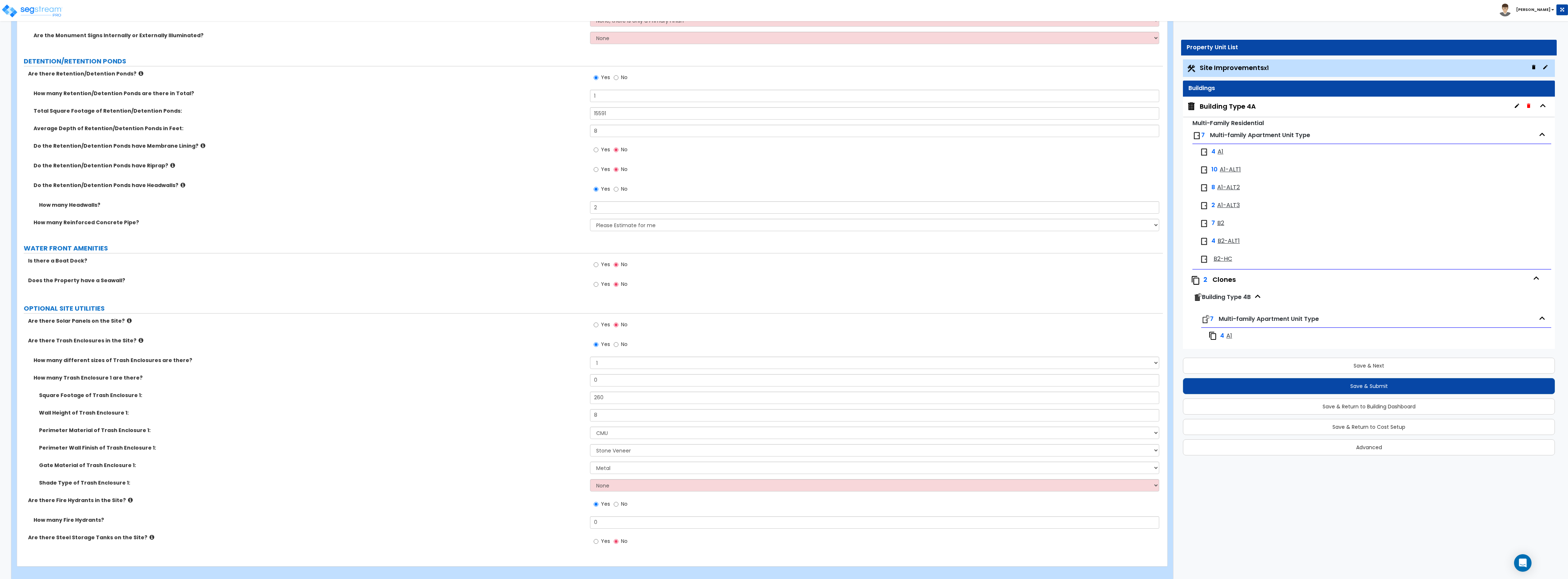
scroll to position [2269, 0]
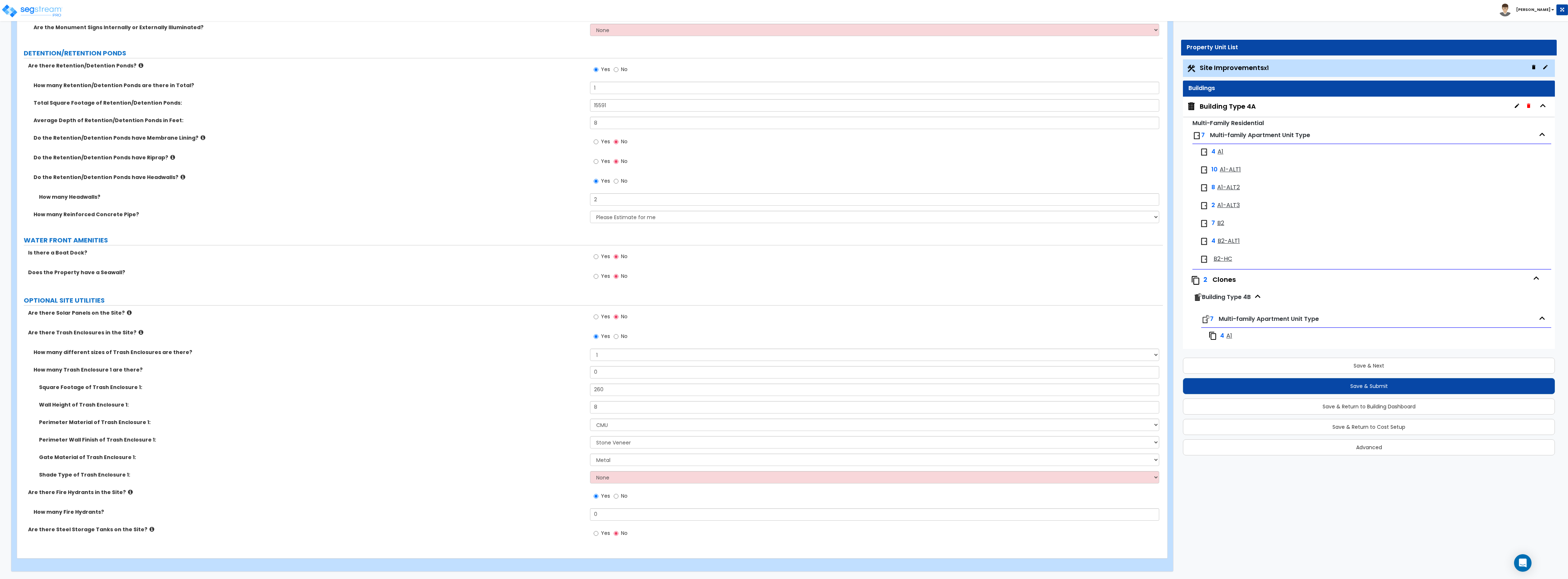
click at [620, 497] on label "No" at bounding box center [620, 497] width 14 height 12
click at [619, 497] on input "No" at bounding box center [616, 497] width 5 height 8
radio input "false"
radio input "true"
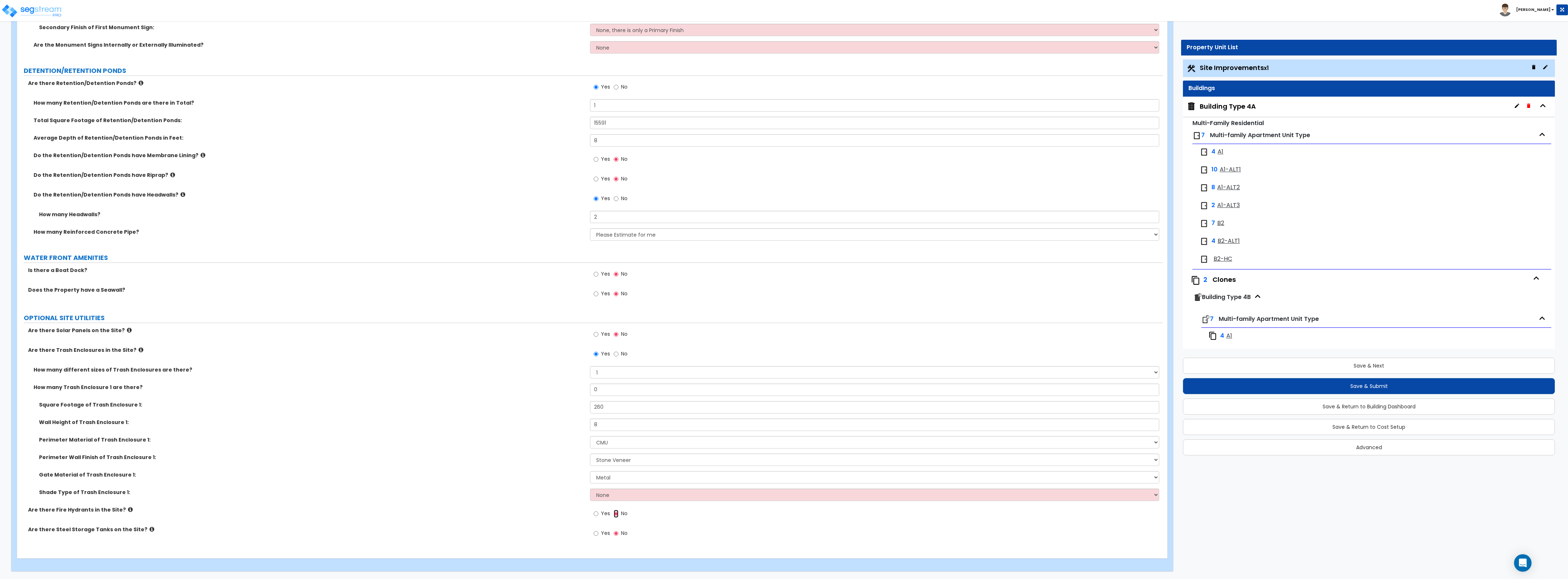
scroll to position [2251, 0]
click at [812, 533] on div "Yes No" at bounding box center [876, 536] width 573 height 20
click at [1369, 363] on button "Save & Next" at bounding box center [1369, 366] width 372 height 16
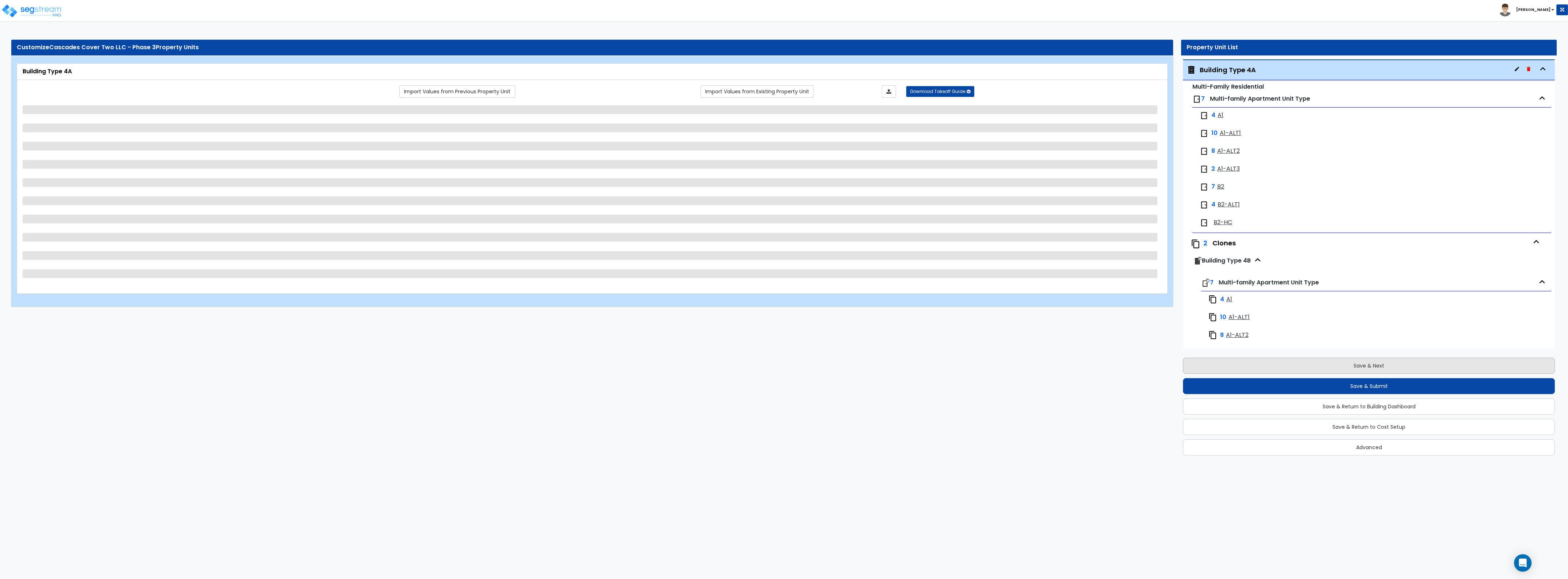
scroll to position [37, 0]
select select "1"
select select "7"
select select "2"
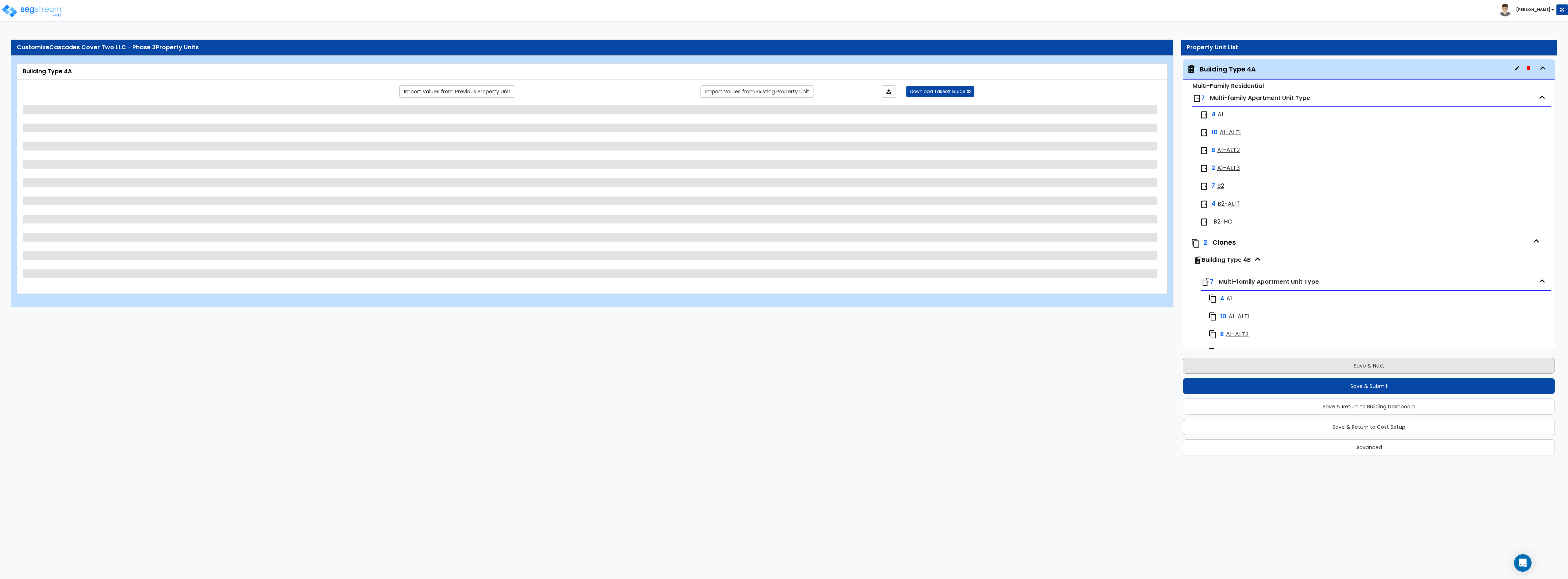
select select "9"
select select "3"
select select "1"
select select "2"
select select "1"
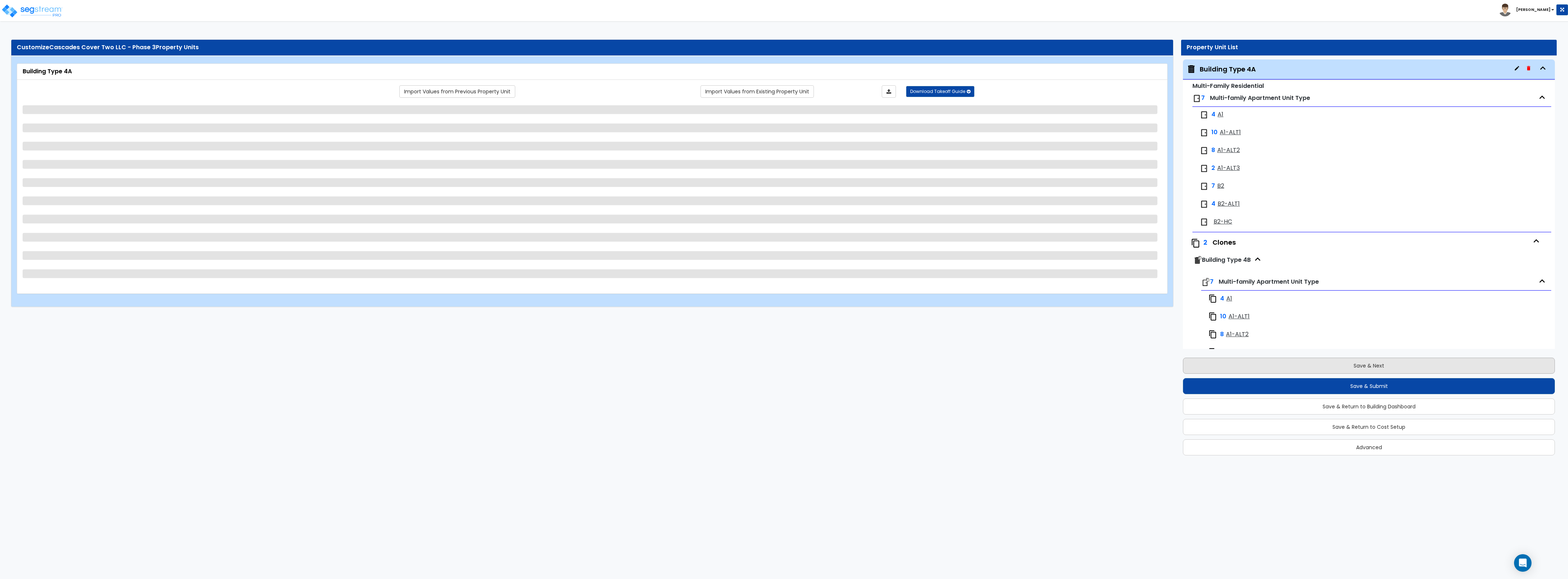
select select "1"
select select "2"
select select "3"
select select "1"
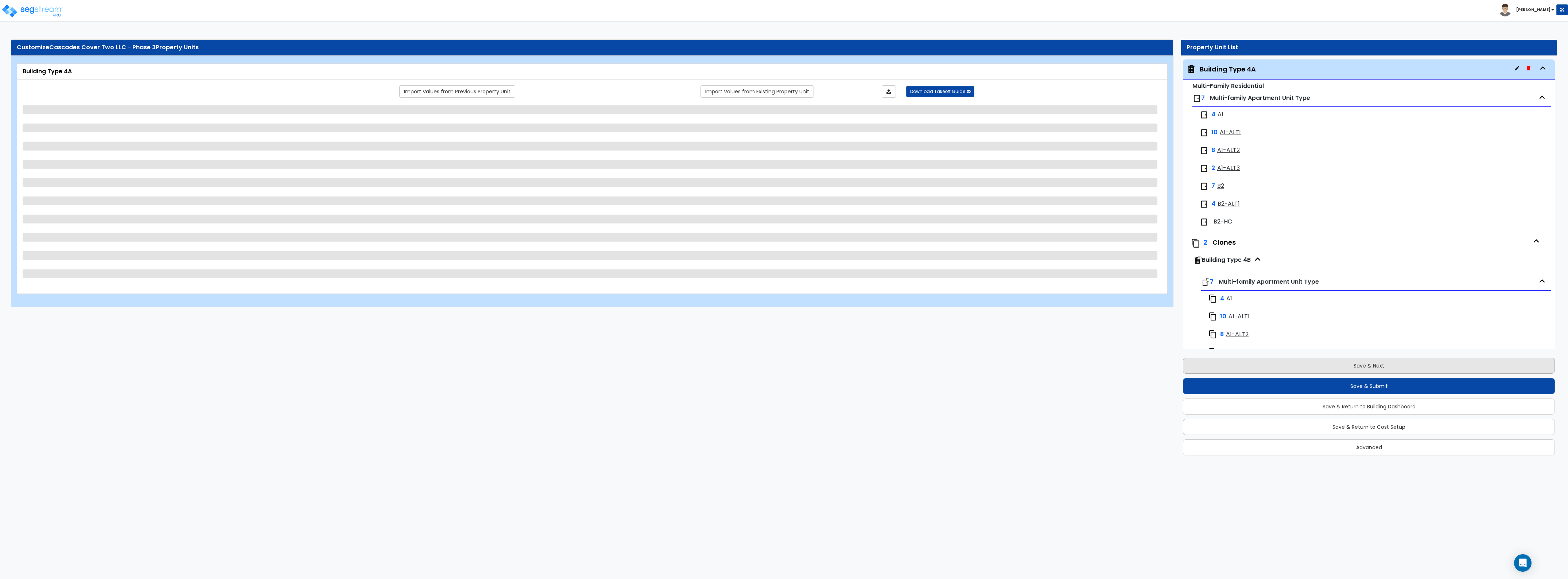
select select "3"
select select "2"
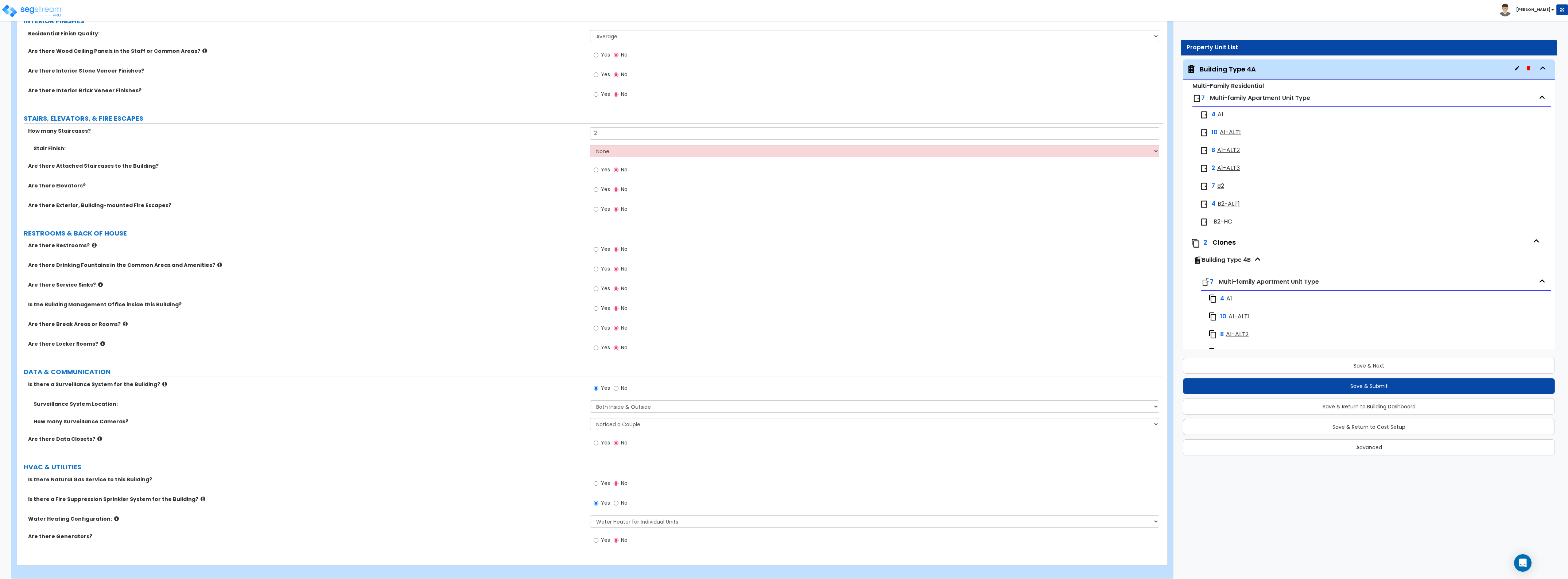
scroll to position [1150, 0]
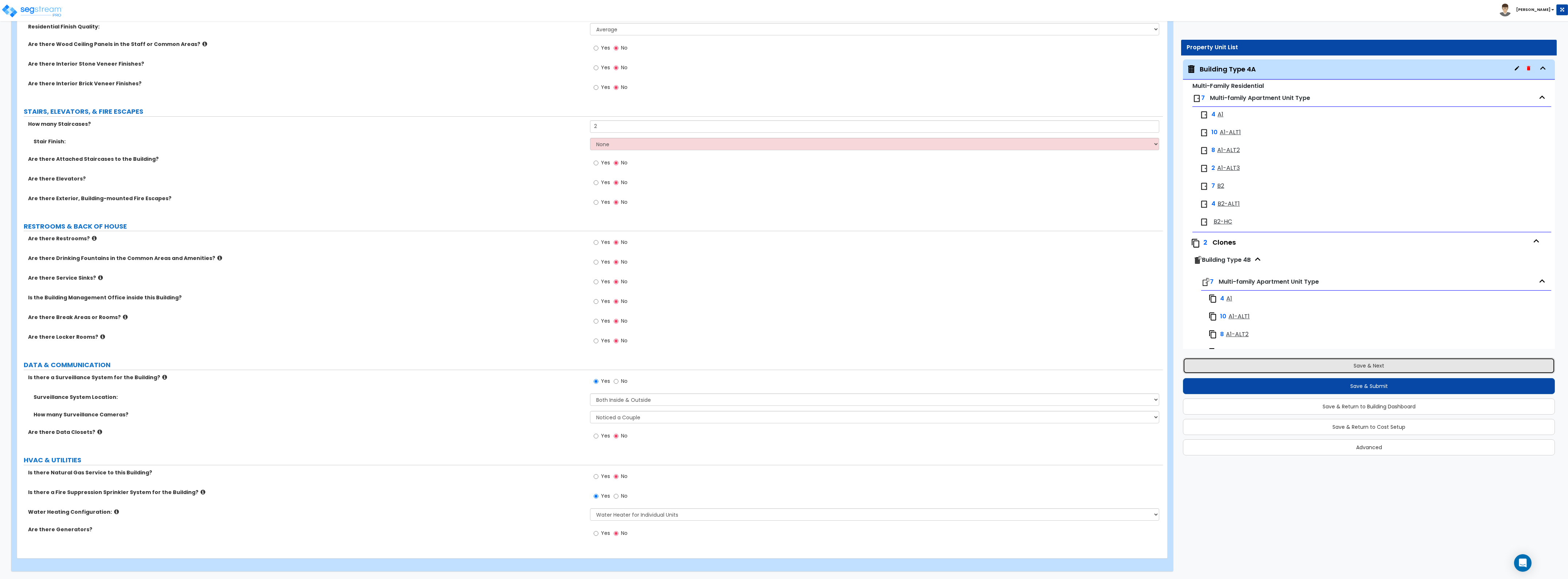
click at [1338, 365] on button "Save & Next" at bounding box center [1369, 366] width 372 height 16
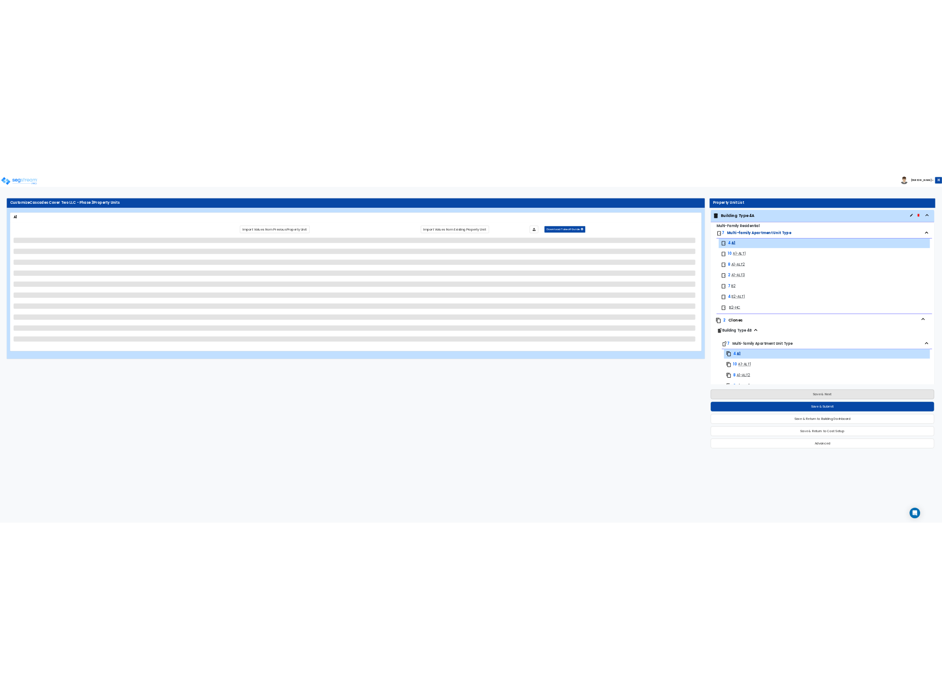
scroll to position [102, 0]
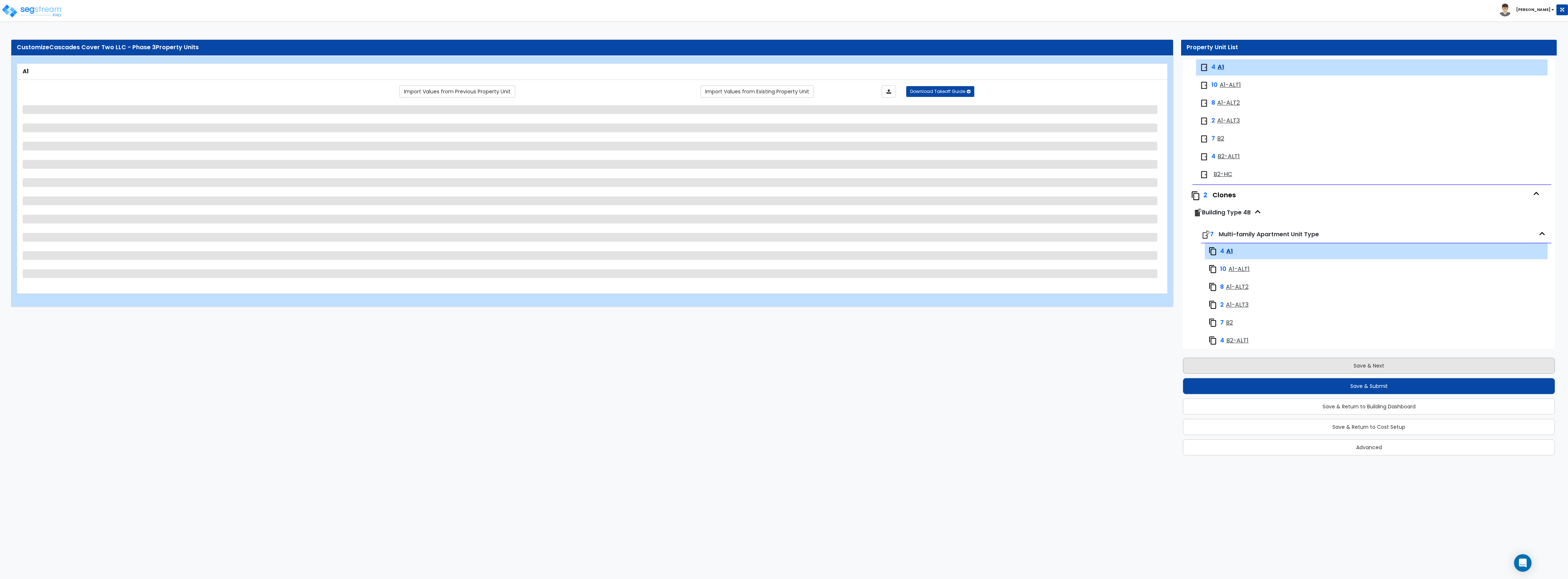
select select "3"
select select "5"
select select "3"
select select "1"
select select "3"
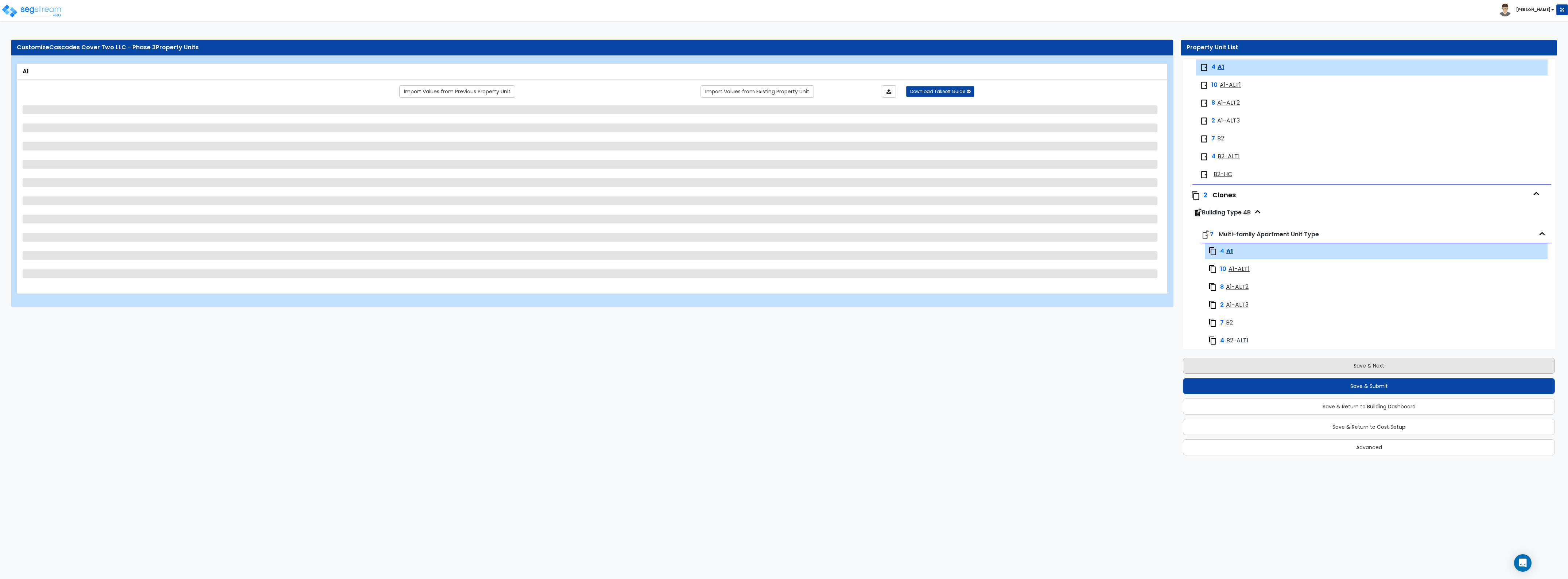
select select "1"
select select "2"
select select "3"
select select "2"
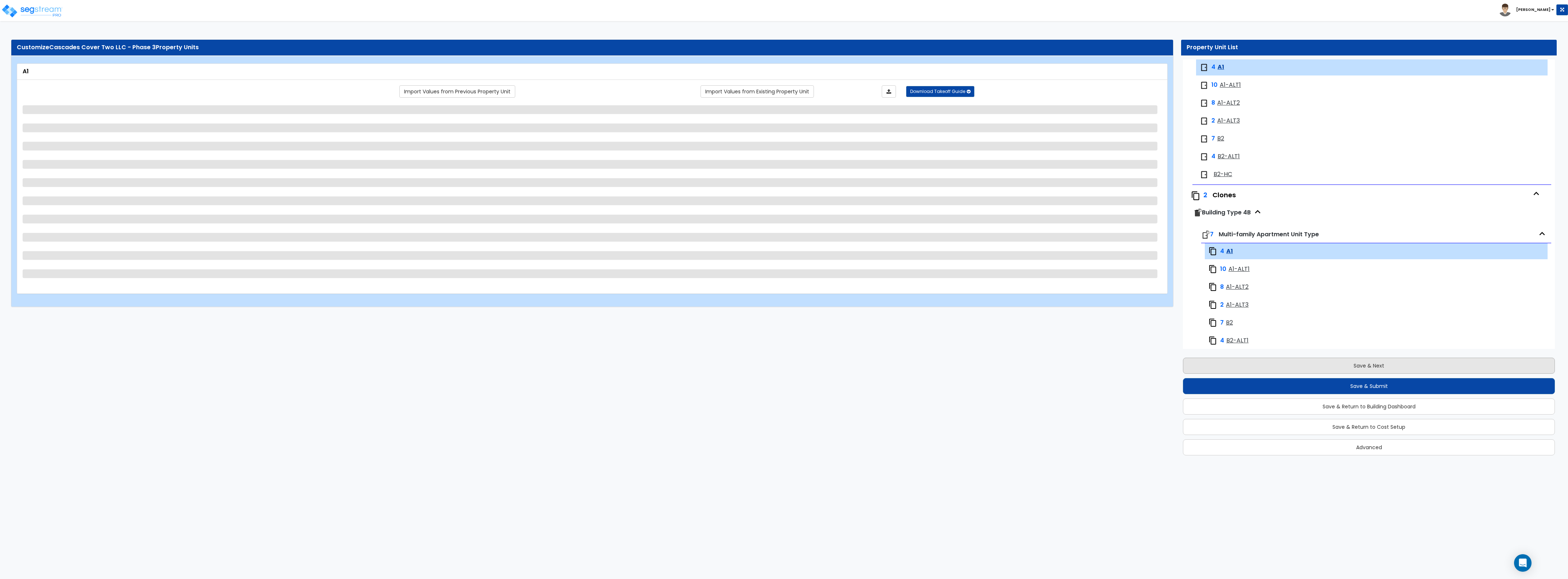
select select "2"
select select "1"
select select "2"
select select "5"
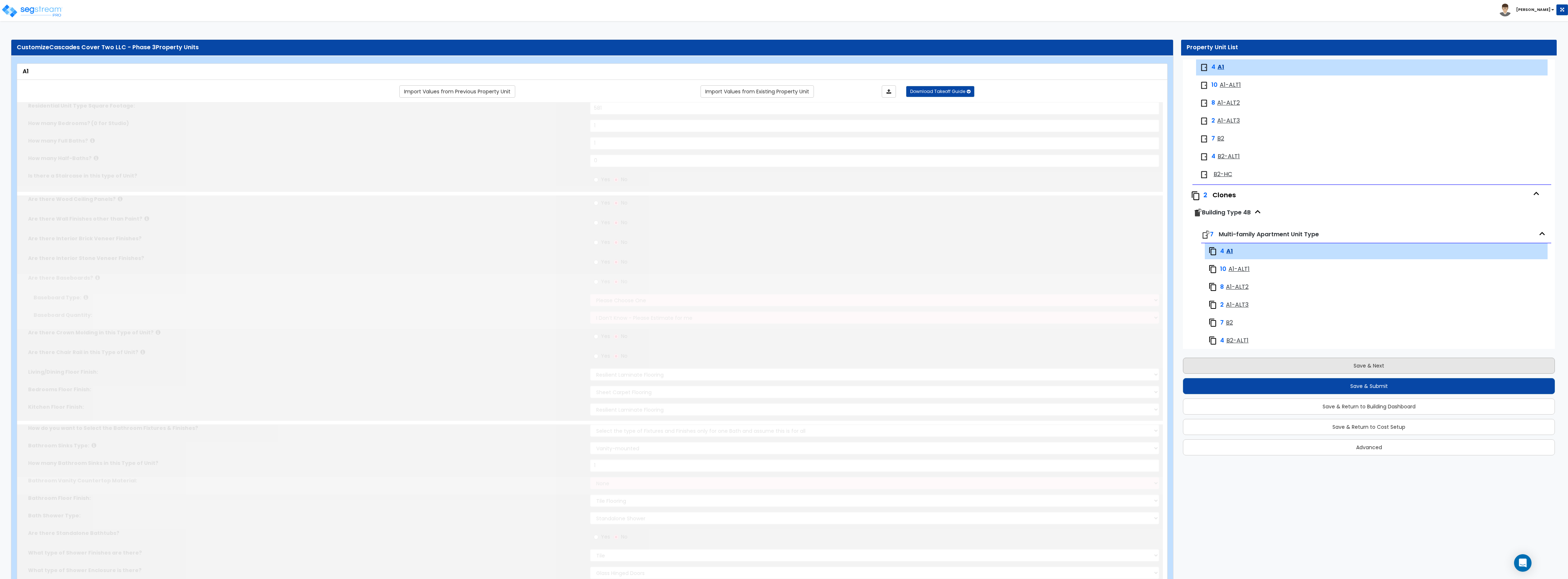
radio input "true"
select select "1"
select select "2"
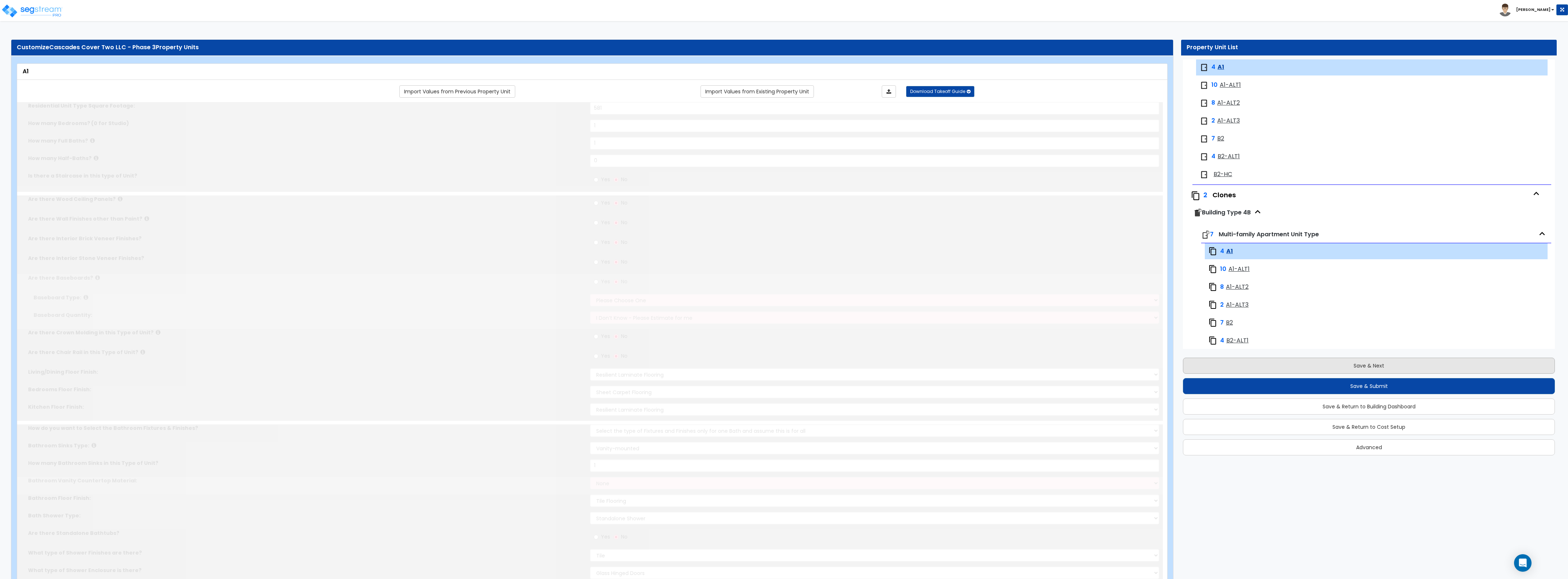
type input "90"
select select "1"
radio input "true"
select select "6"
select select "1"
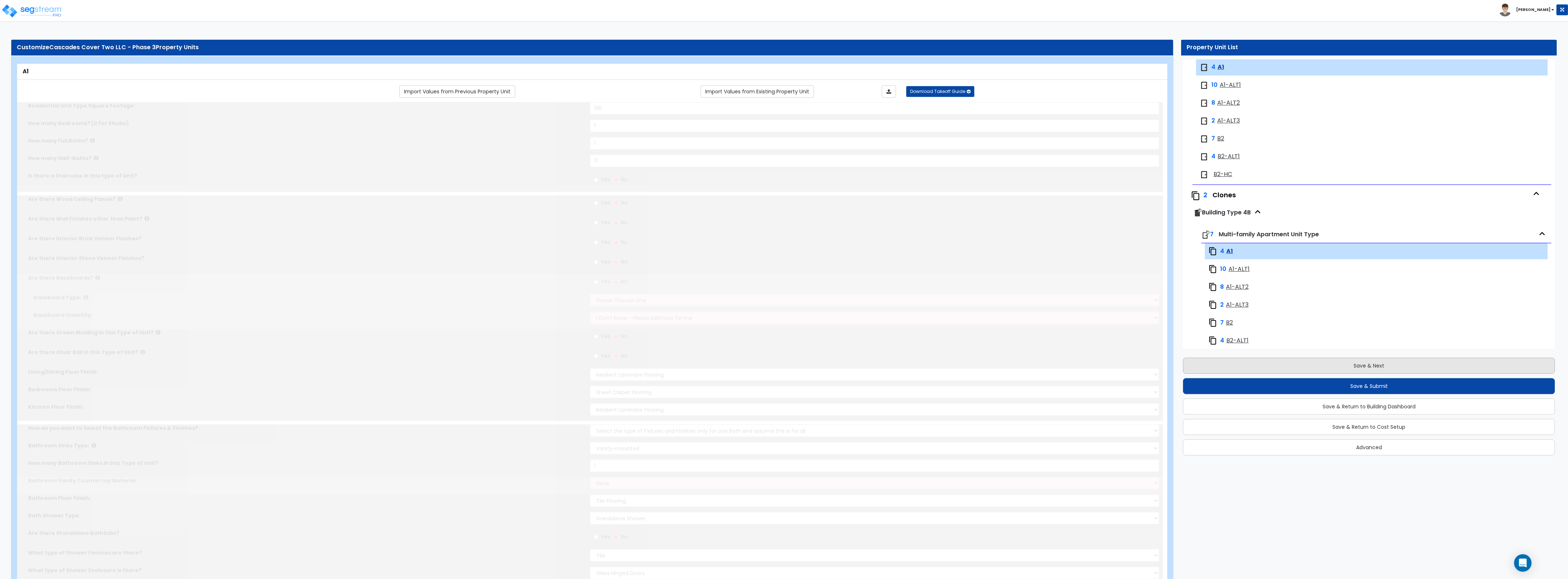
select select "2"
radio input "true"
select select "2"
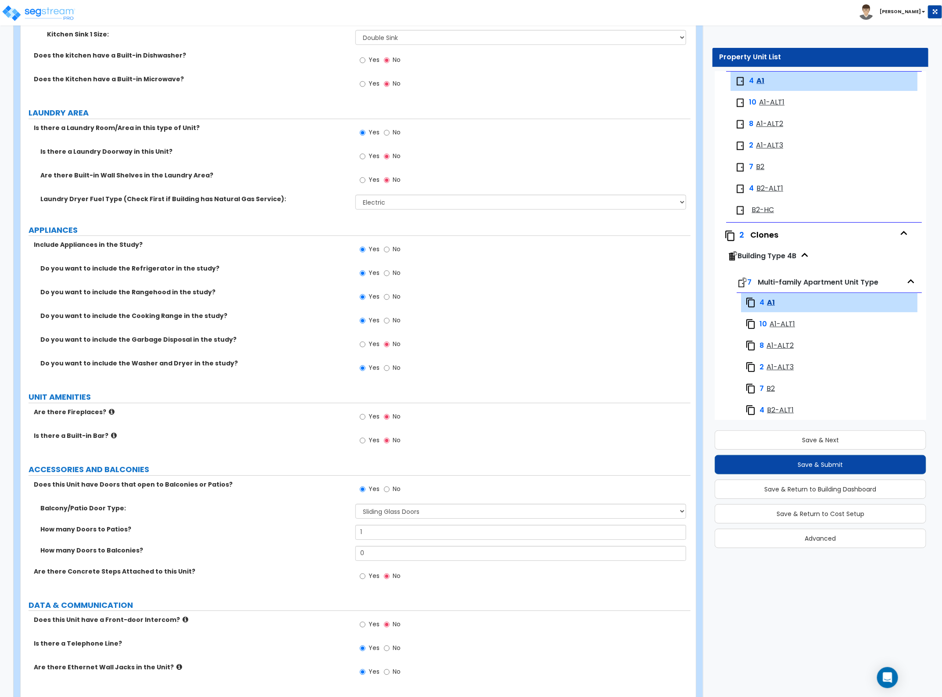
scroll to position [1531, 0]
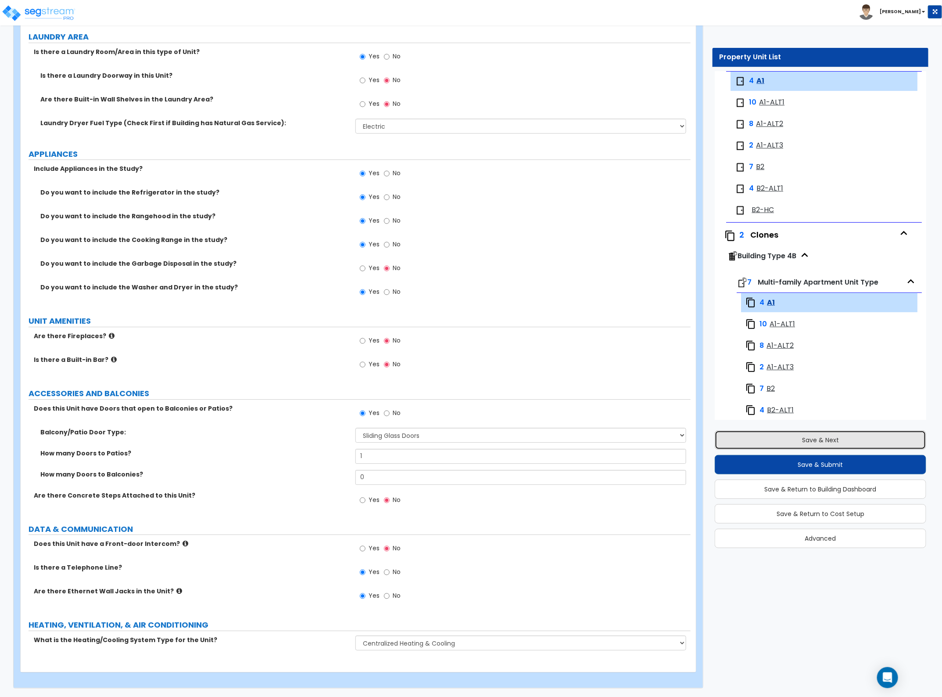
click at [806, 444] on button "Save & Next" at bounding box center [821, 439] width 212 height 19
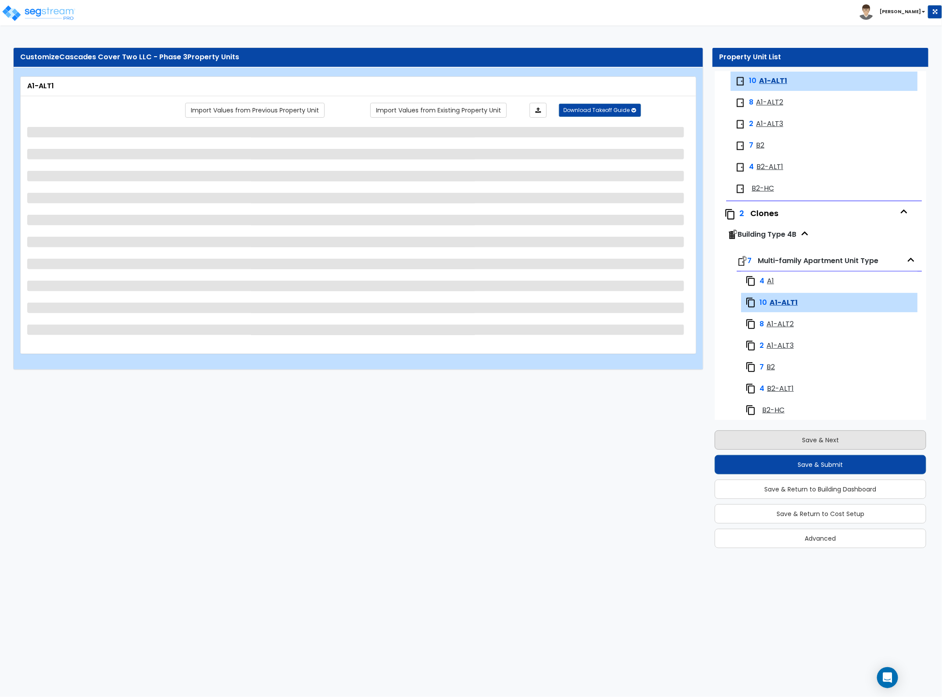
select select "1"
select select "3"
select select "5"
select select "3"
select select "1"
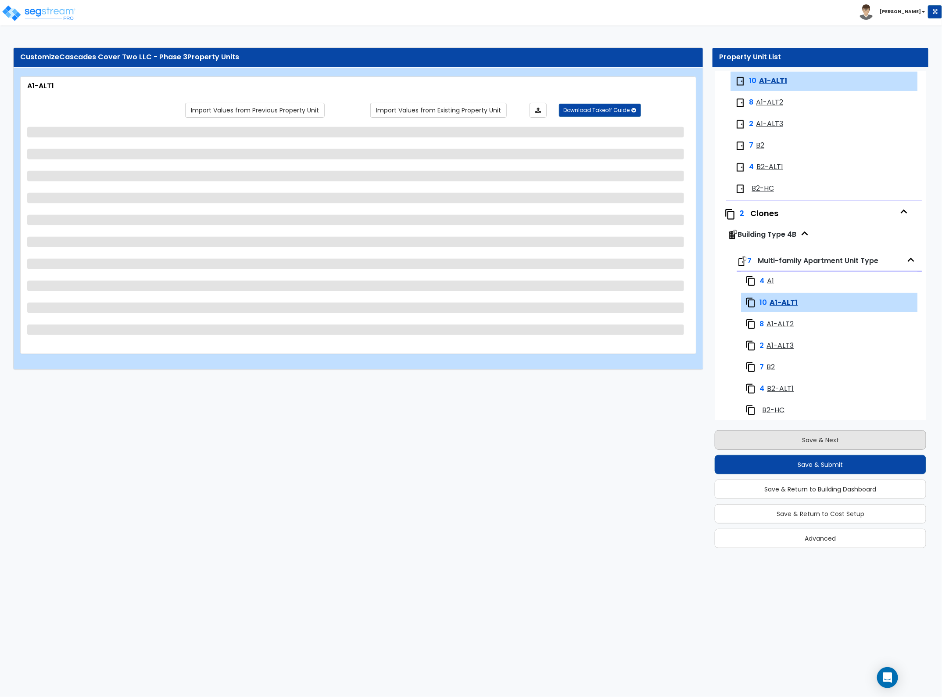
select select "3"
select select "2"
select select "1"
select select "2"
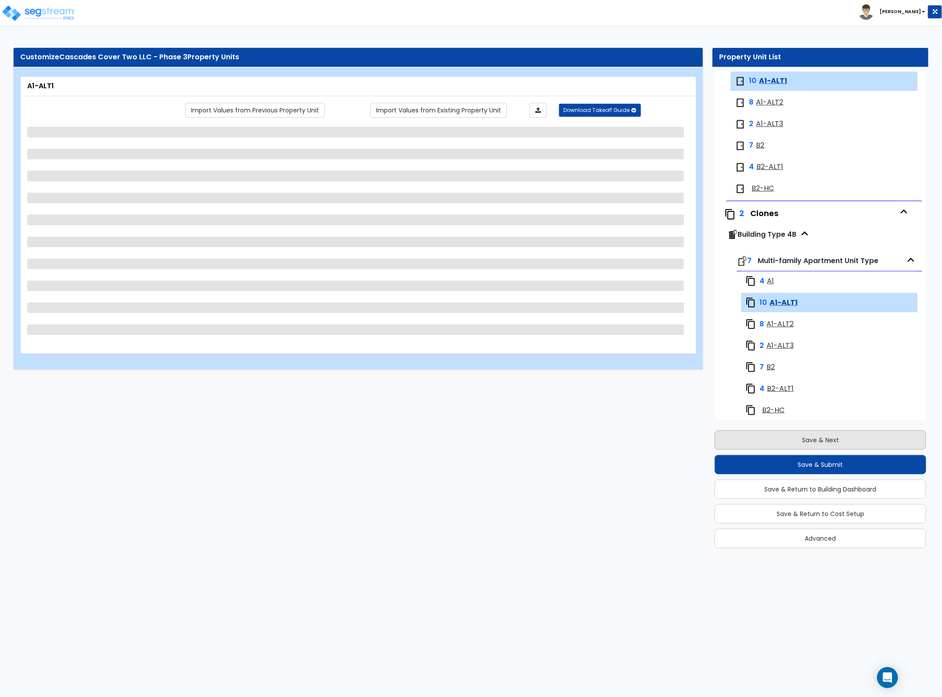
select select "3"
select select "2"
select select "1"
select select "2"
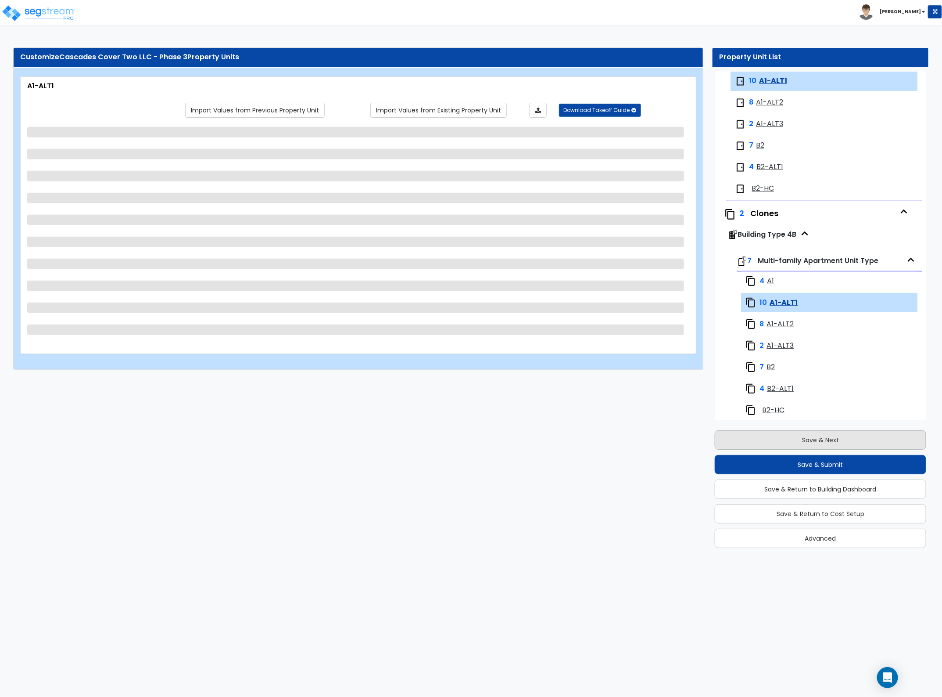
select select "6"
select select "2"
select select "1"
select select "2"
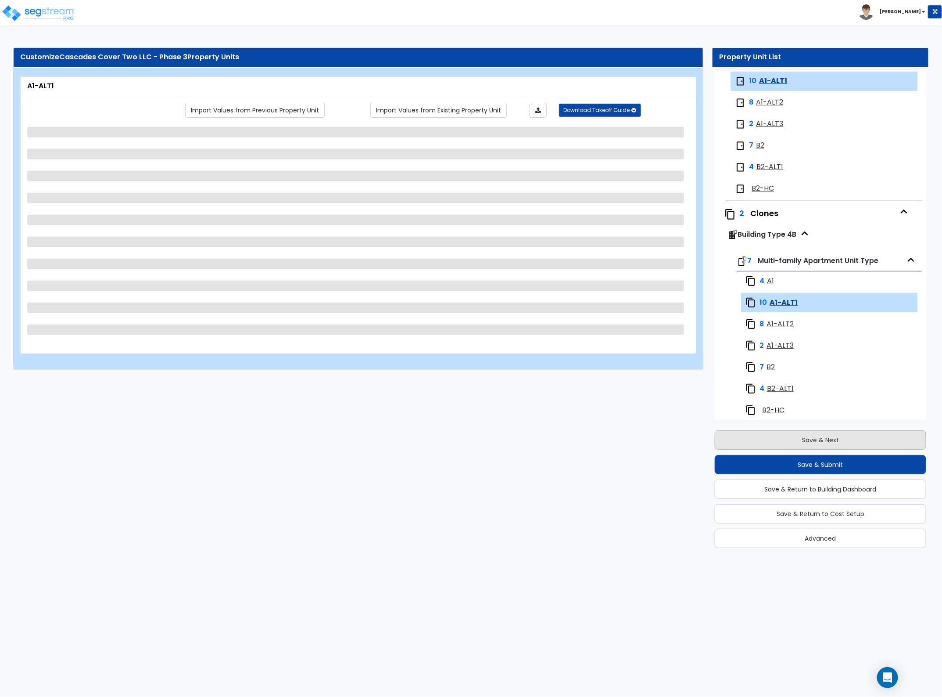
select select "2"
select select "5"
select select "2"
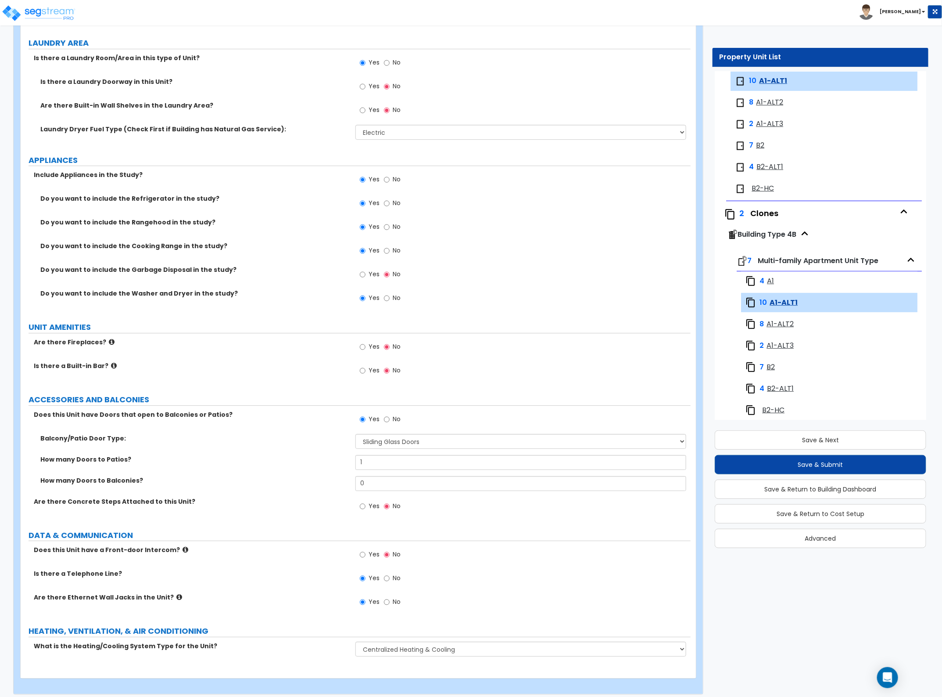
scroll to position [1531, 0]
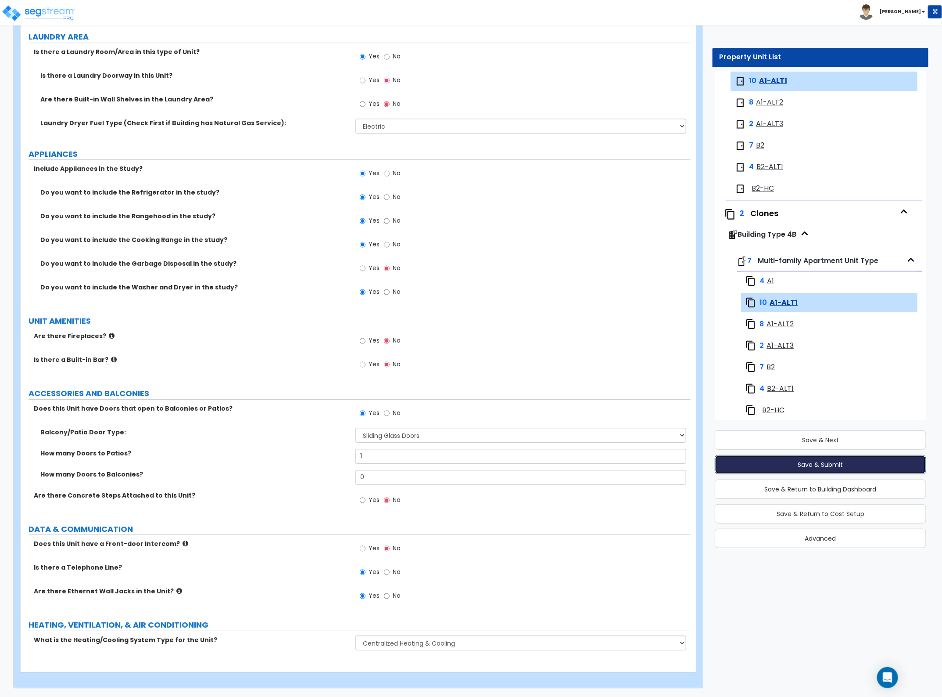
click at [806, 464] on button "Save & Submit" at bounding box center [821, 464] width 212 height 19
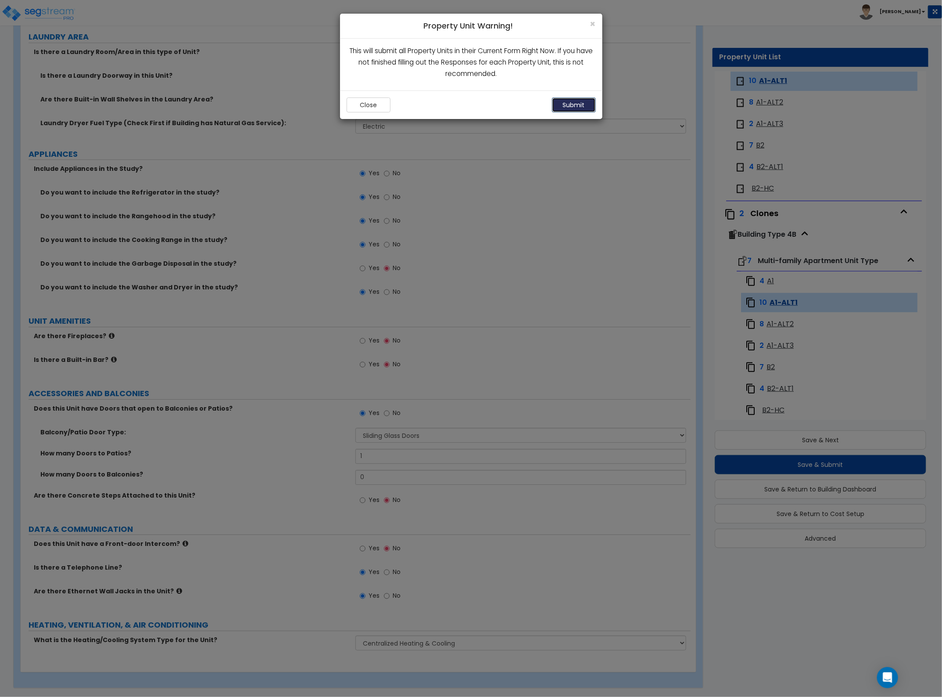
click at [576, 102] on button "Submit" at bounding box center [574, 104] width 44 height 15
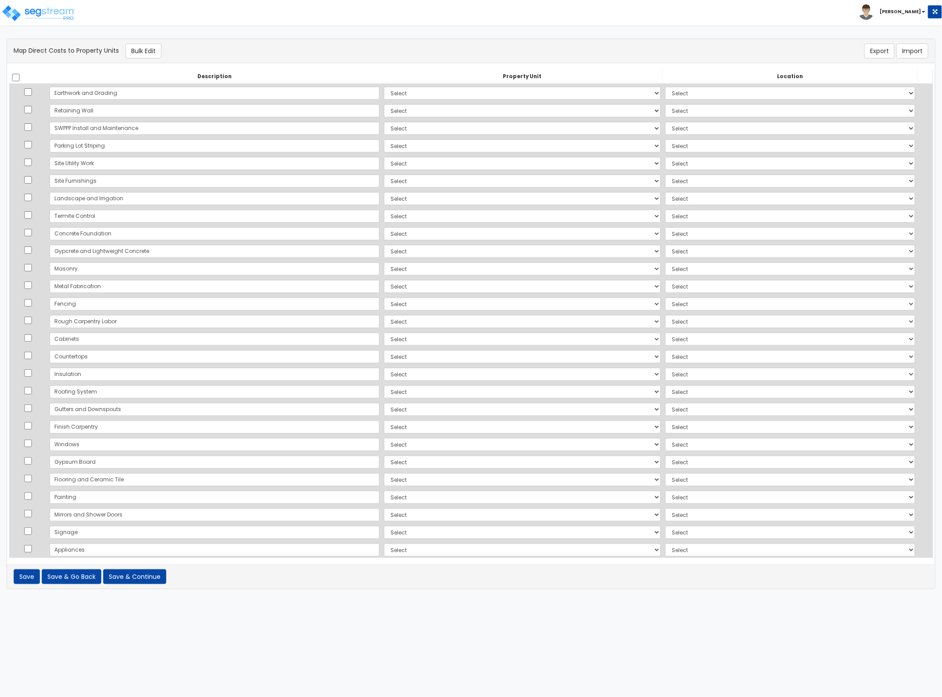
scroll to position [185, 0]
